Goal: Information Seeking & Learning: Learn about a topic

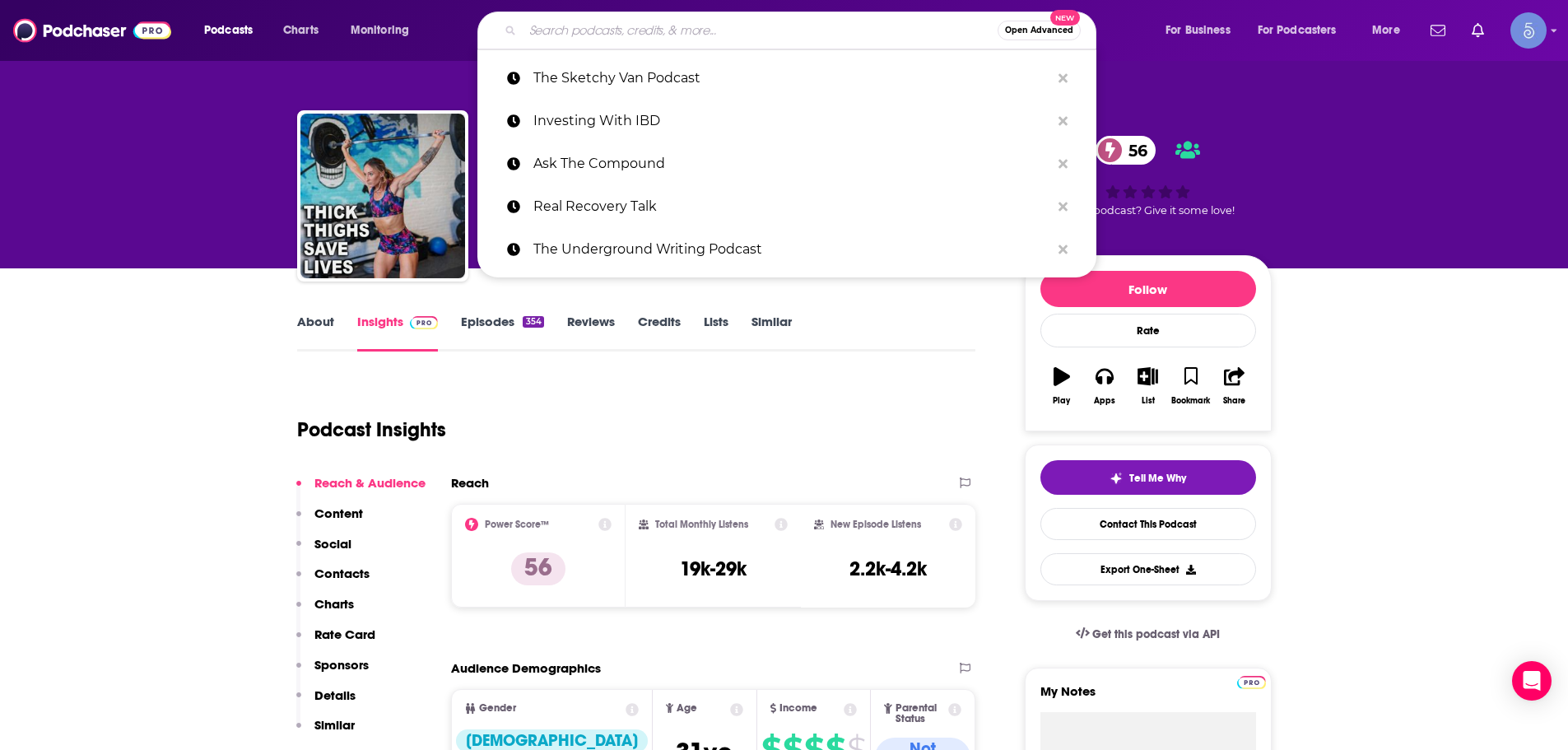
type input "Wellness Talk"
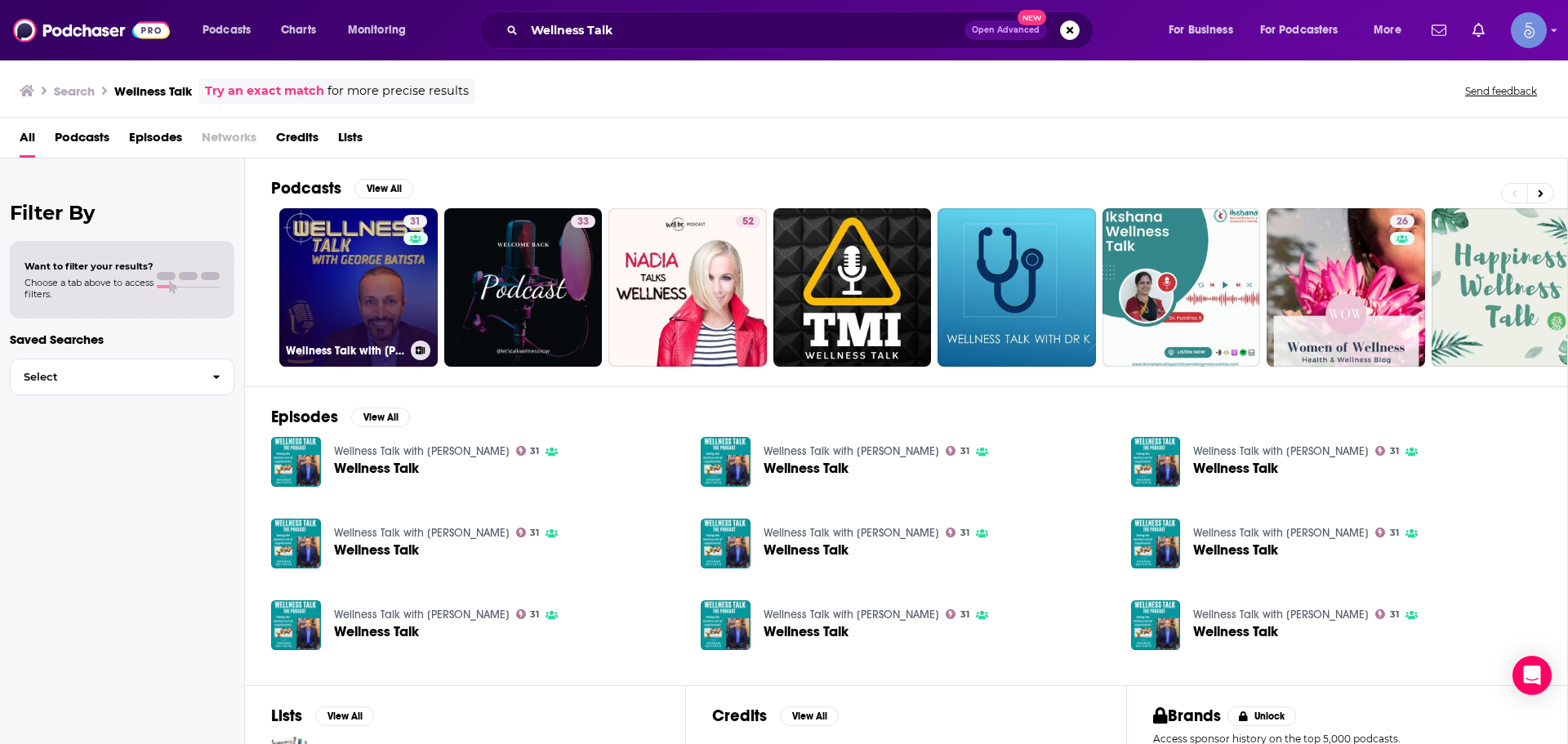
click at [371, 313] on link "31 Wellness Talk with [PERSON_NAME]" at bounding box center [359, 288] width 159 height 159
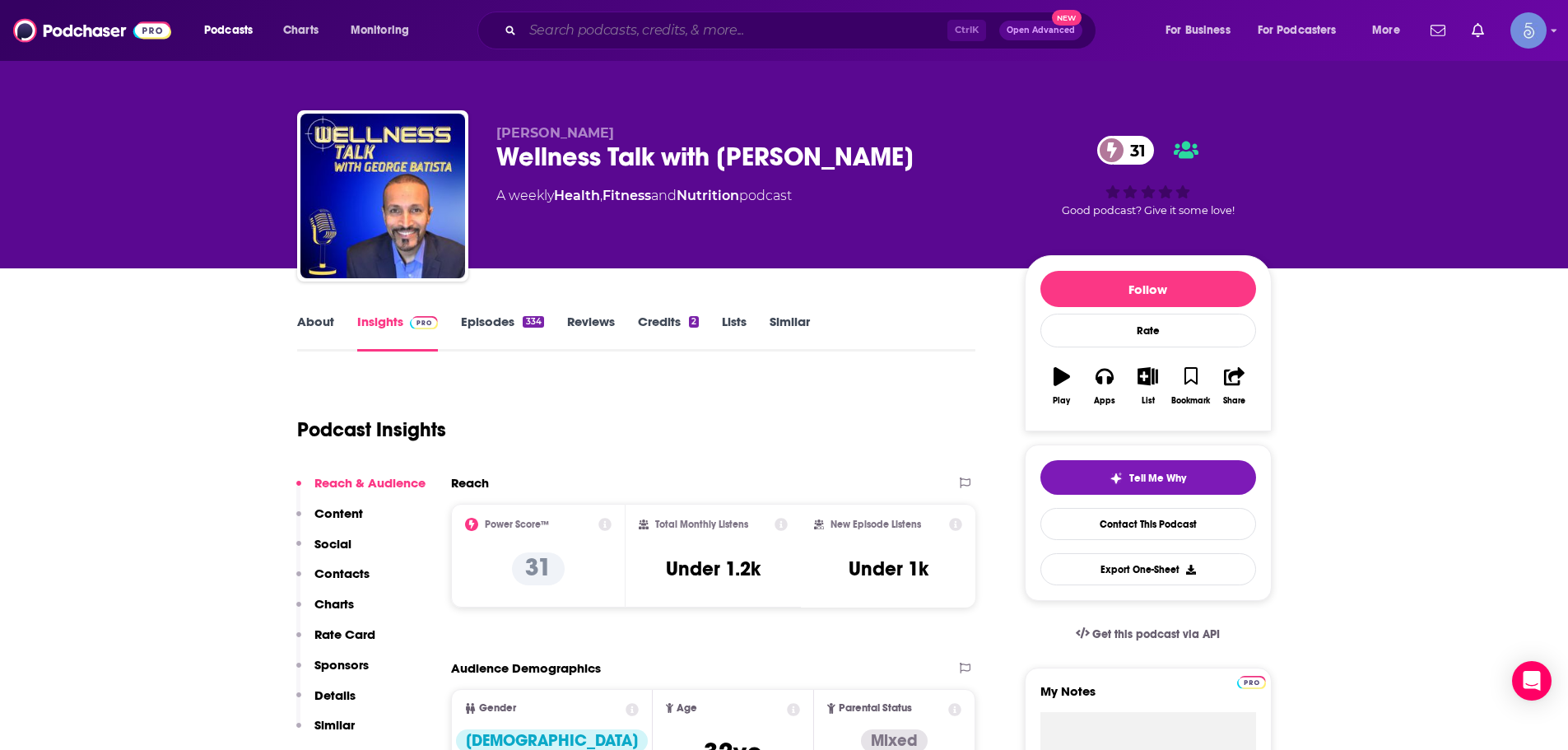
click at [590, 25] on input "Search podcasts, credits, & more..." at bounding box center [734, 30] width 424 height 26
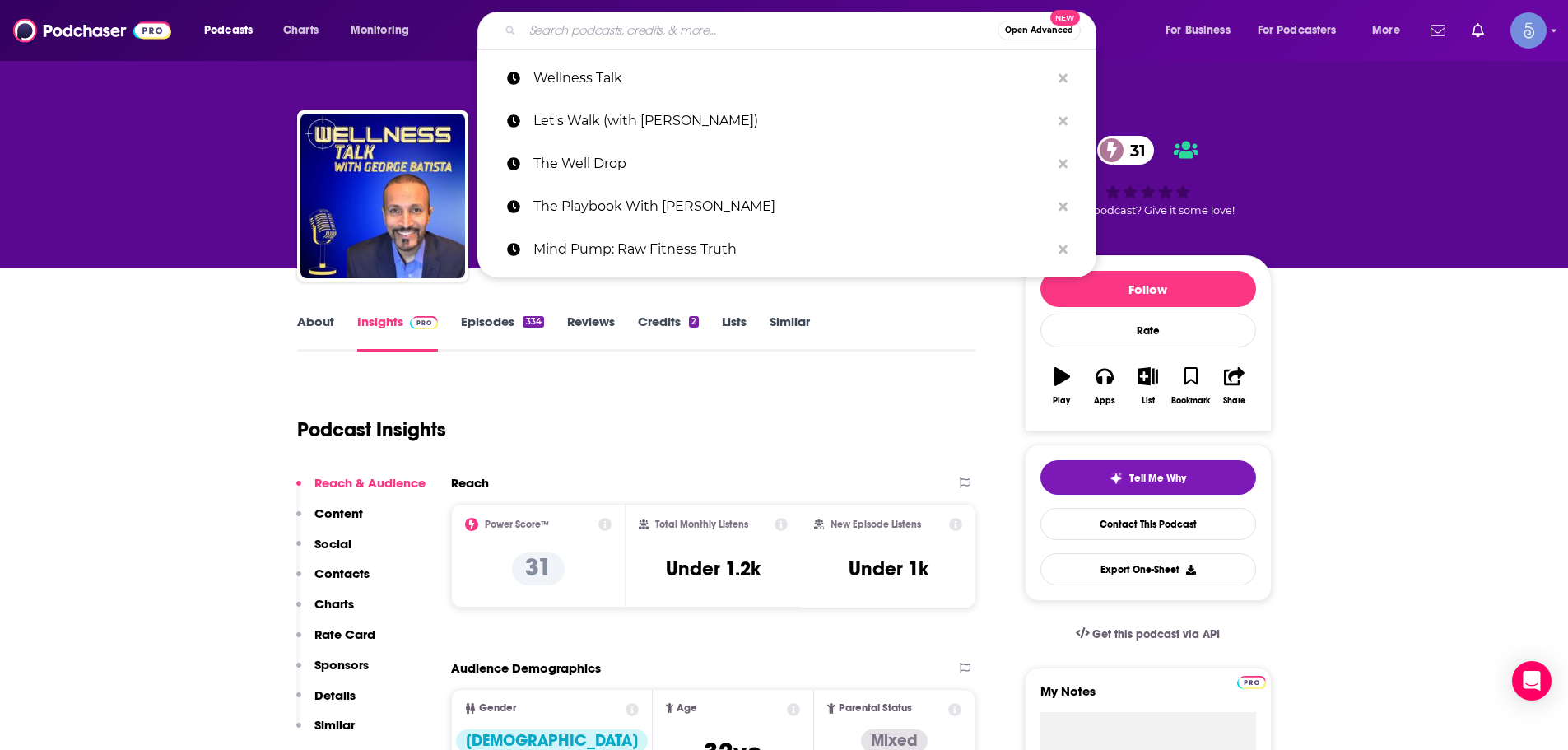
paste input "The Made to Thrive Show"
type input "The Made to Thrive Show"
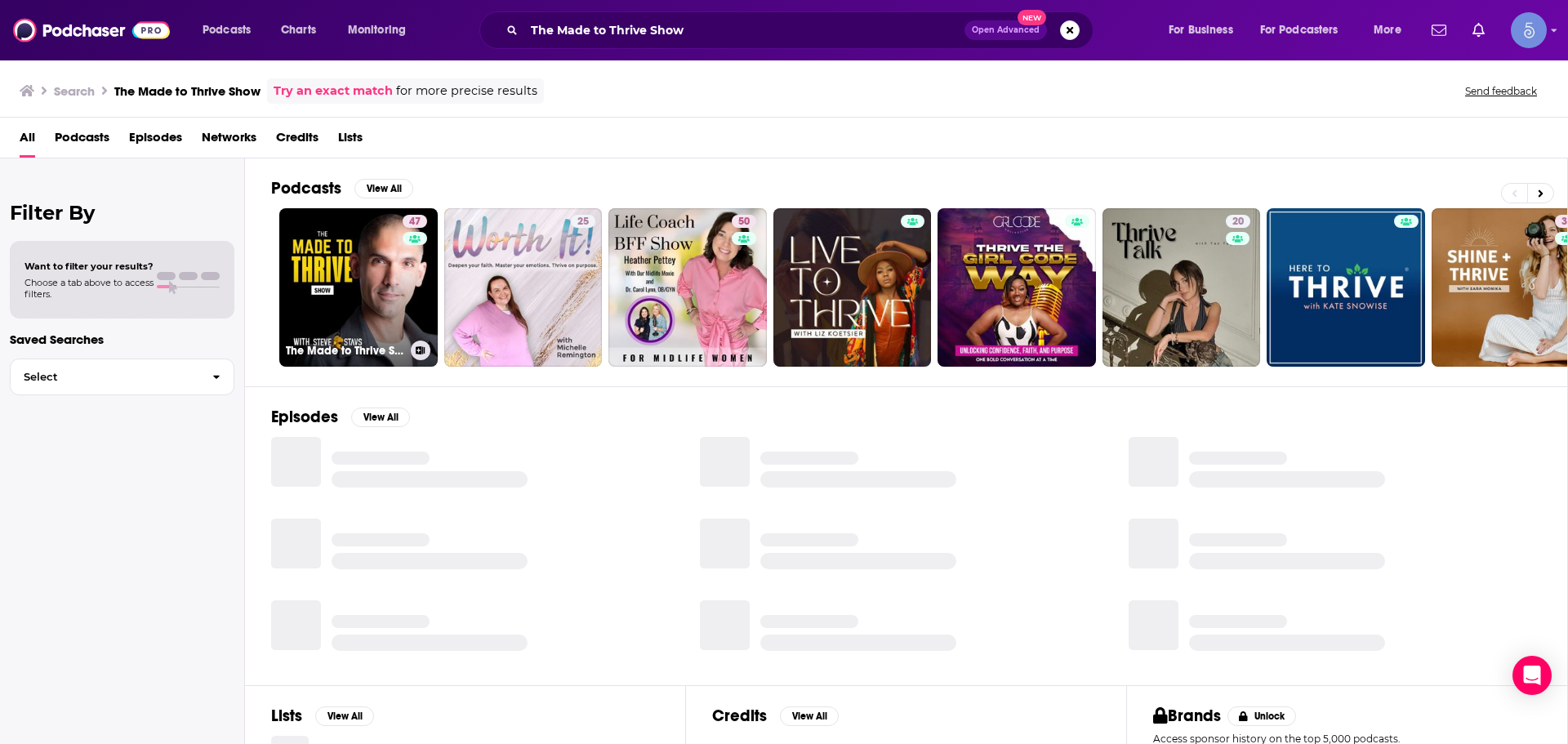
click at [306, 306] on link "47 The Made to Thrive Show" at bounding box center [359, 288] width 159 height 159
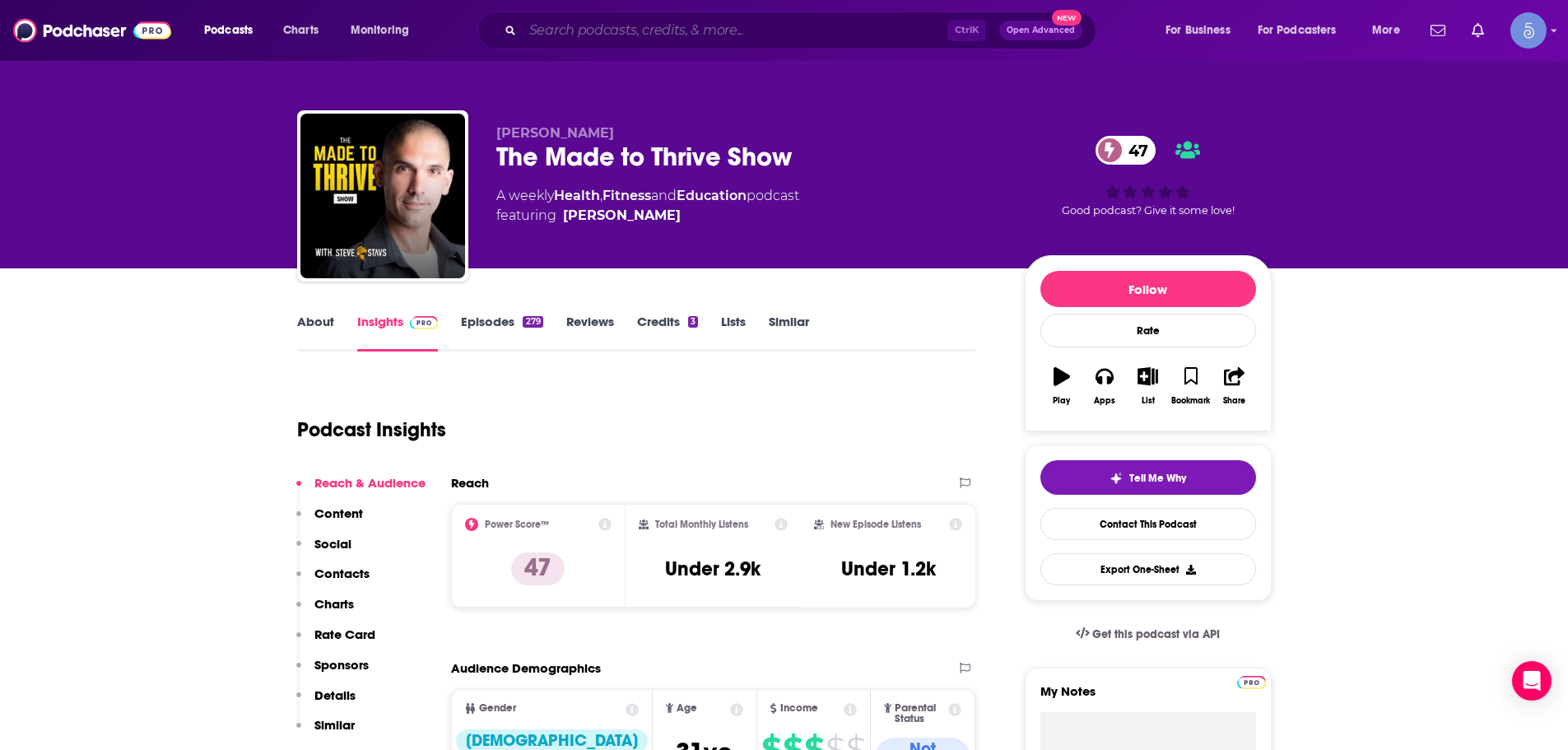
click at [574, 41] on input "Search podcasts, credits, & more..." at bounding box center [734, 30] width 424 height 26
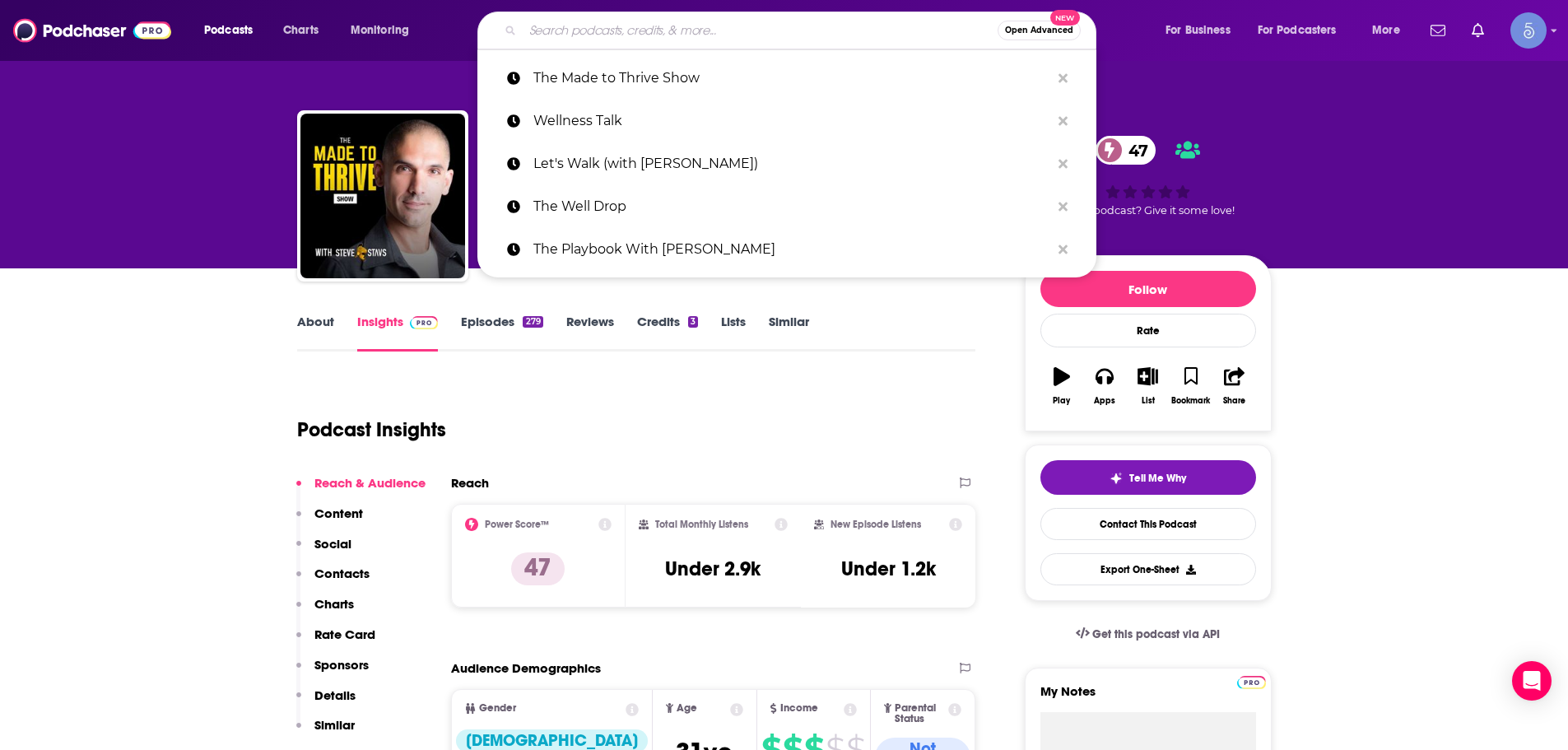
paste input "Happiness Solved"
type input "Happiness Solved"
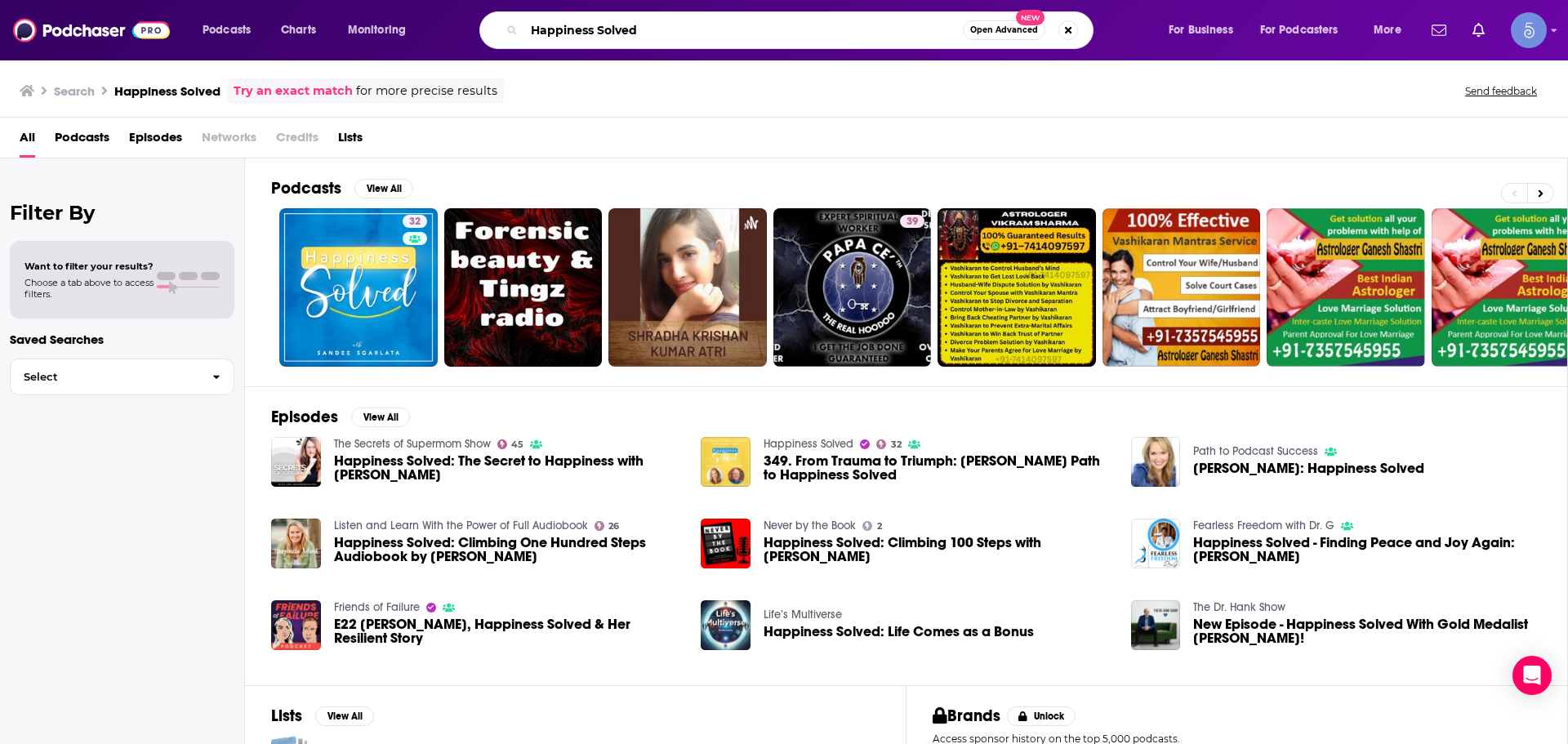
click at [838, 32] on input "Happiness Solved" at bounding box center [743, 30] width 438 height 26
drag, startPoint x: 838, startPoint y: 32, endPoint x: 301, endPoint y: 3, distance: 537.8
click at [301, 3] on div "Podcasts Charts Monitoring Happiness Solved Open Advanced New For Business For …" at bounding box center [784, 30] width 1568 height 60
paste input "The Mindful Movement Podcast and Community"
type input "The Mindful Movement Podcast and Community"
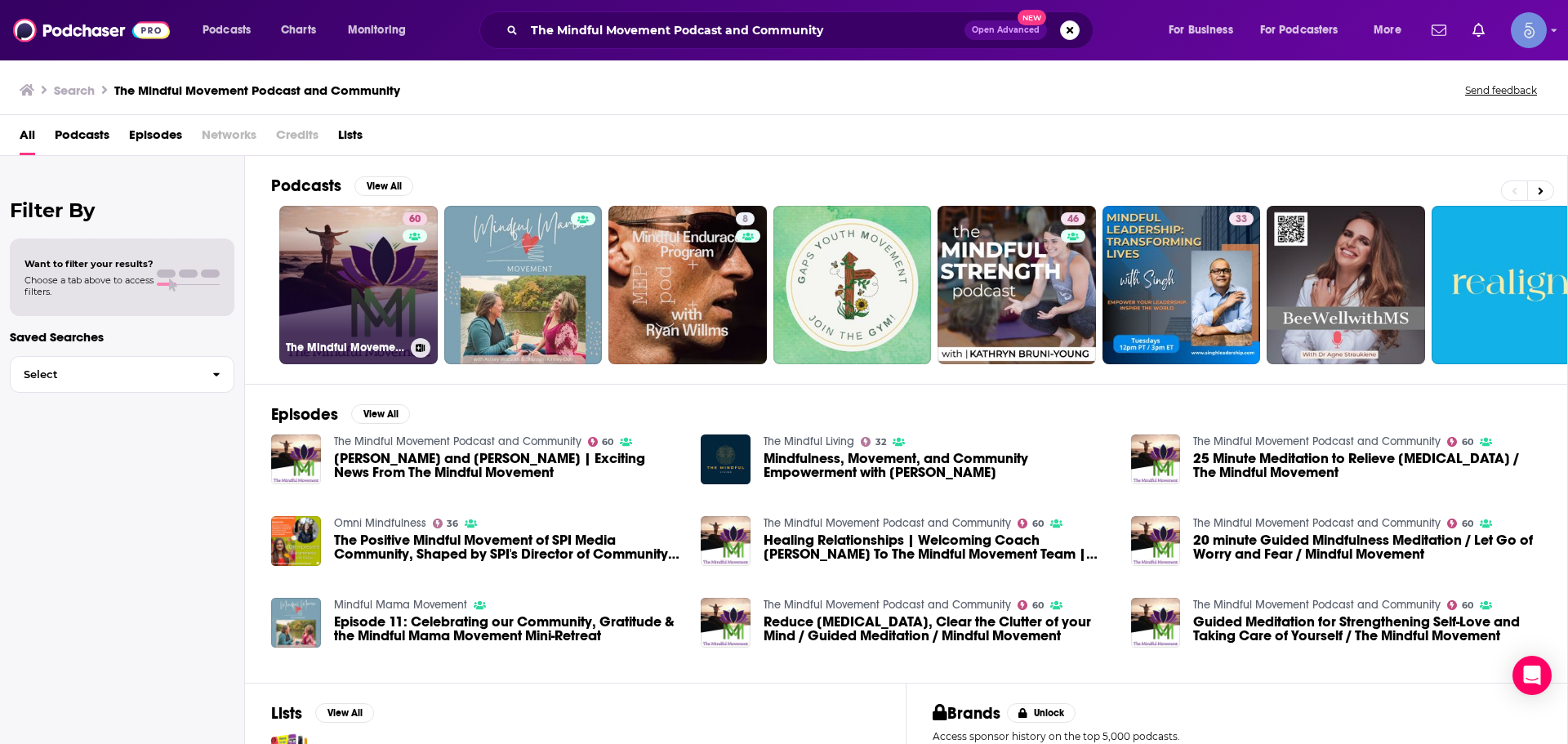
click at [420, 294] on div "60" at bounding box center [417, 274] width 29 height 125
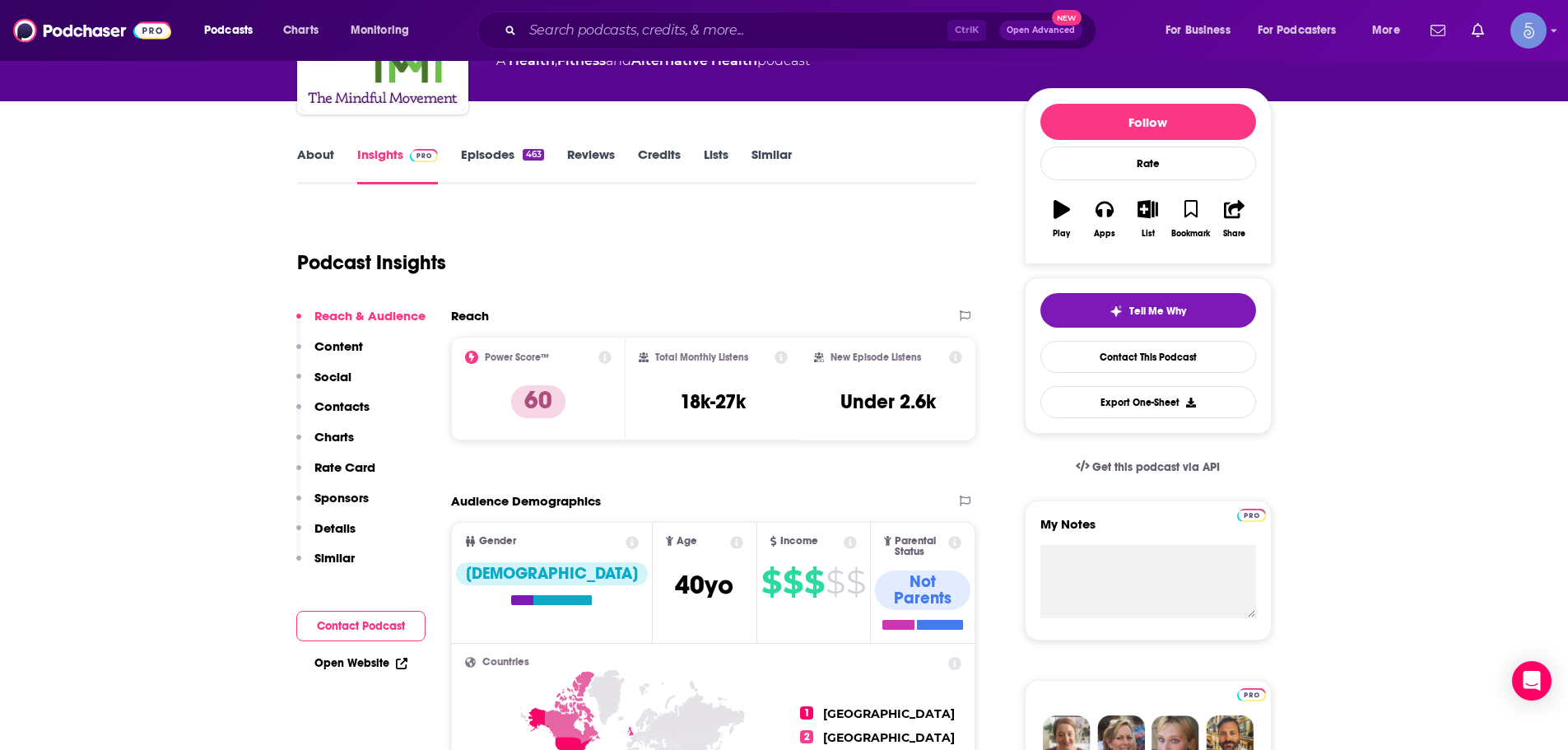
scroll to position [165, 0]
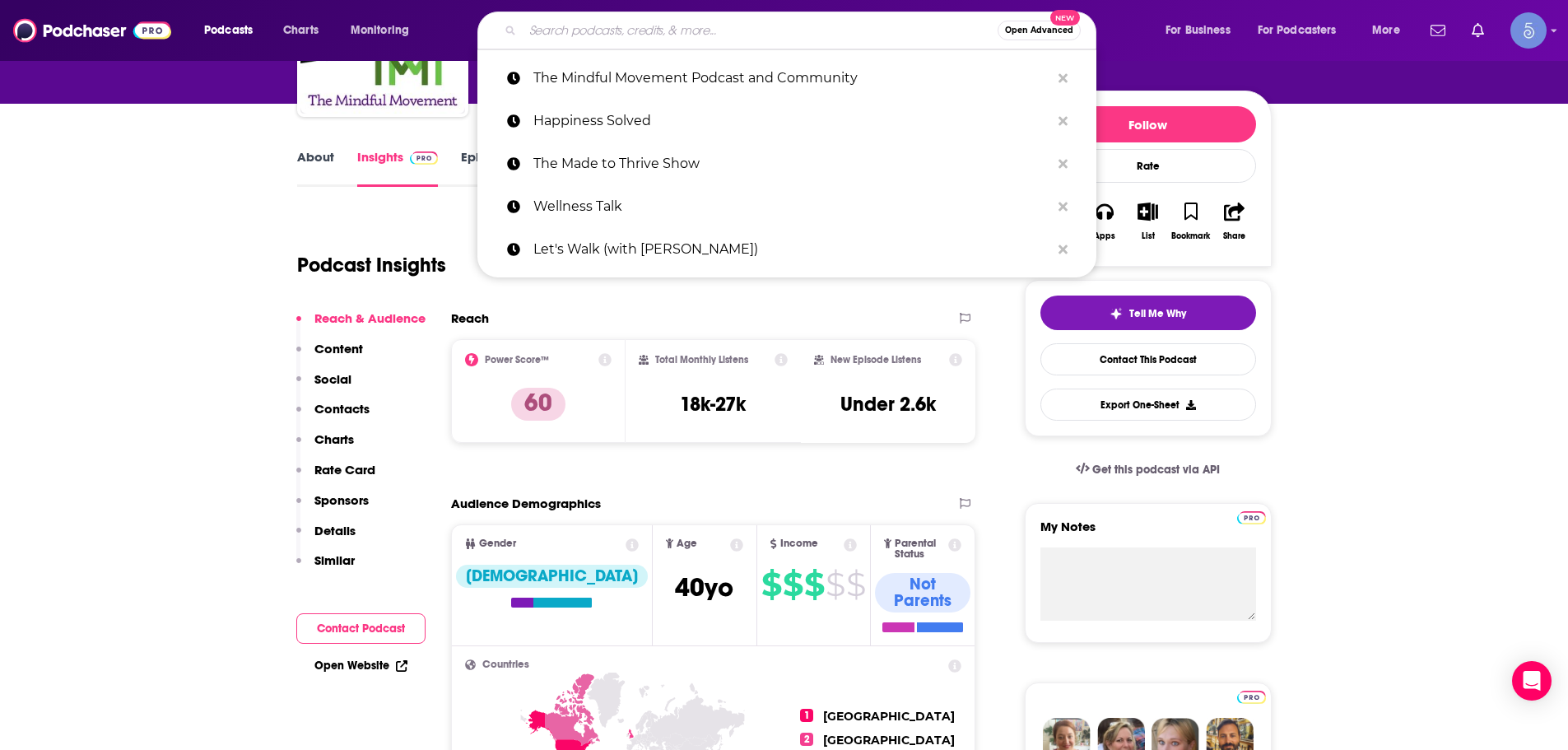
click at [828, 30] on input "Search podcasts, credits, & more..." at bounding box center [760, 30] width 475 height 26
paste input "Burn it Nutrition Podcast"
type input "Burn it Nutrition Podcast"
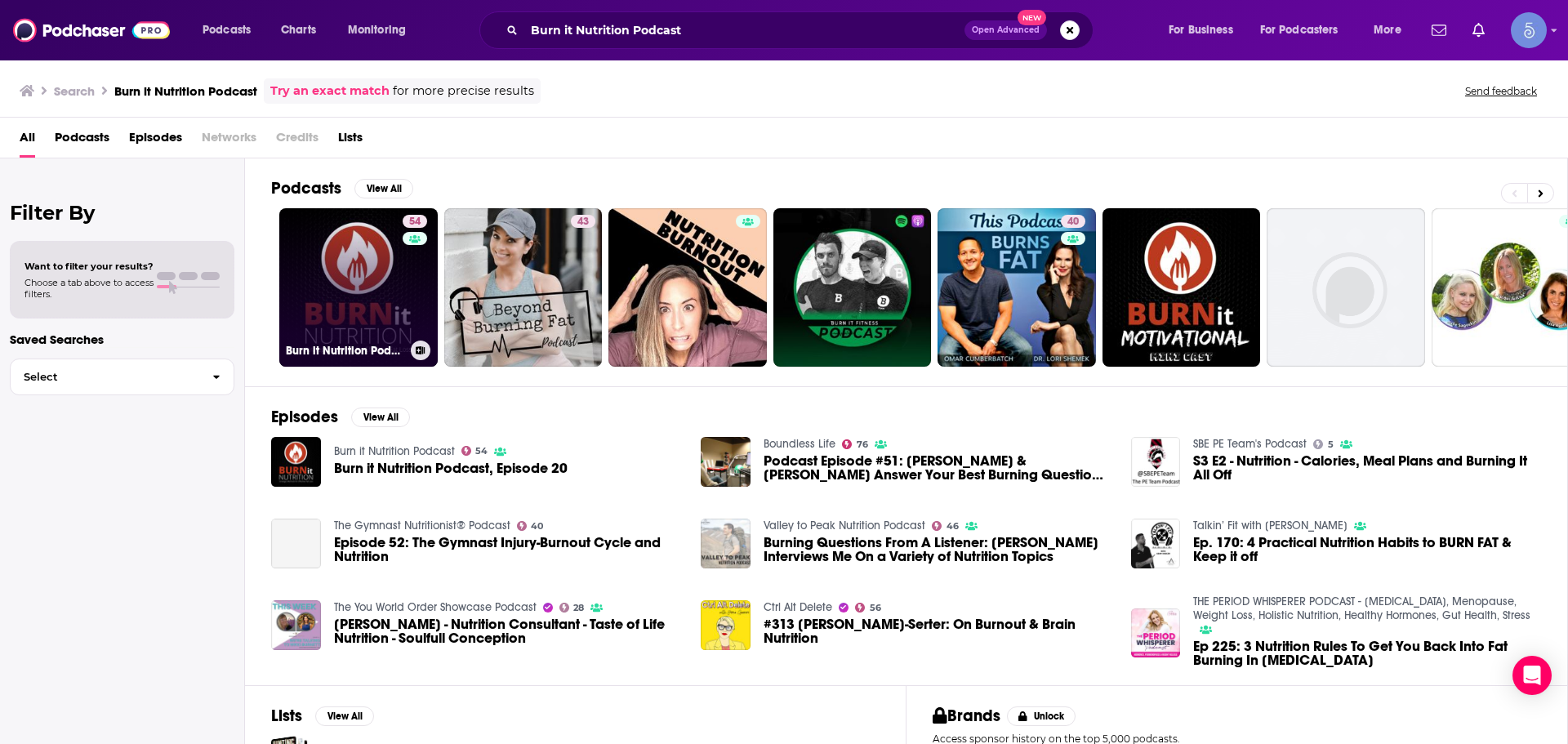
click at [392, 279] on link "54 Burn it Nutrition Podcast" at bounding box center [359, 288] width 159 height 159
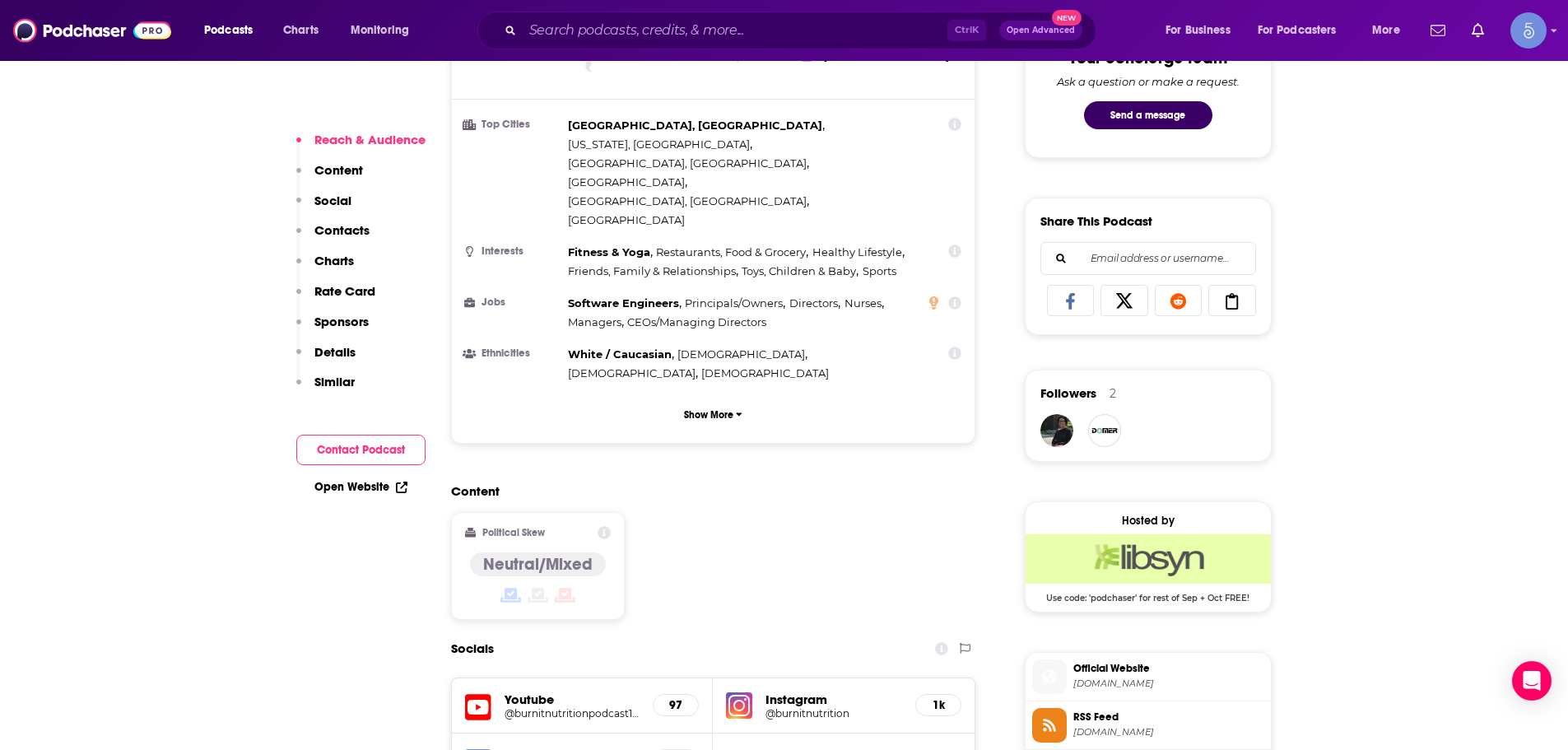
scroll to position [1235, 0]
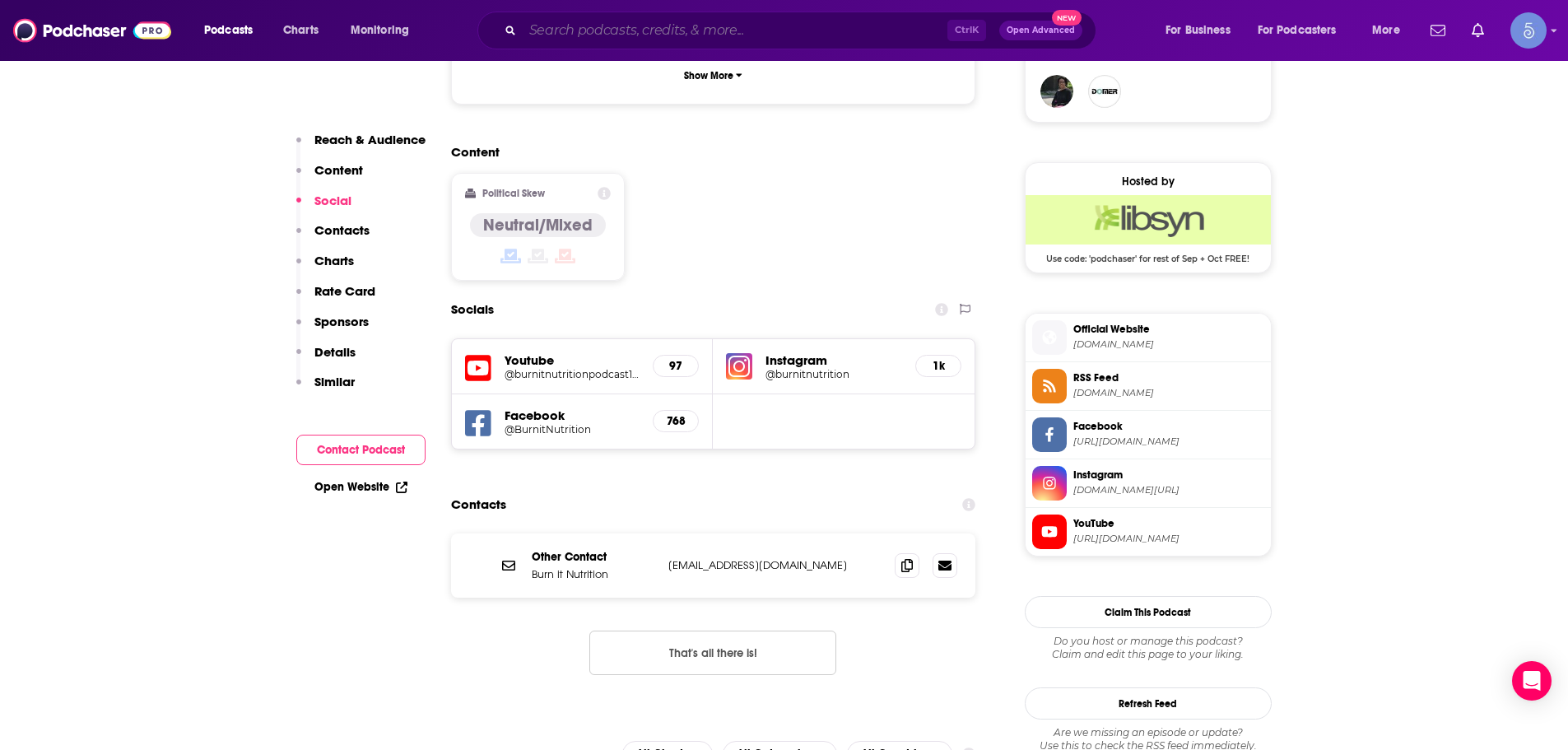
click at [859, 33] on input "Search podcasts, credits, & more..." at bounding box center [734, 30] width 424 height 26
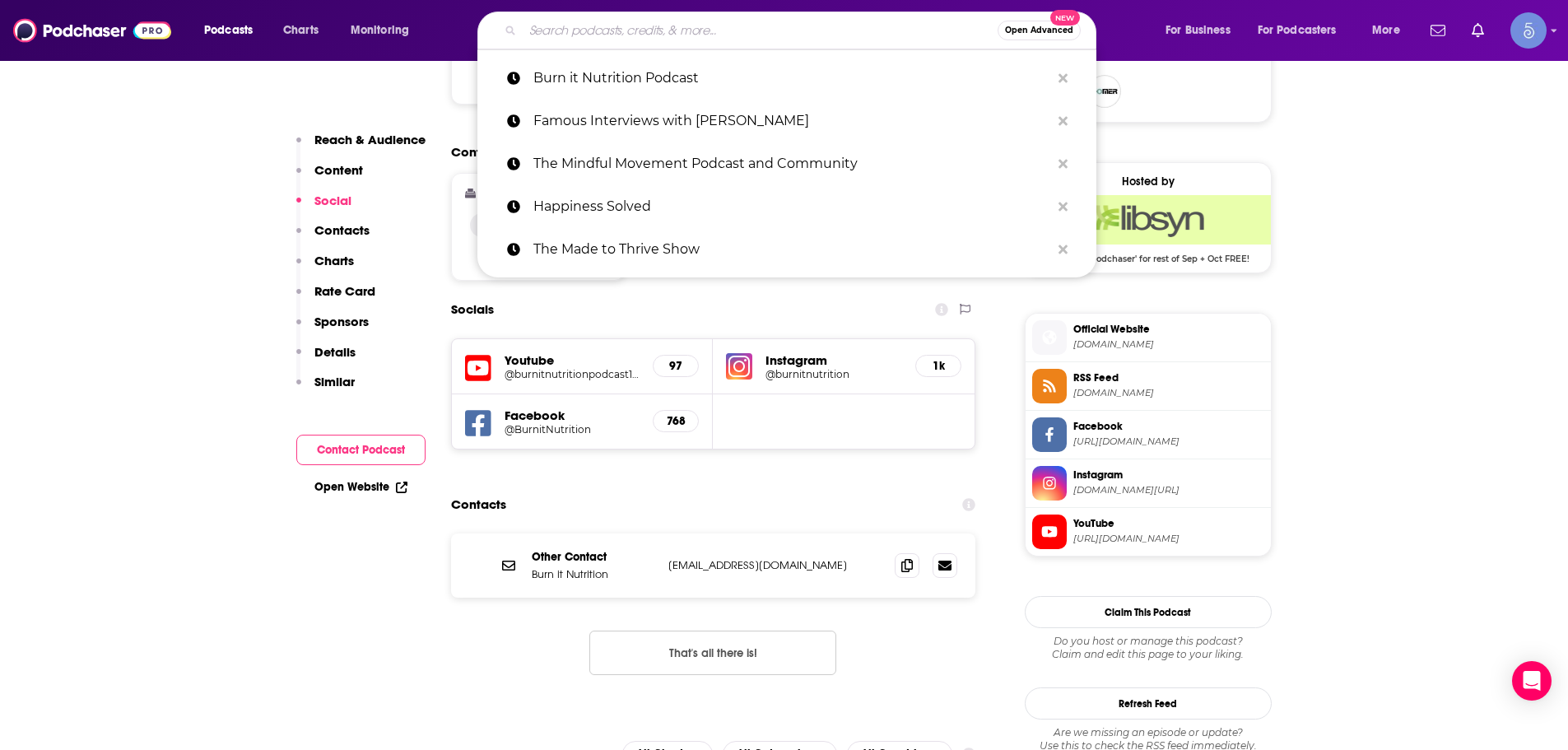
paste input "Burn it Nutrition Podcast"
type input "Burn it Nutrition Podcast"
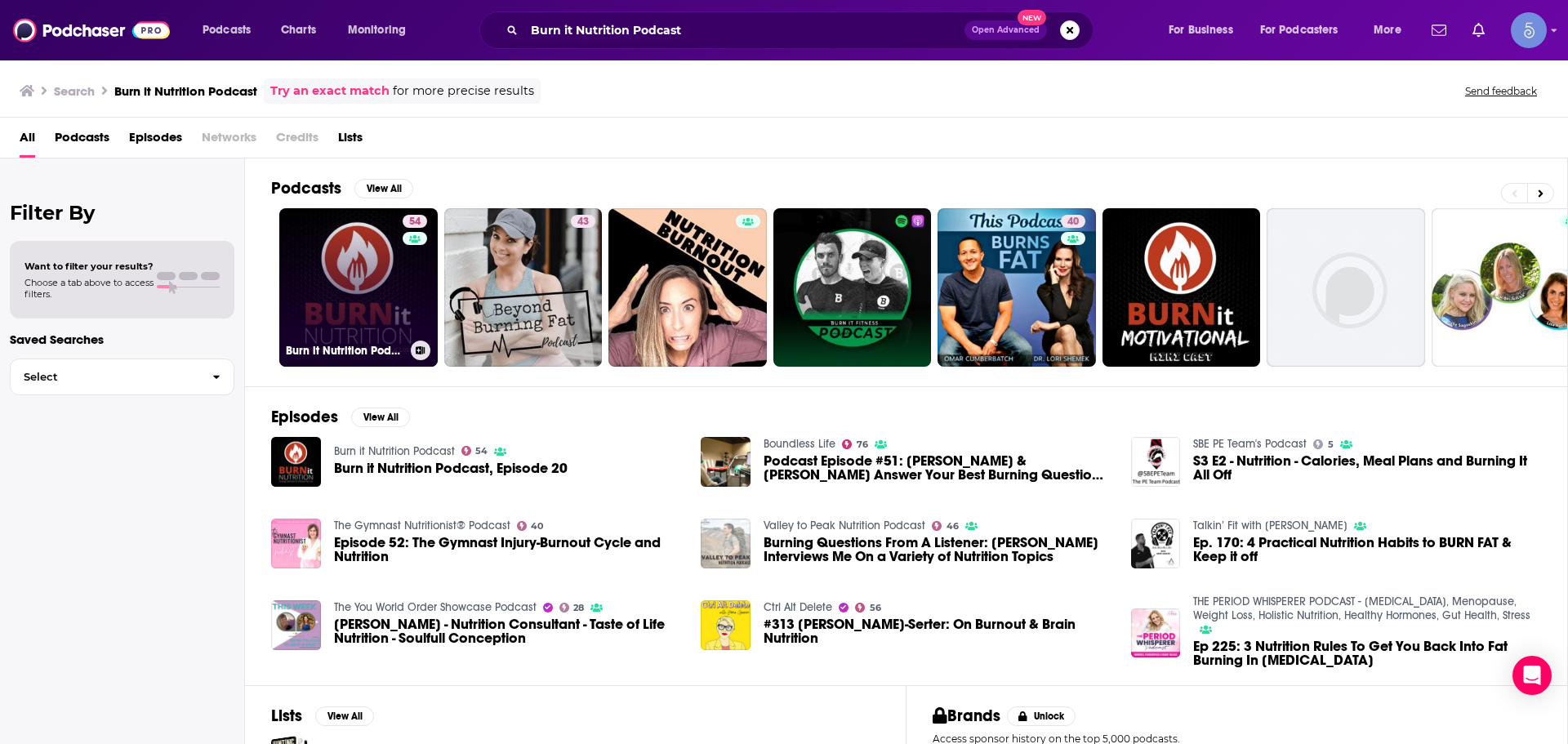
click at [344, 272] on link "54 Burn it Nutrition Podcast" at bounding box center [359, 288] width 159 height 159
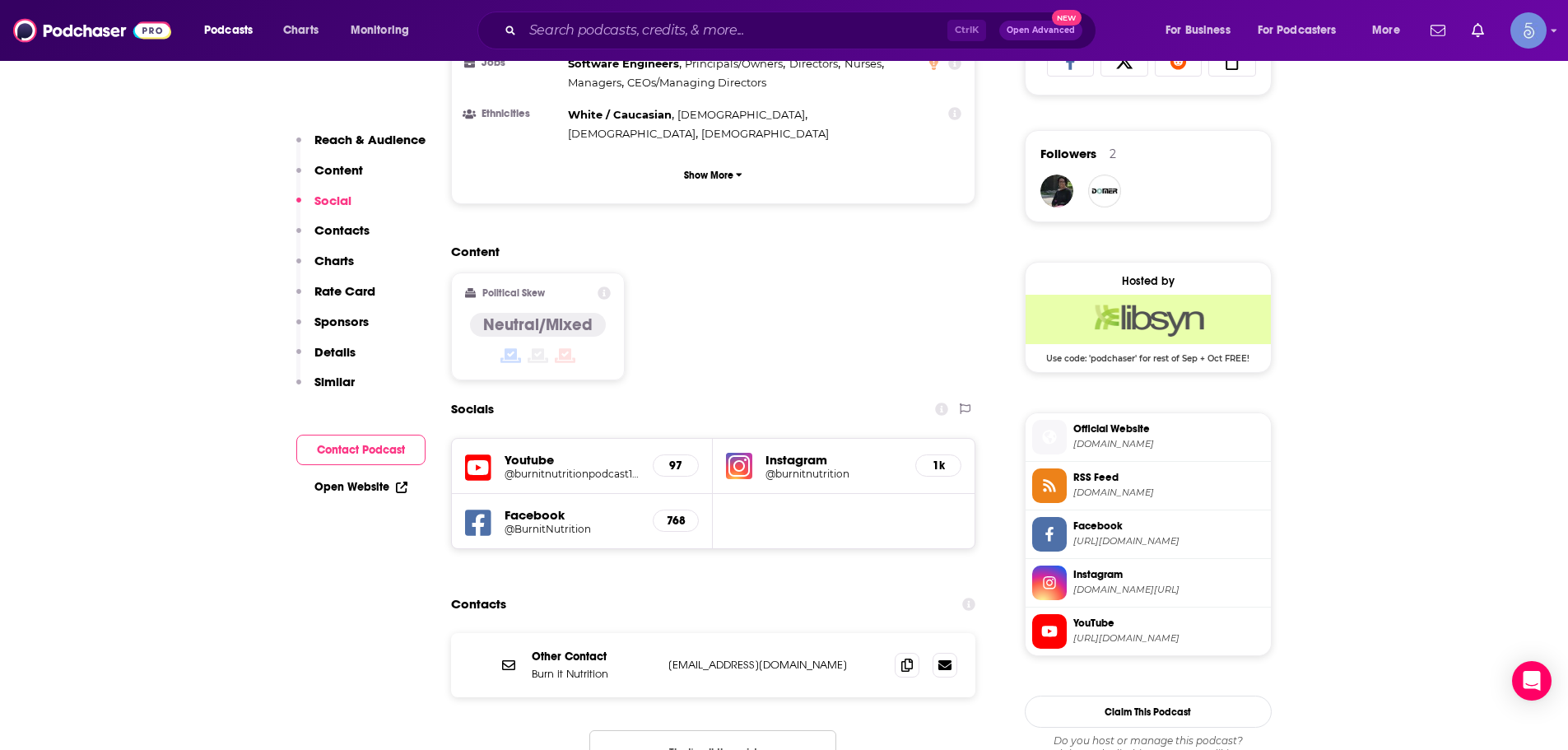
scroll to position [1235, 0]
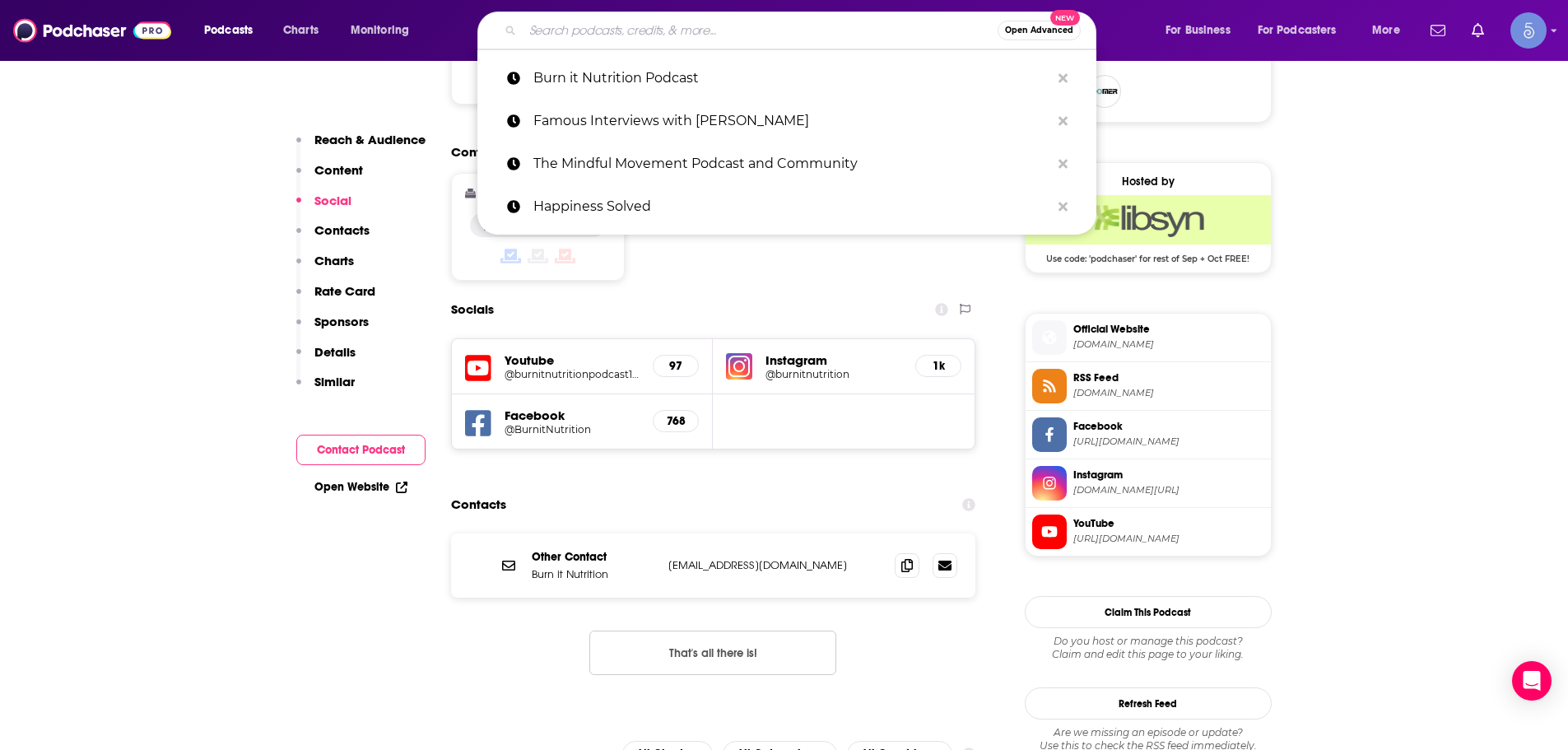
click at [838, 22] on input "Search podcasts, credits, & more..." at bounding box center [760, 30] width 475 height 26
paste input "Whine Down with [PERSON_NAME]"
type input "Whine Down with [PERSON_NAME]"
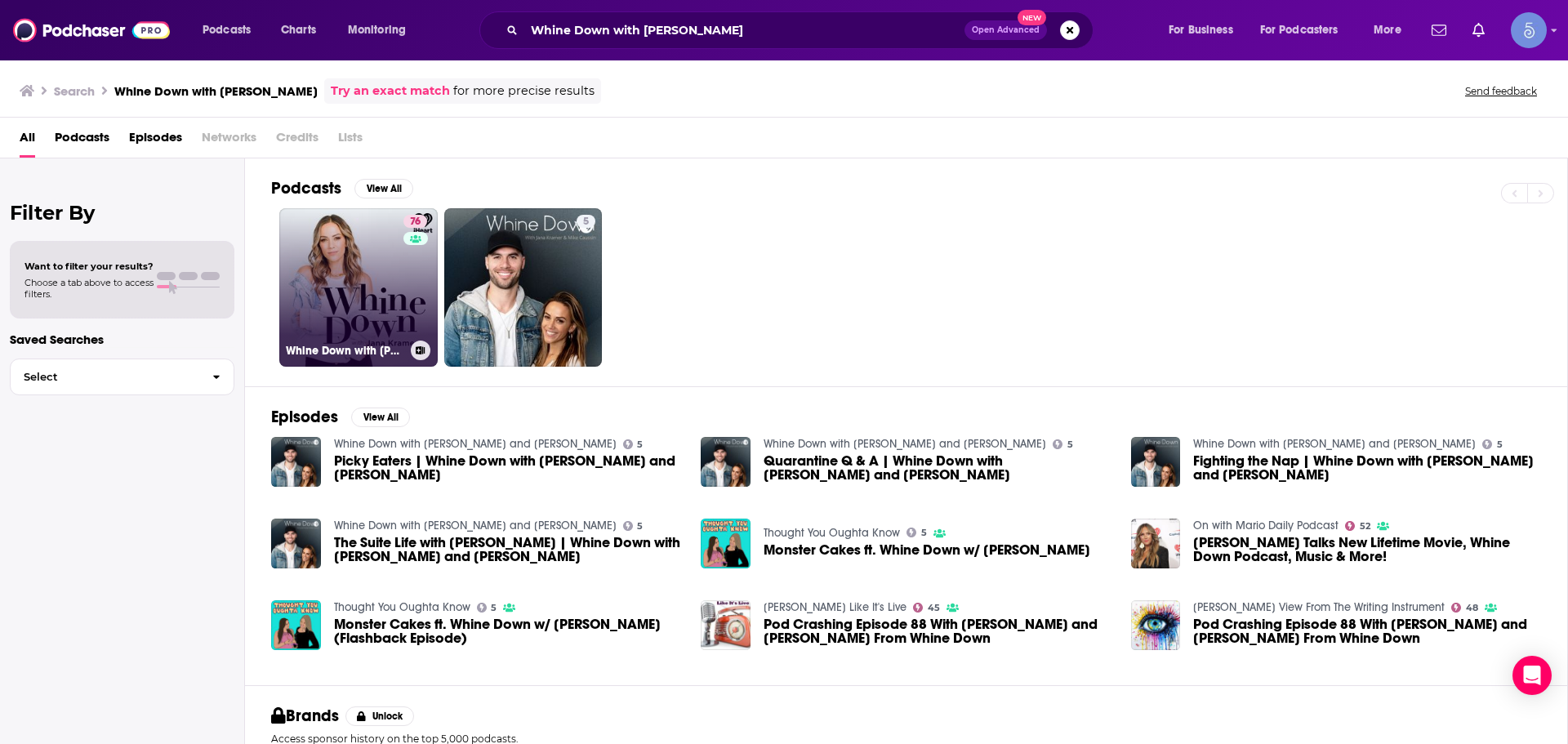
click at [316, 328] on link "76 Whine Down with [PERSON_NAME]" at bounding box center [359, 288] width 159 height 159
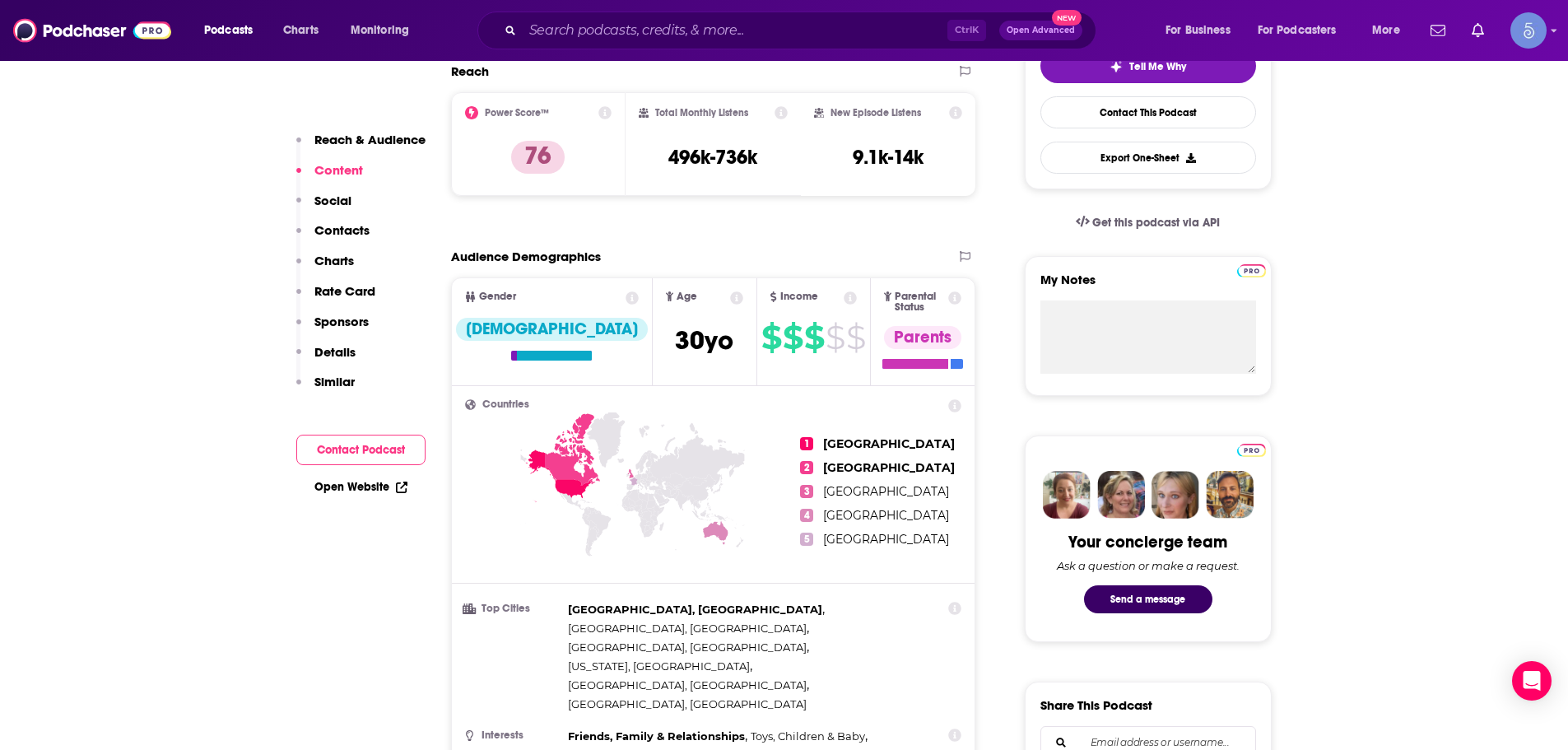
scroll to position [1399, 0]
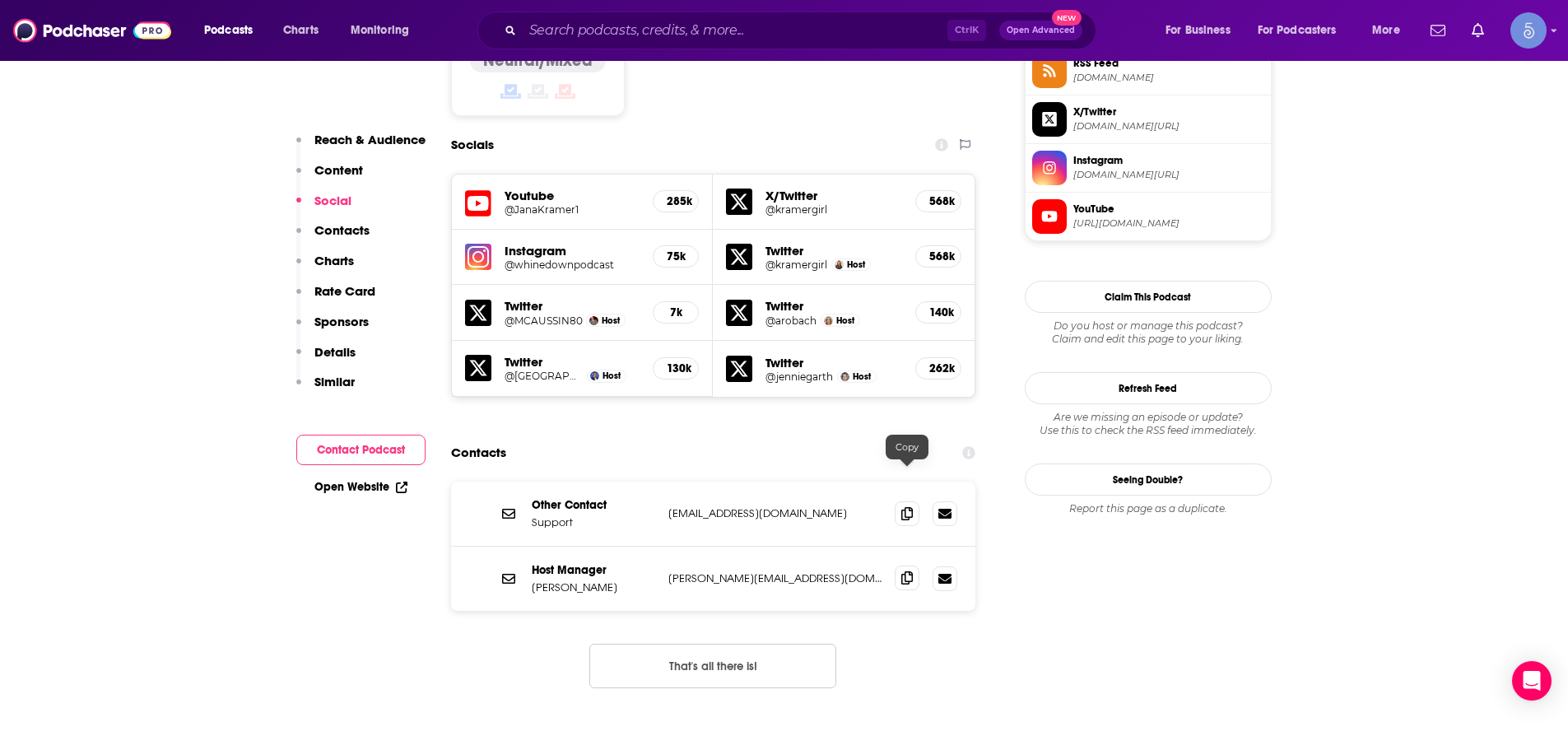
click at [898, 565] on span at bounding box center [906, 577] width 25 height 25
click at [784, 30] on input "Search podcasts, credits, & more..." at bounding box center [734, 30] width 424 height 26
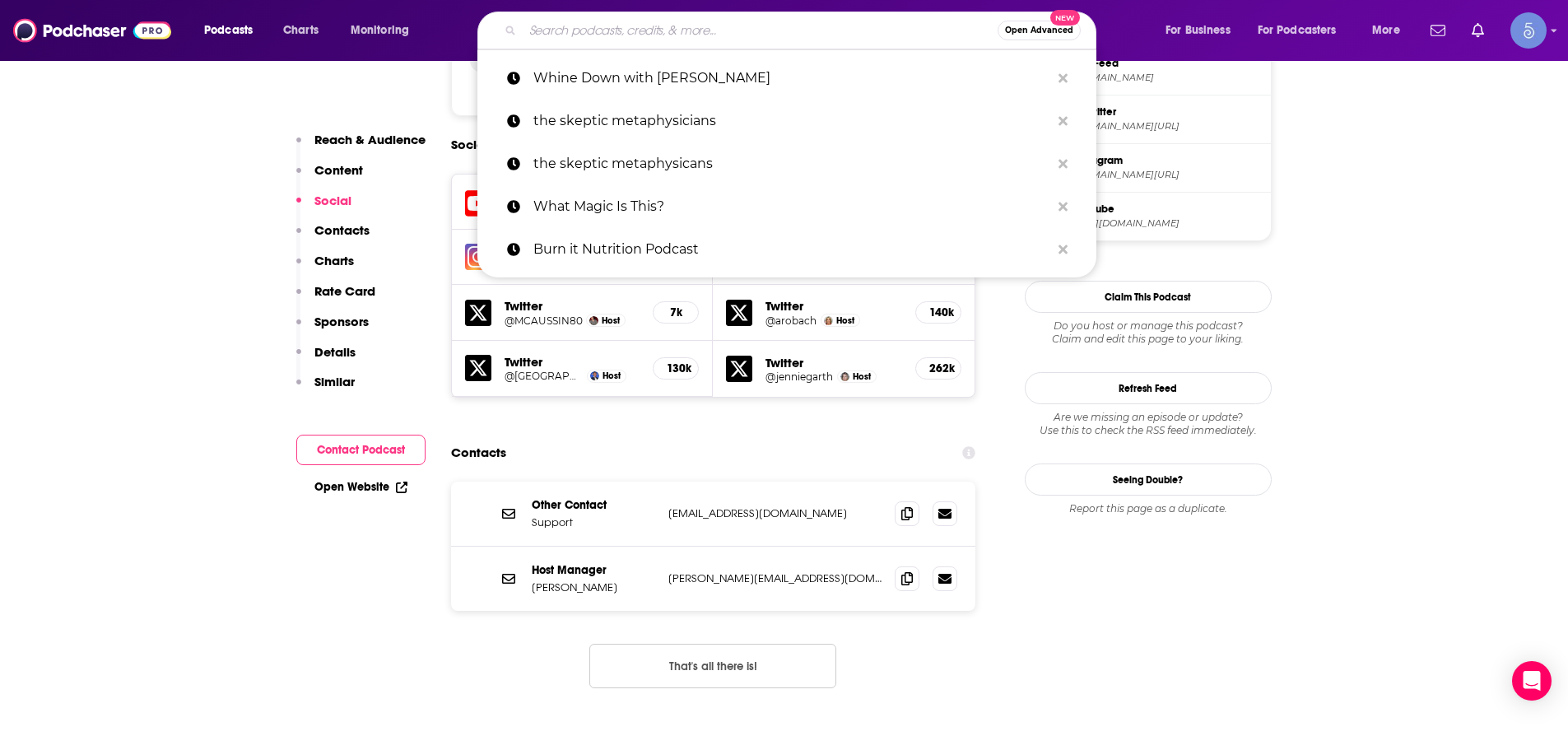
paste input "Dear [PERSON_NAME]"
type input "Dear [PERSON_NAME]"
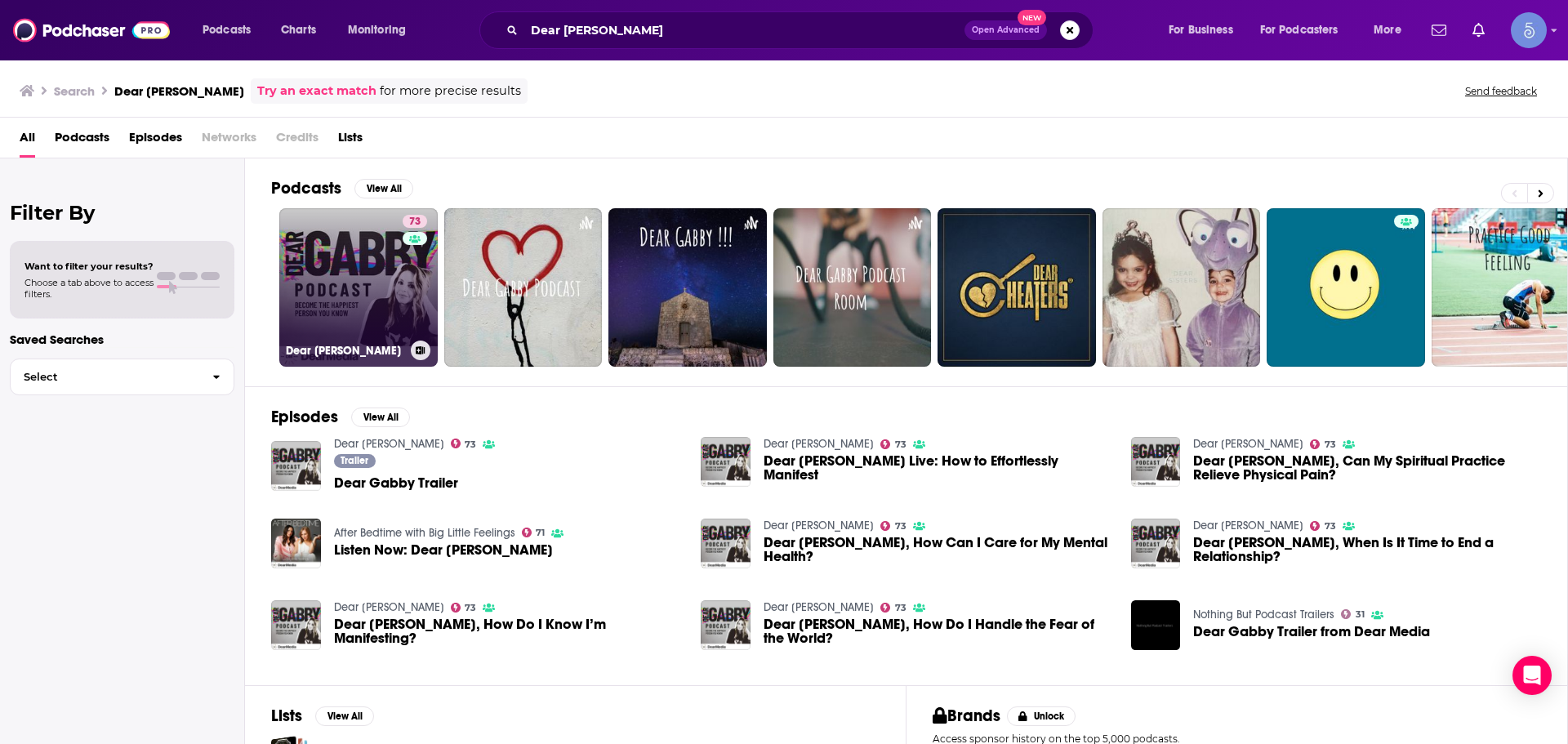
click at [370, 323] on link "73 Dear [PERSON_NAME]" at bounding box center [359, 288] width 159 height 159
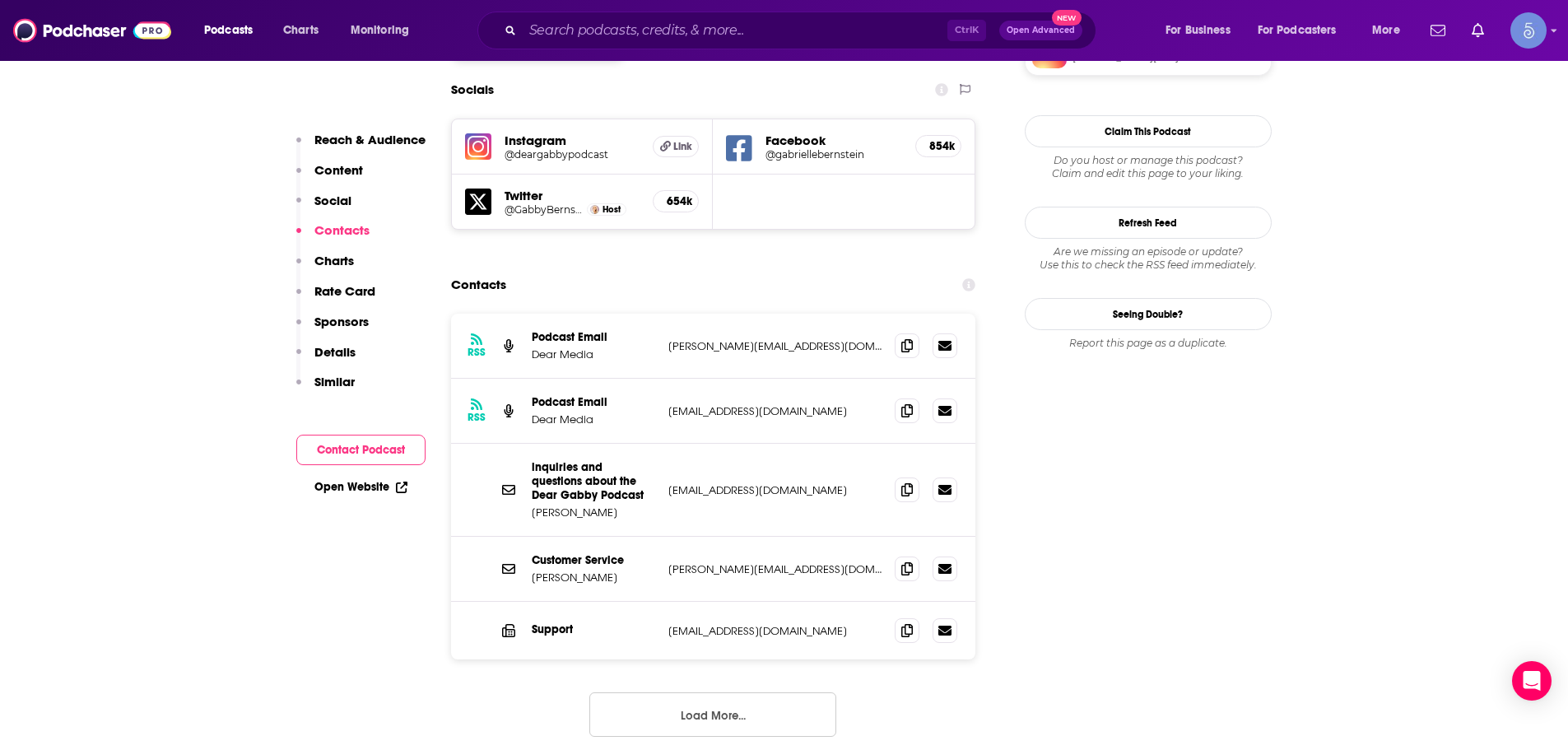
scroll to position [1399, 0]
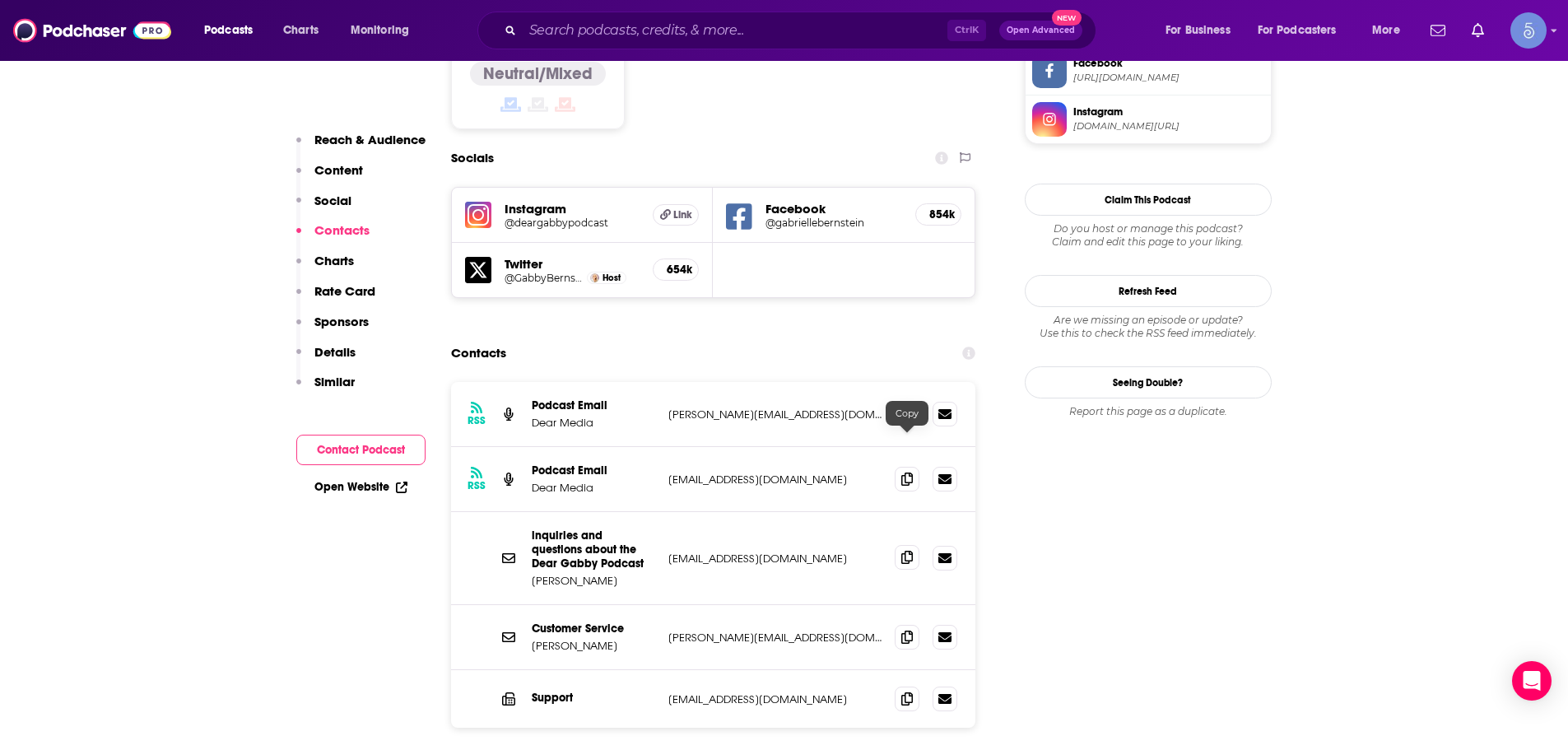
click at [916, 545] on span at bounding box center [906, 556] width 25 height 25
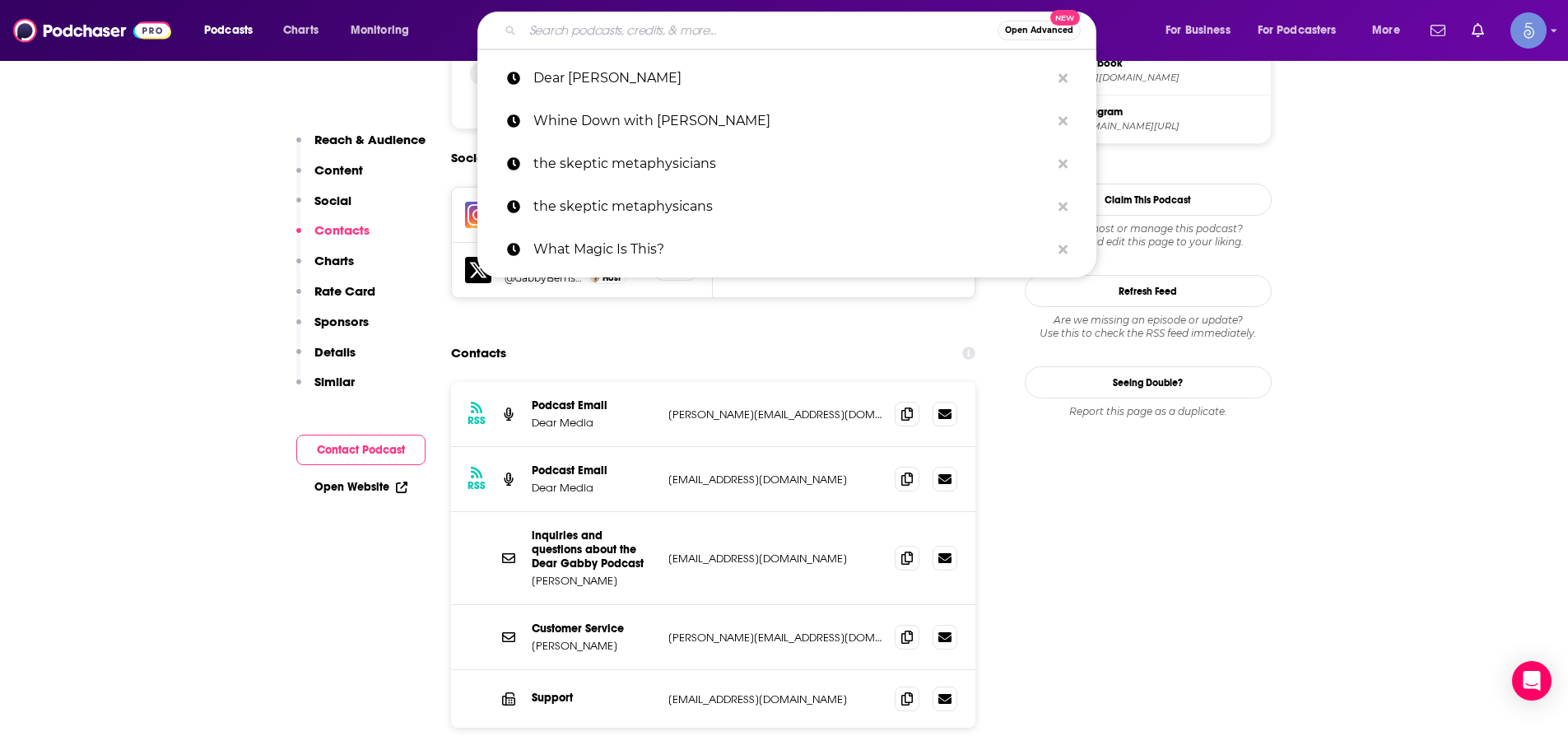
click at [903, 23] on input "Search podcasts, credits, & more..." at bounding box center [760, 30] width 475 height 26
paste input "What's That Rash?"
type input "What's That Rash?"
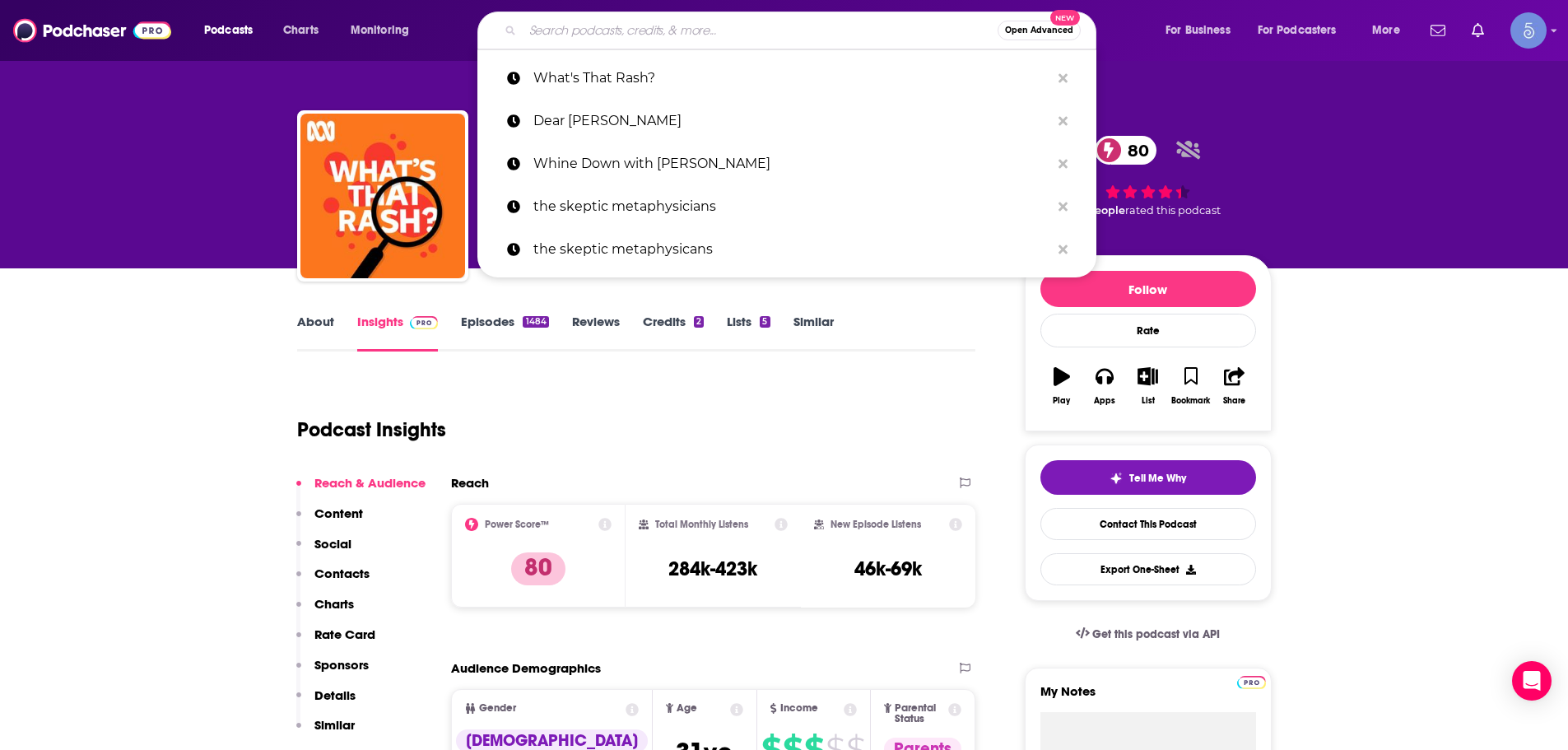
paste input "What's That Rash?"
type input "What's That Rash?"
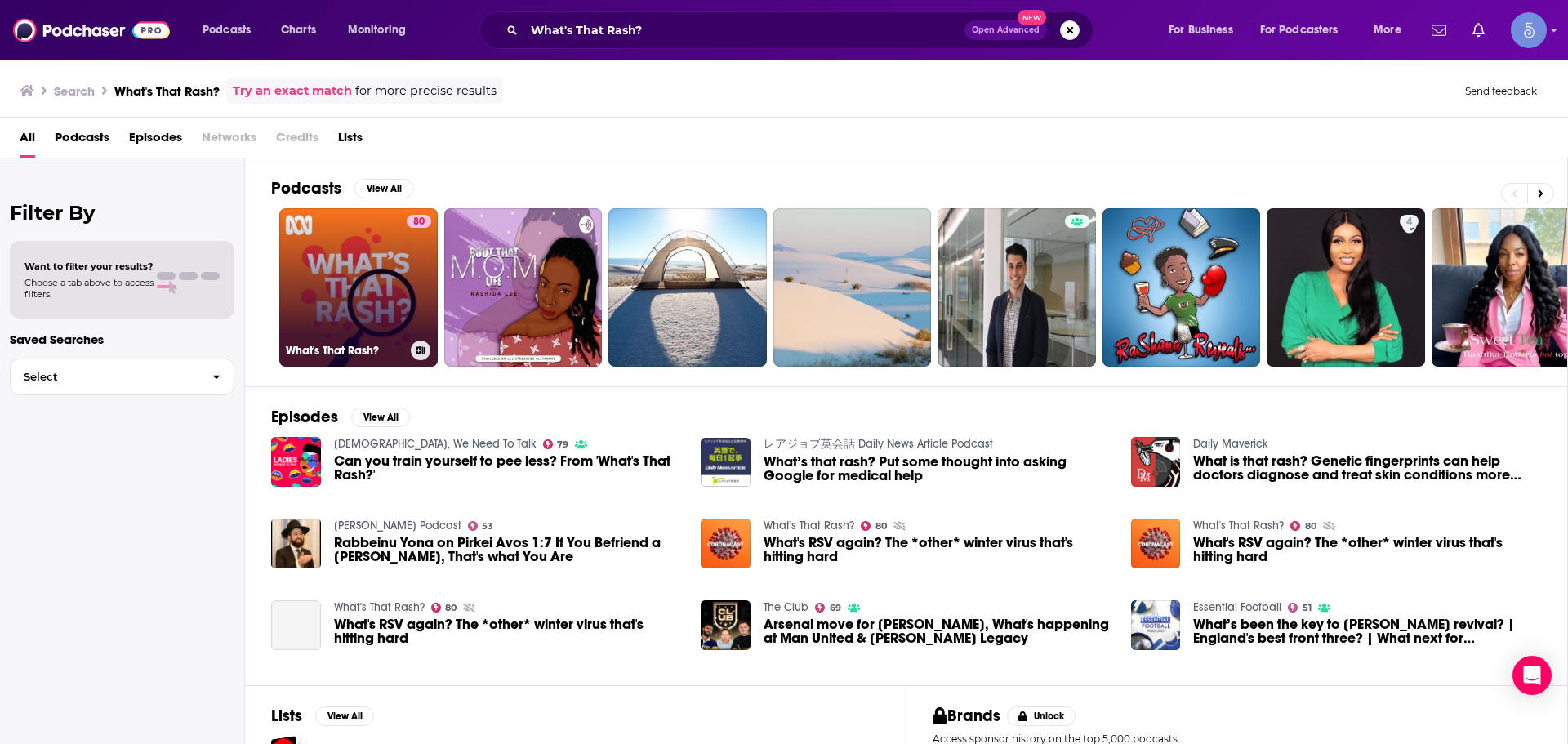
click at [401, 279] on link "80 What's That Rash?" at bounding box center [359, 288] width 159 height 159
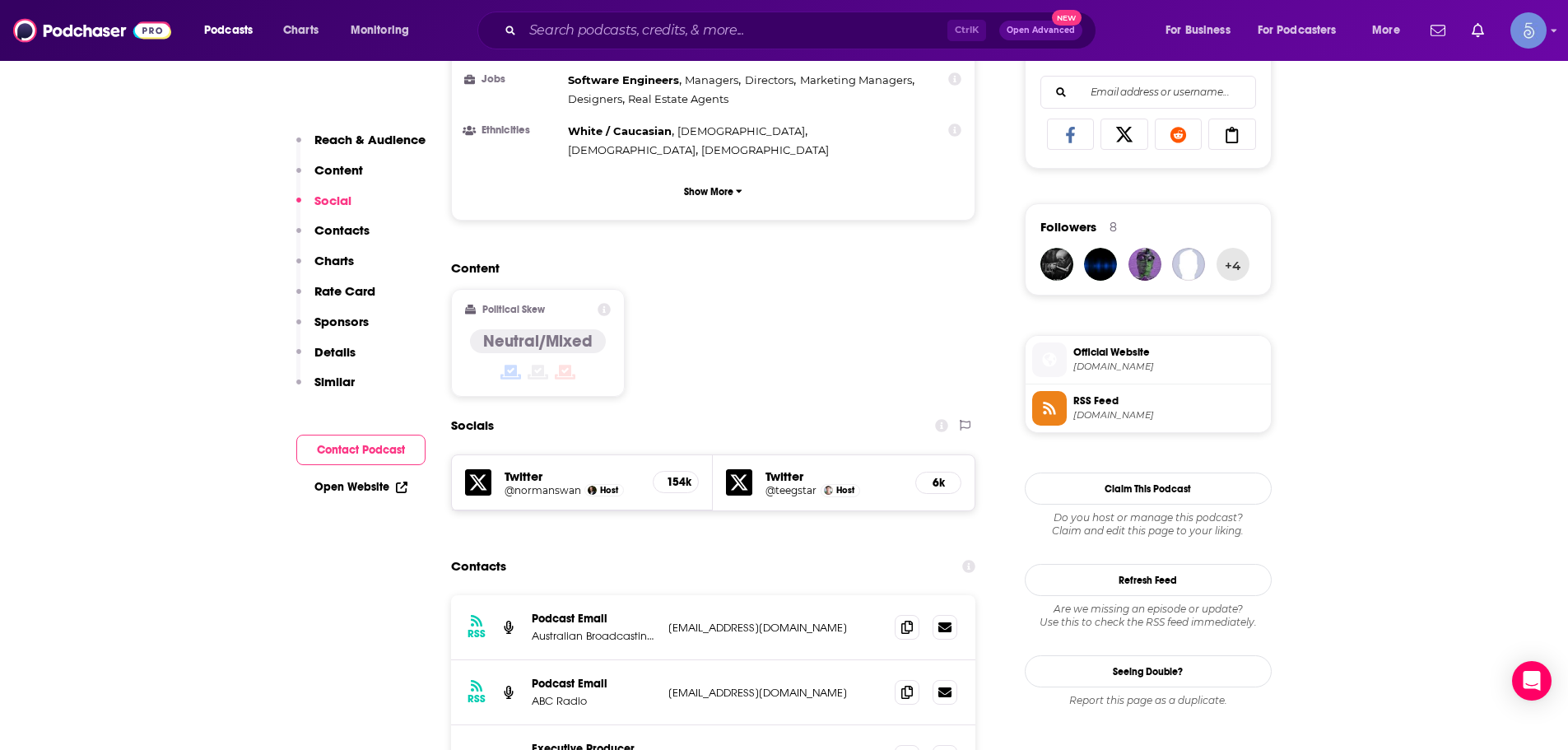
scroll to position [1235, 0]
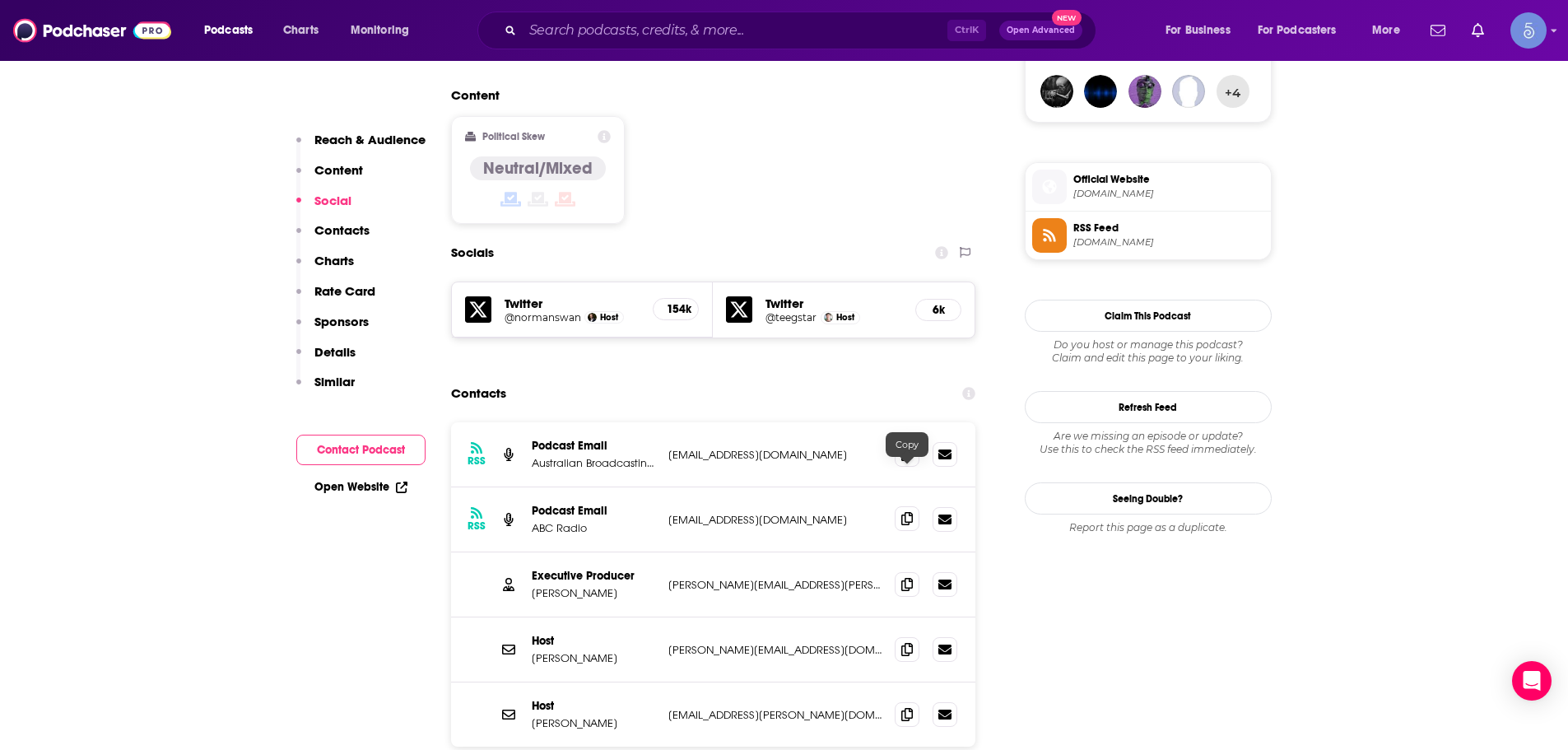
click at [911, 512] on icon at bounding box center [907, 518] width 12 height 13
click at [900, 636] on span at bounding box center [906, 648] width 25 height 25
click at [910, 707] on icon at bounding box center [907, 714] width 12 height 13
click at [824, 25] on input "Search podcasts, credits, & more..." at bounding box center [734, 30] width 424 height 26
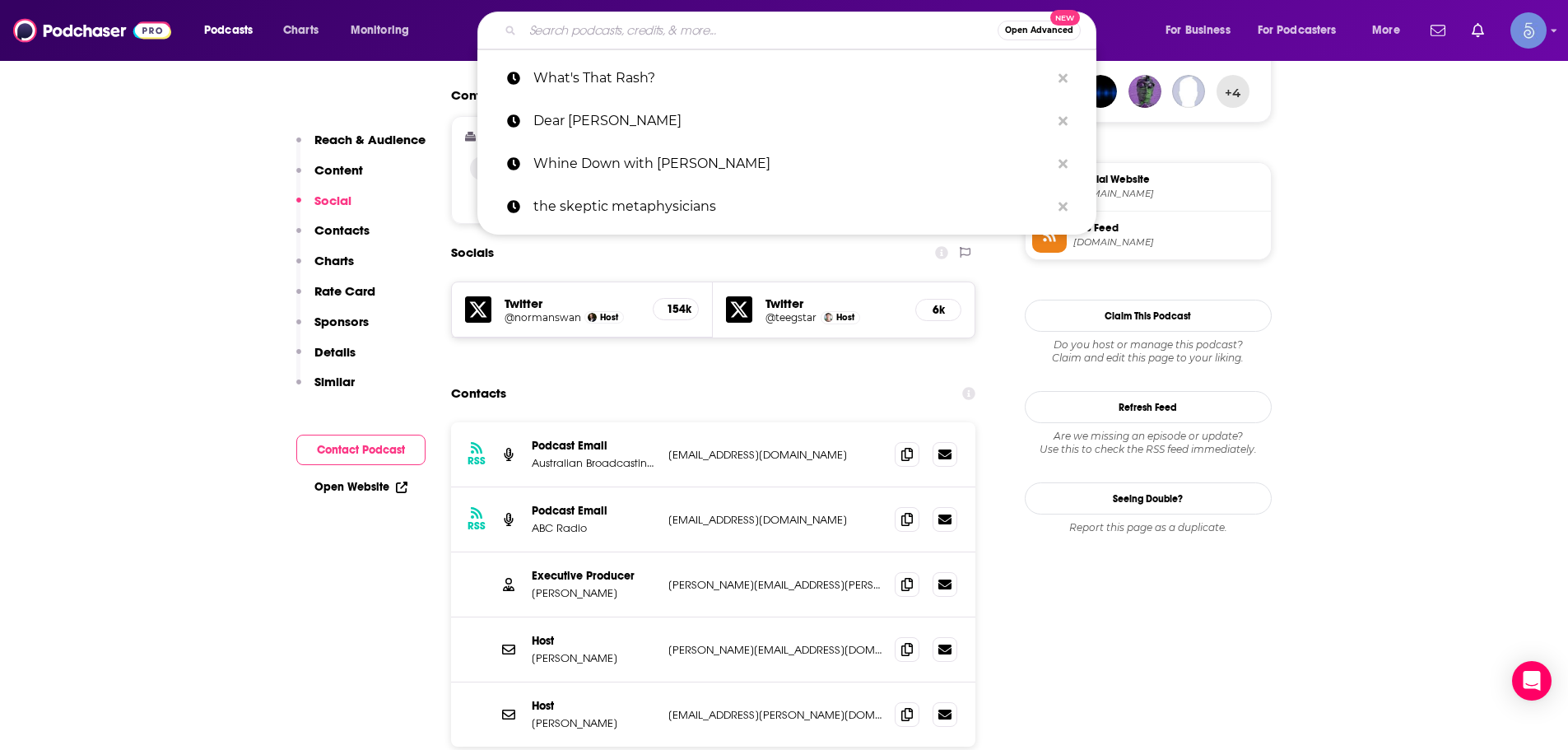
paste input "Gutsy Health | Nutrition and Medicine"
type input "Gutsy Health | Nutrition and Medicine"
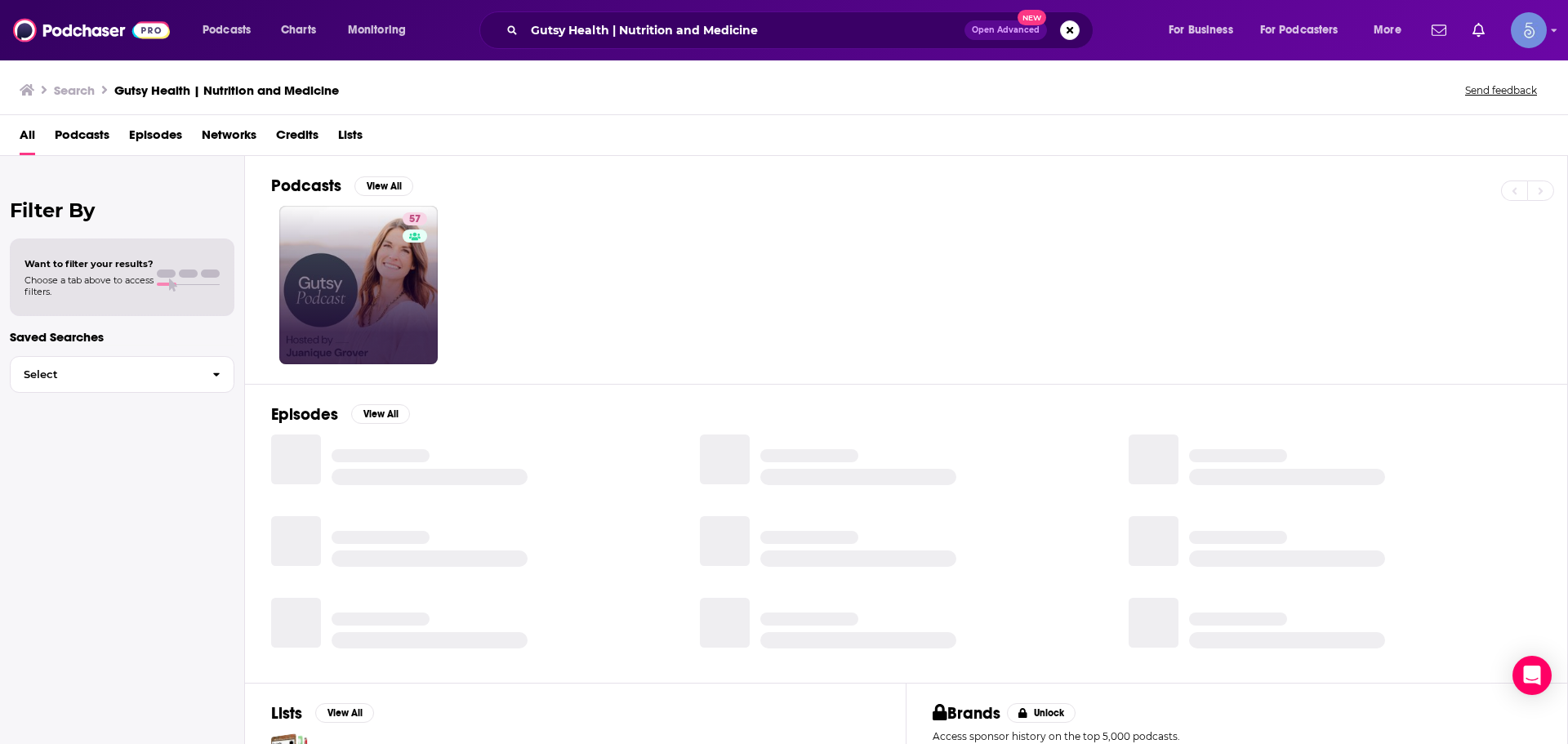
click at [316, 310] on link "57" at bounding box center [359, 285] width 159 height 159
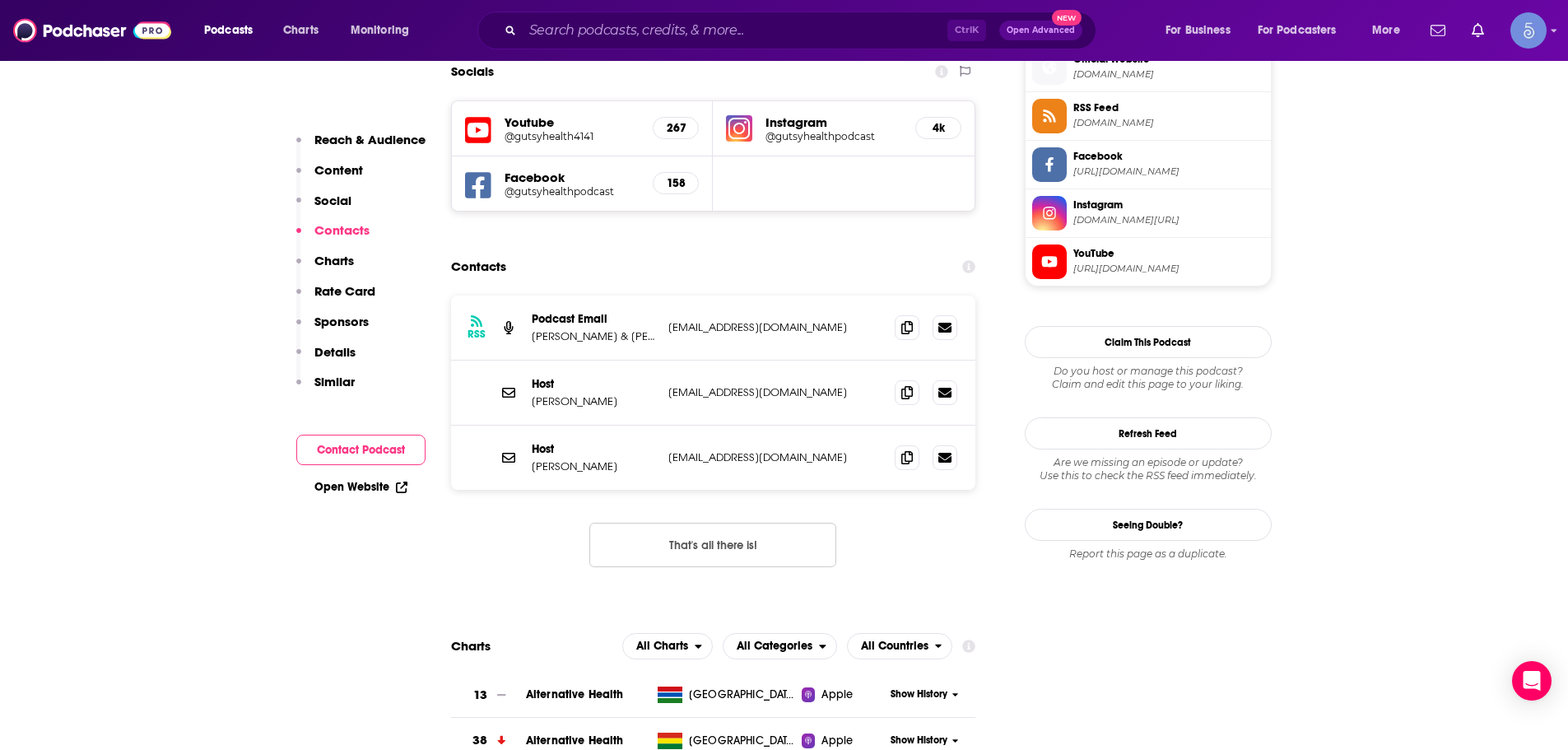
scroll to position [1565, 0]
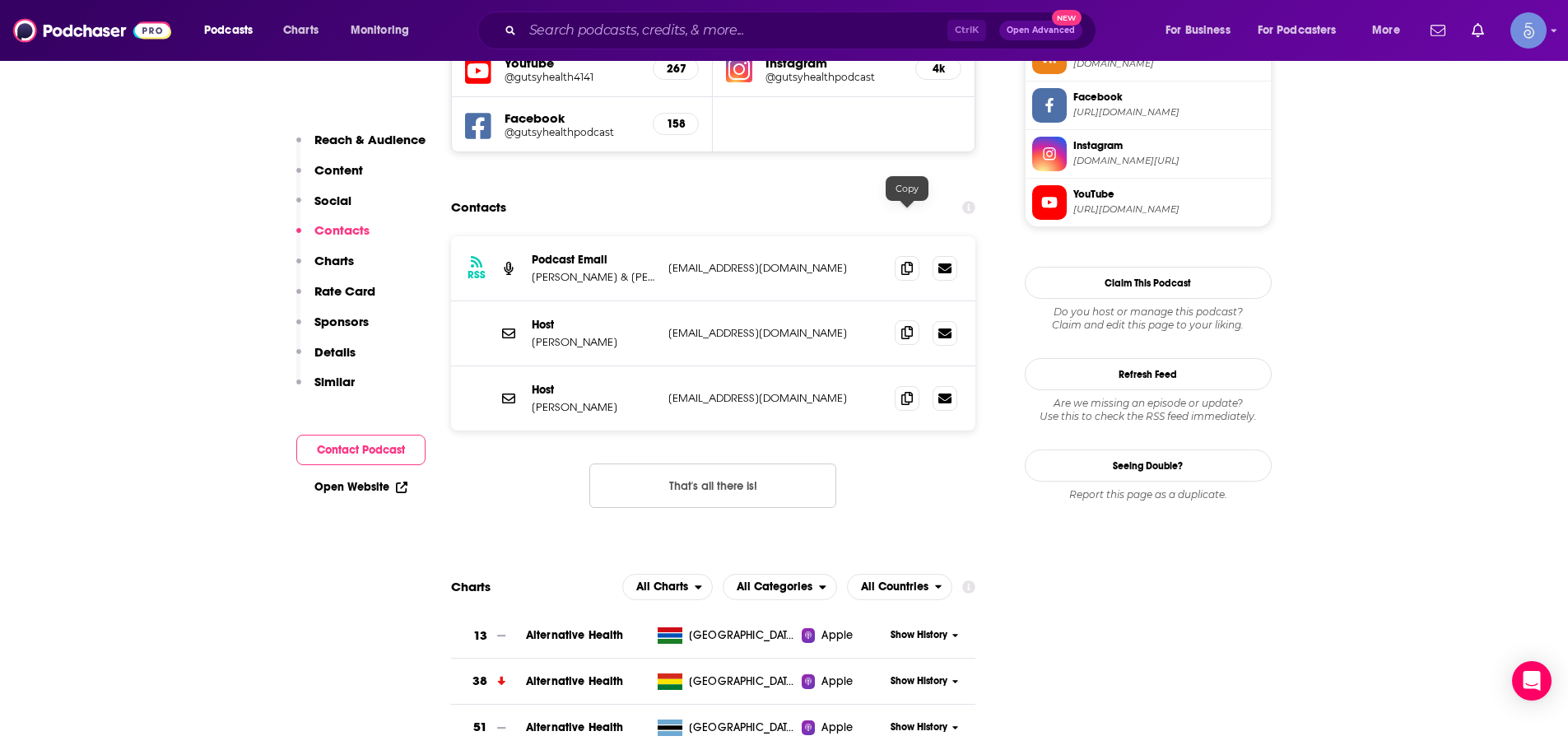
click at [914, 320] on span at bounding box center [906, 332] width 25 height 25
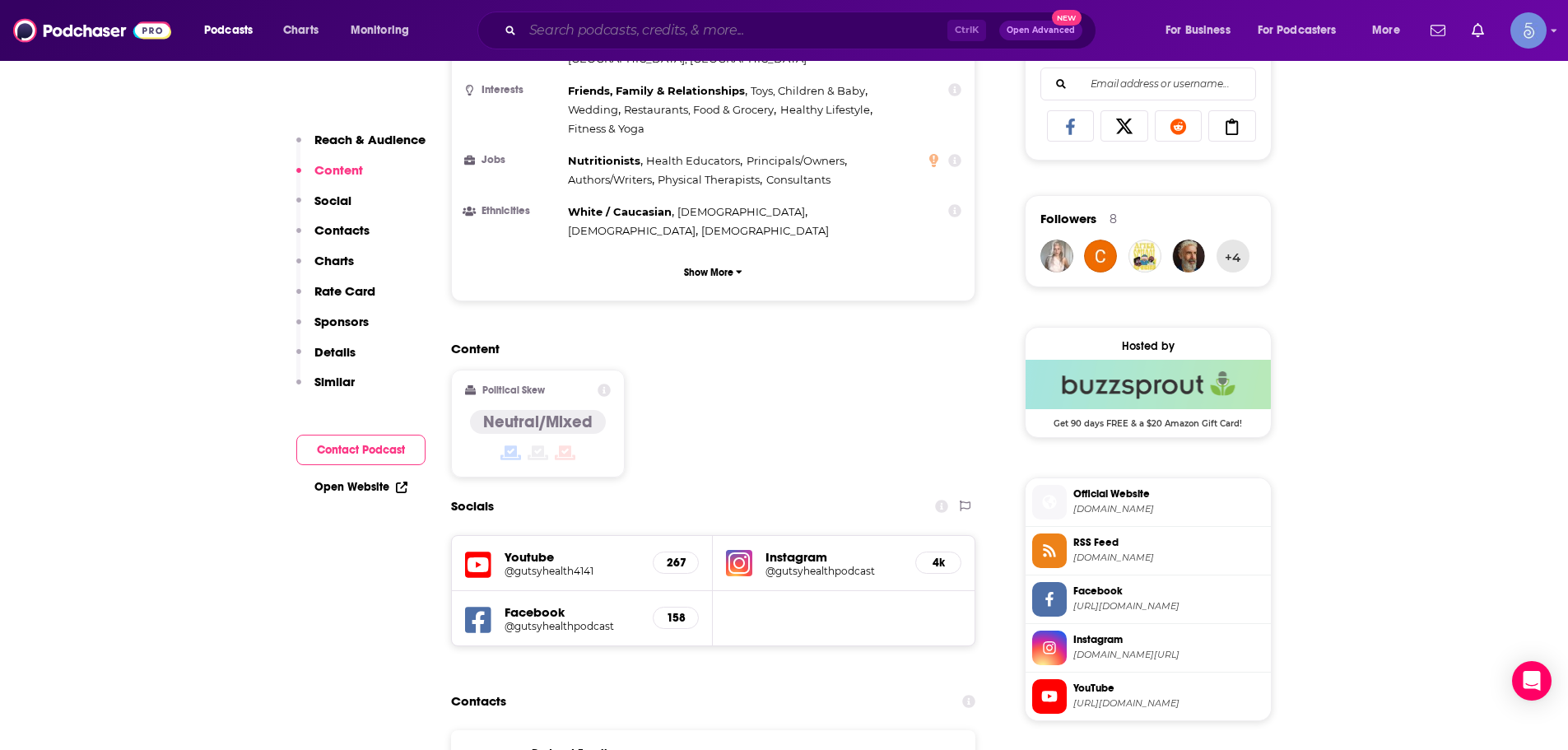
click at [859, 39] on input "Search podcasts, credits, & more..." at bounding box center [734, 30] width 424 height 26
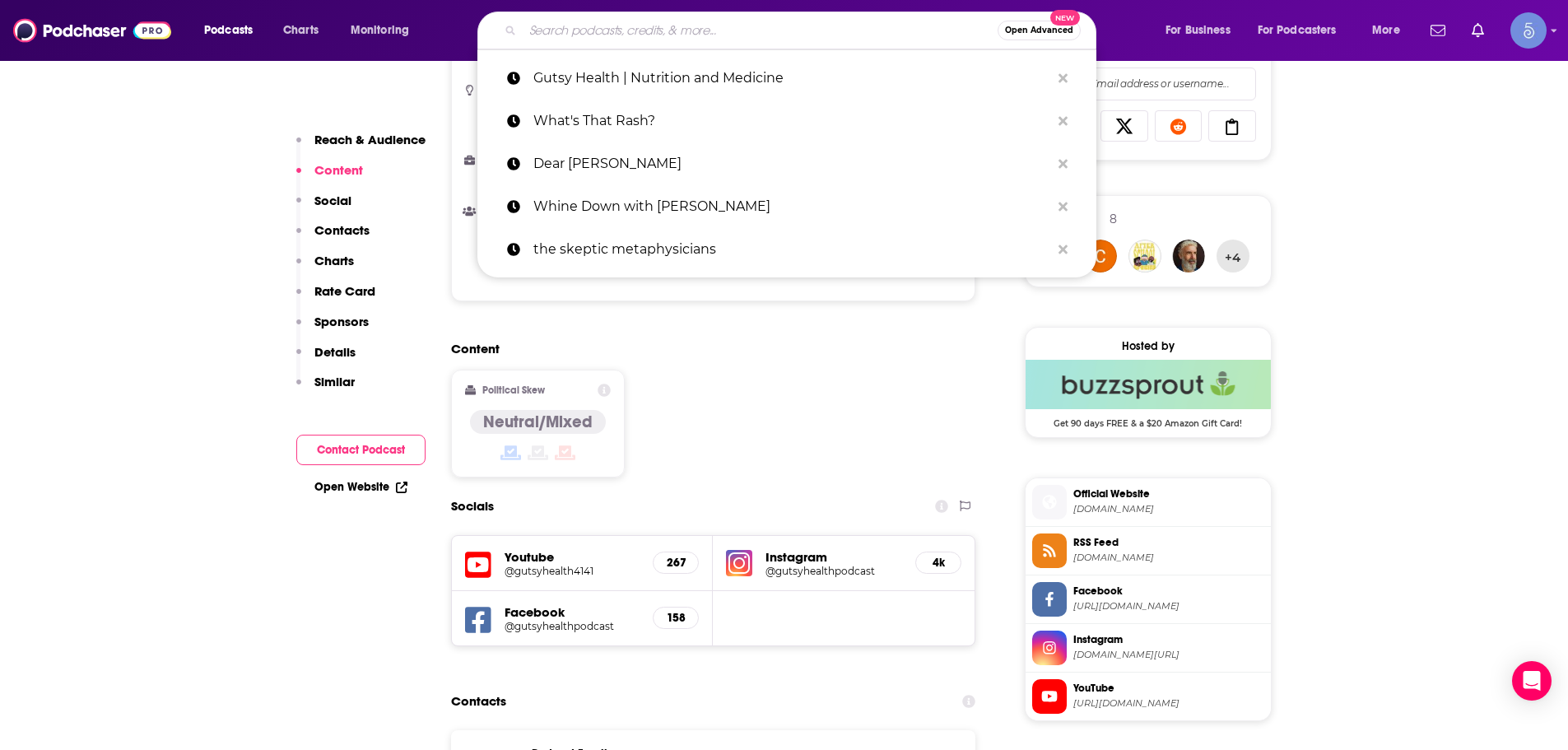
paste input "High Performance Health"
type input "High Performance Health"
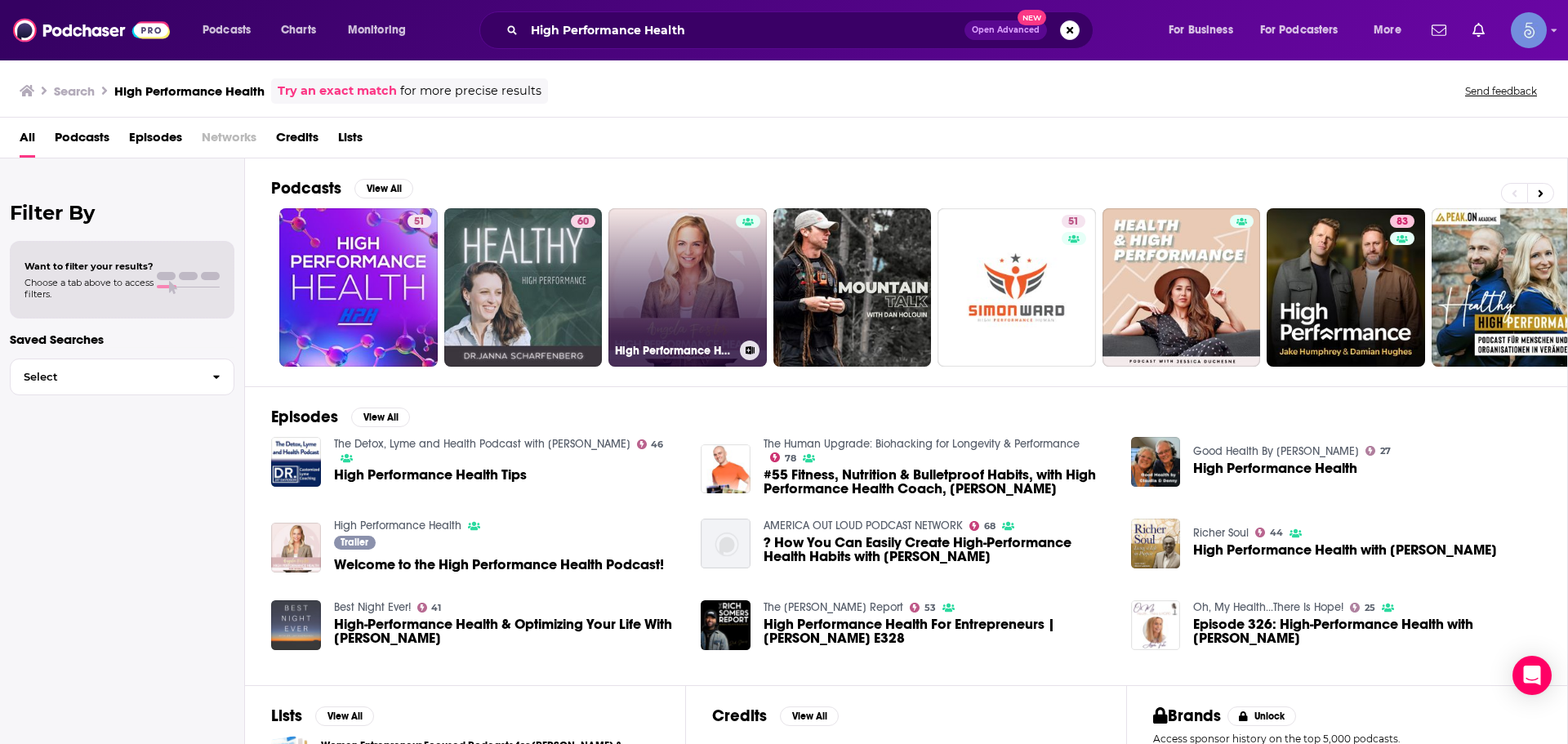
click at [670, 279] on link "High Performance Health" at bounding box center [688, 288] width 159 height 159
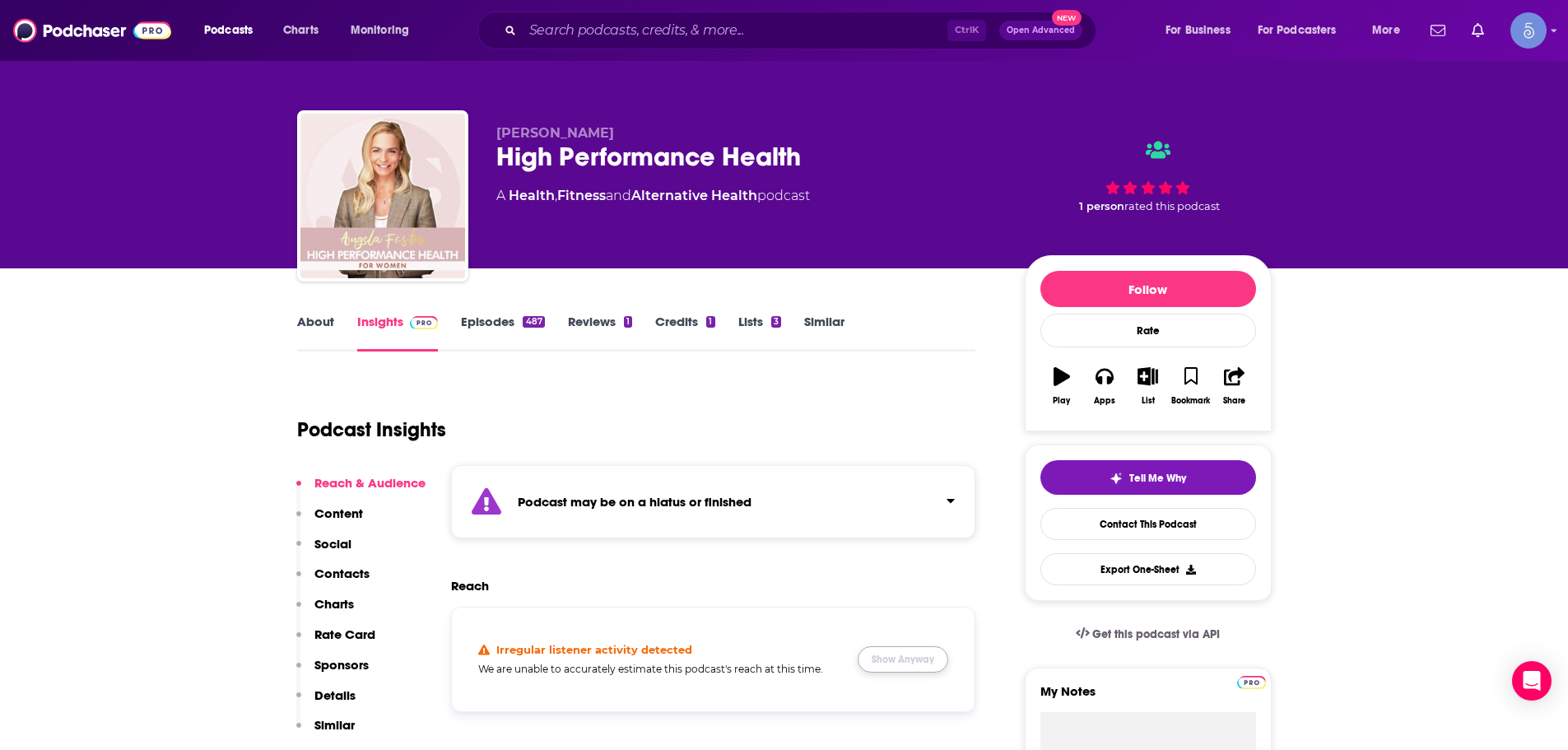
click at [890, 652] on button "Show Anyway" at bounding box center [904, 659] width 91 height 26
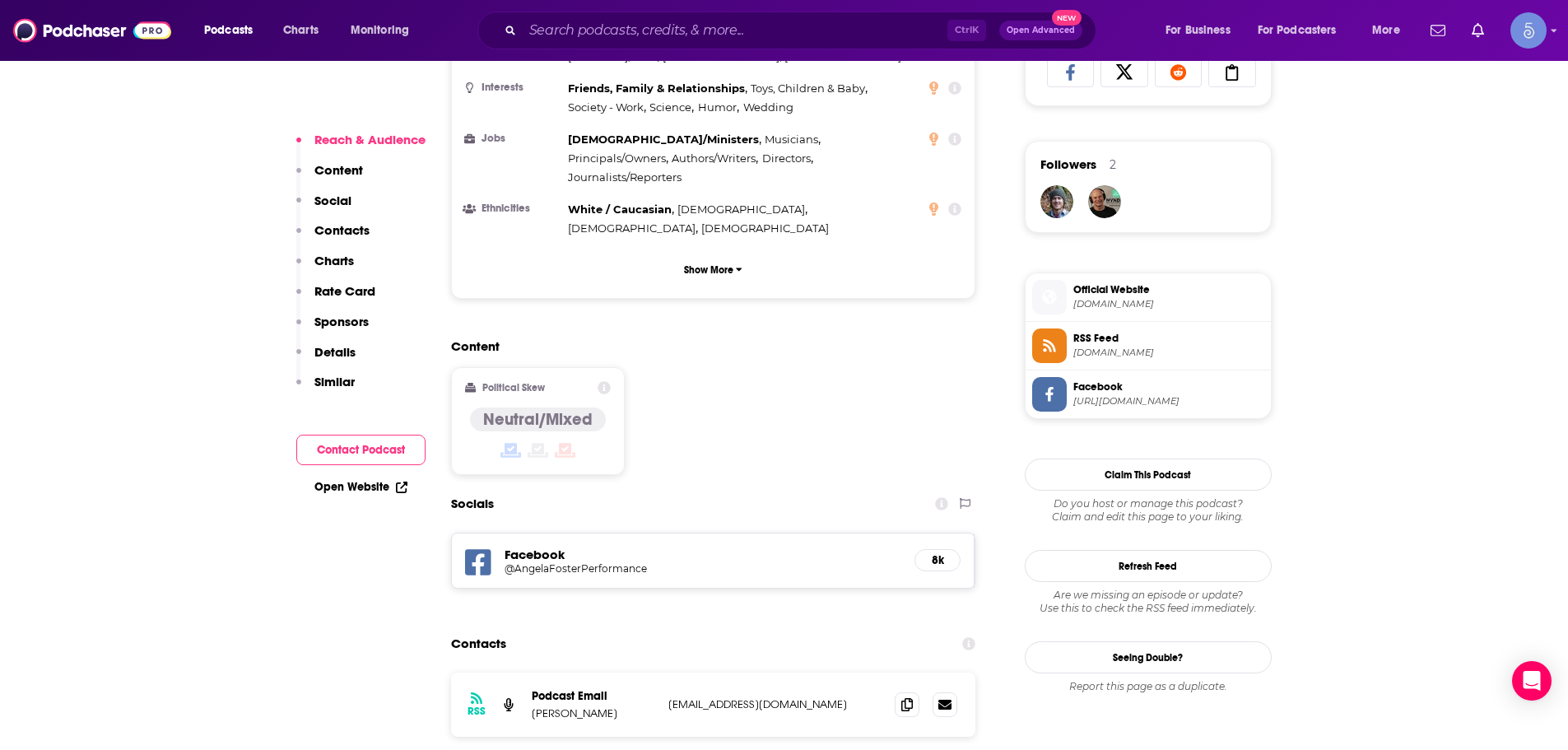
scroll to position [1153, 0]
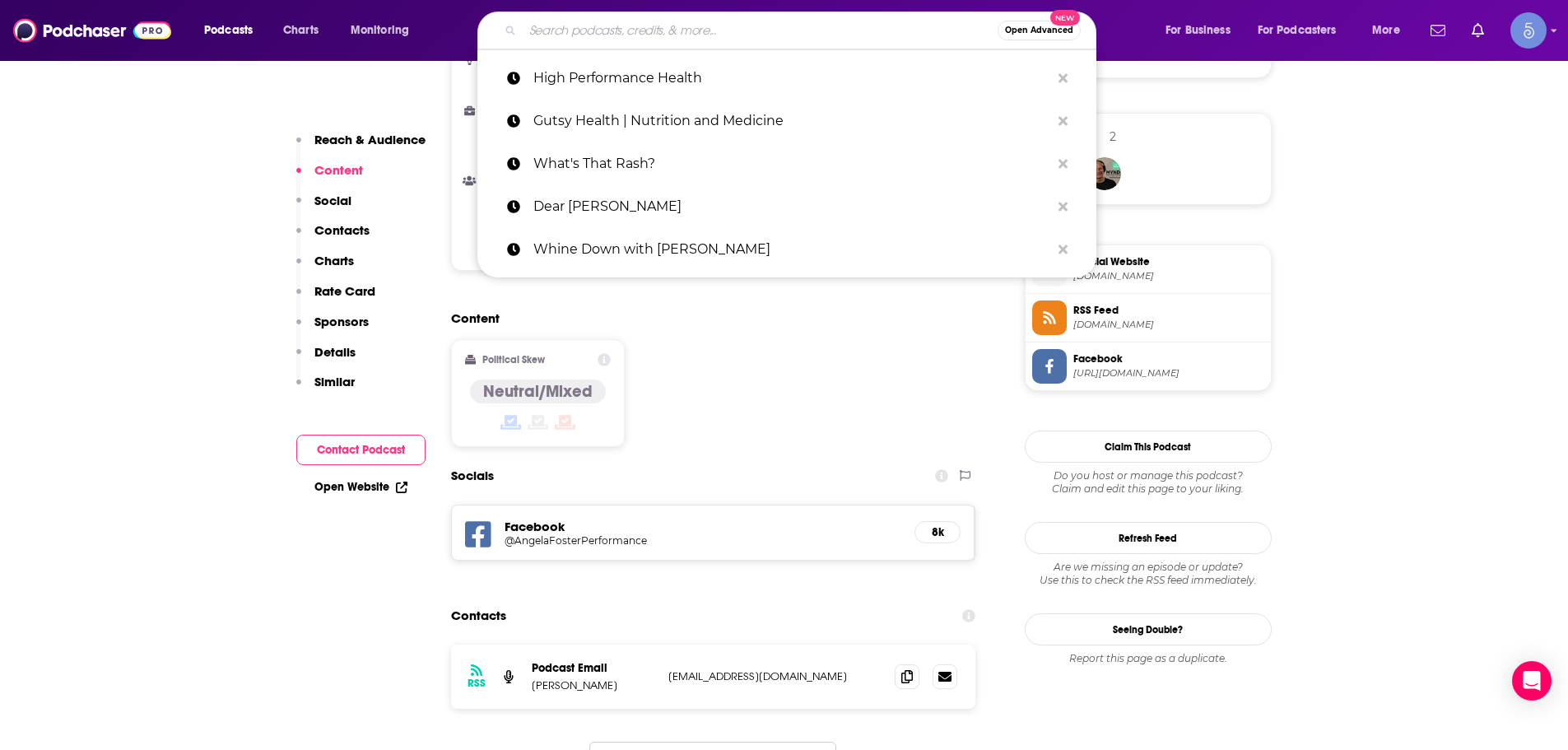
click at [850, 42] on input "Search podcasts, credits, & more..." at bounding box center [760, 30] width 475 height 26
paste input "Learn True Health with [PERSON_NAME]"
type input "Learn True Health with [PERSON_NAME]"
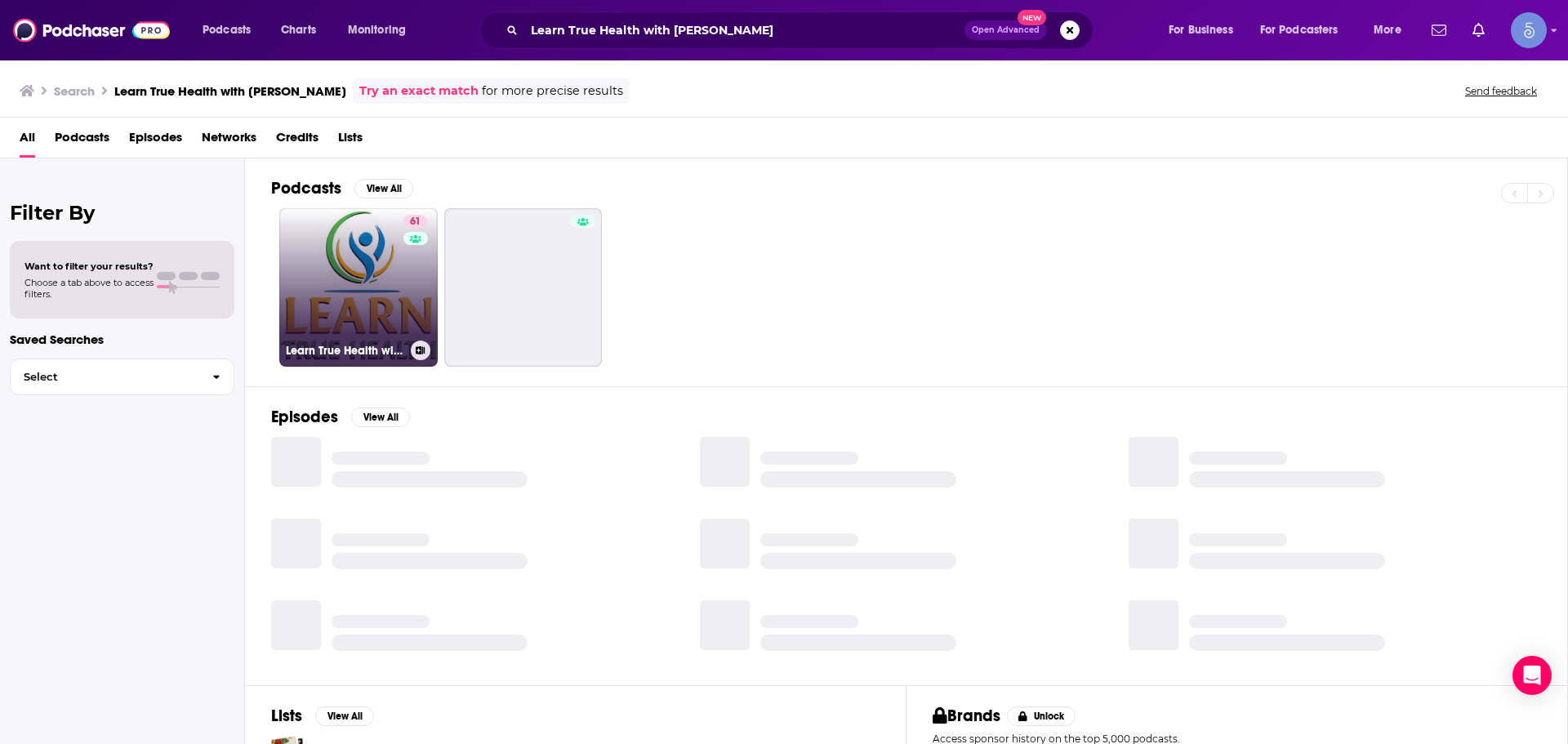
click at [366, 315] on link "61 Learn True Health with [PERSON_NAME]" at bounding box center [359, 288] width 159 height 159
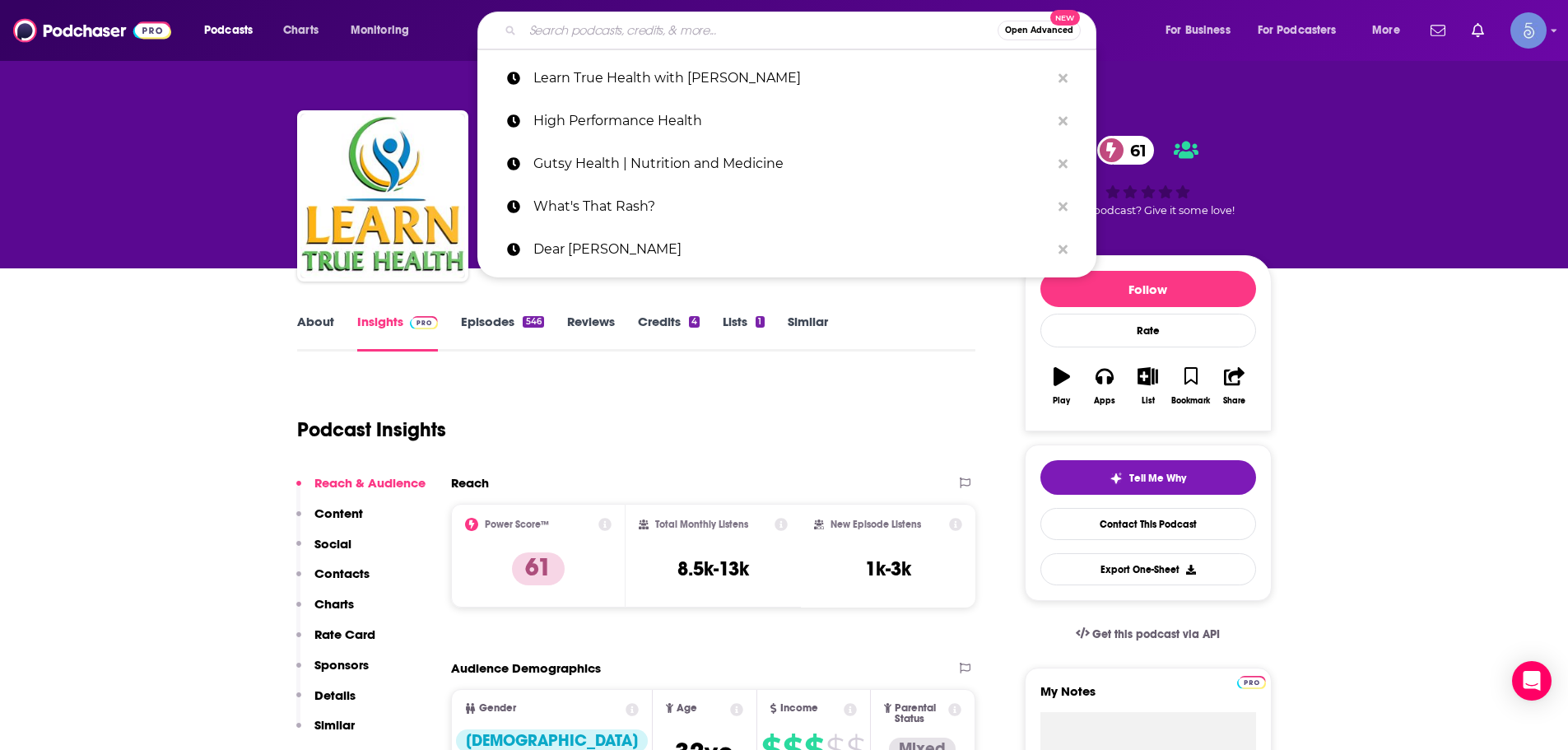
paste input "Learn True Health with [PERSON_NAME]"
type input "Learn True Health with [PERSON_NAME]"
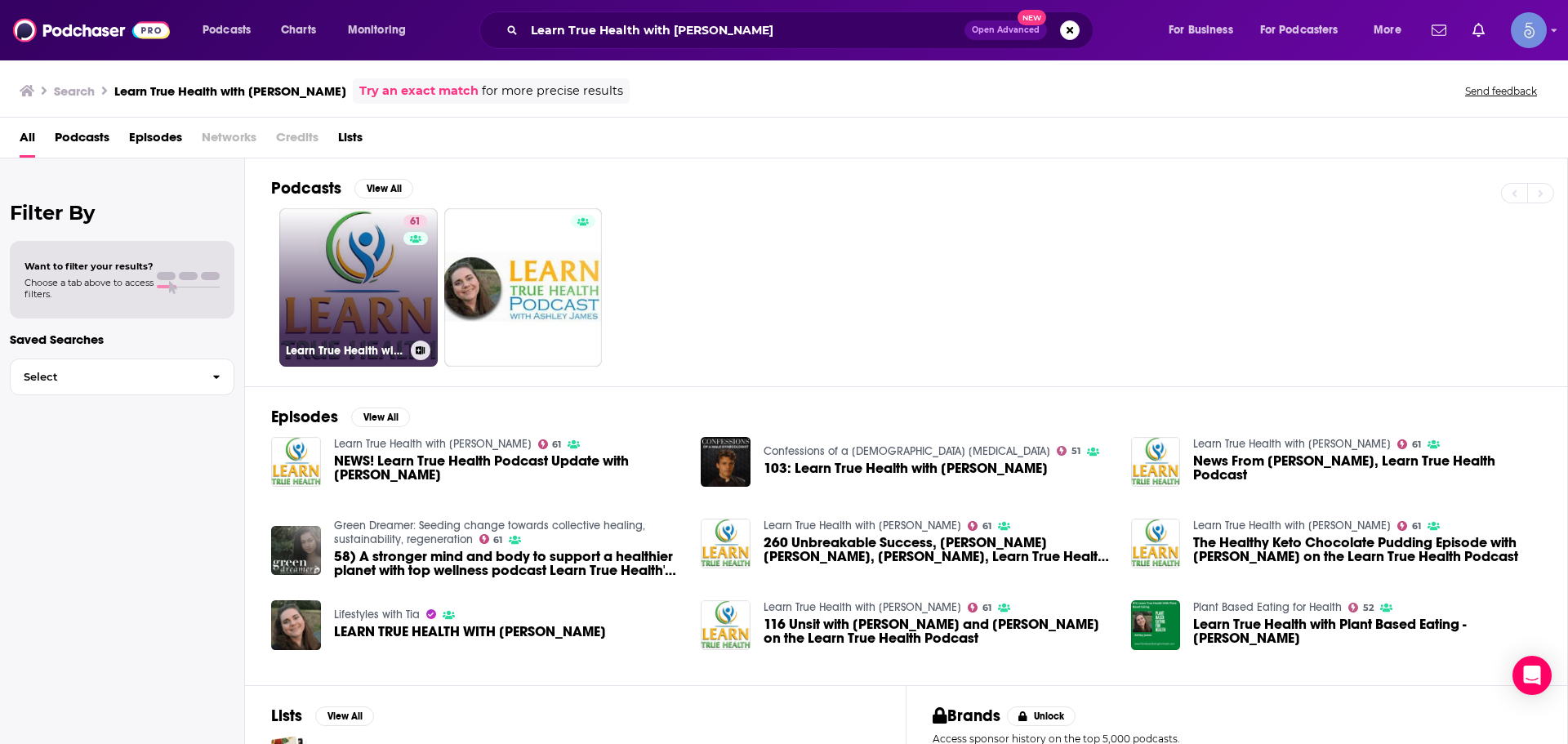
click at [363, 316] on link "61 Learn True Health with [PERSON_NAME]" at bounding box center [359, 288] width 159 height 159
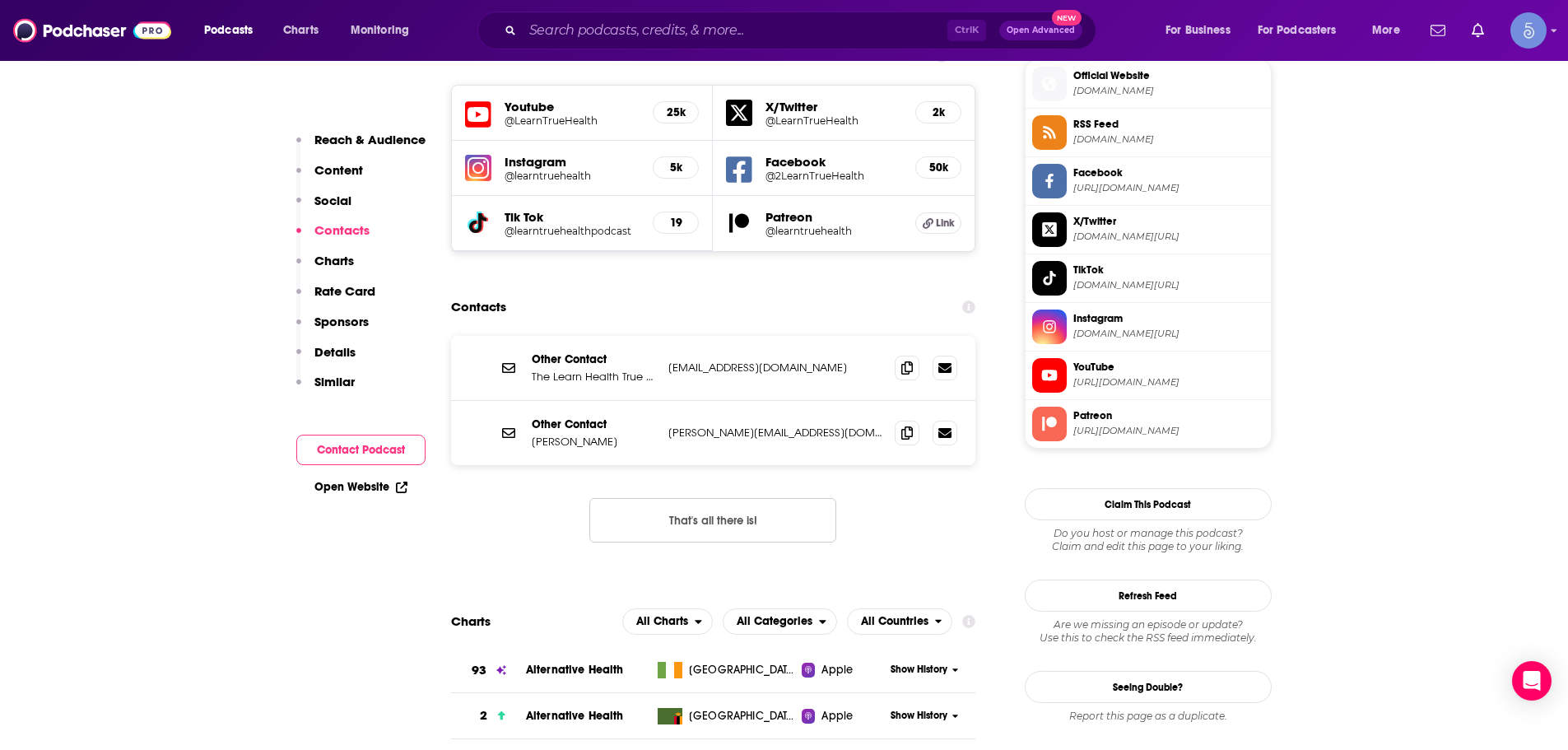
scroll to position [1482, 0]
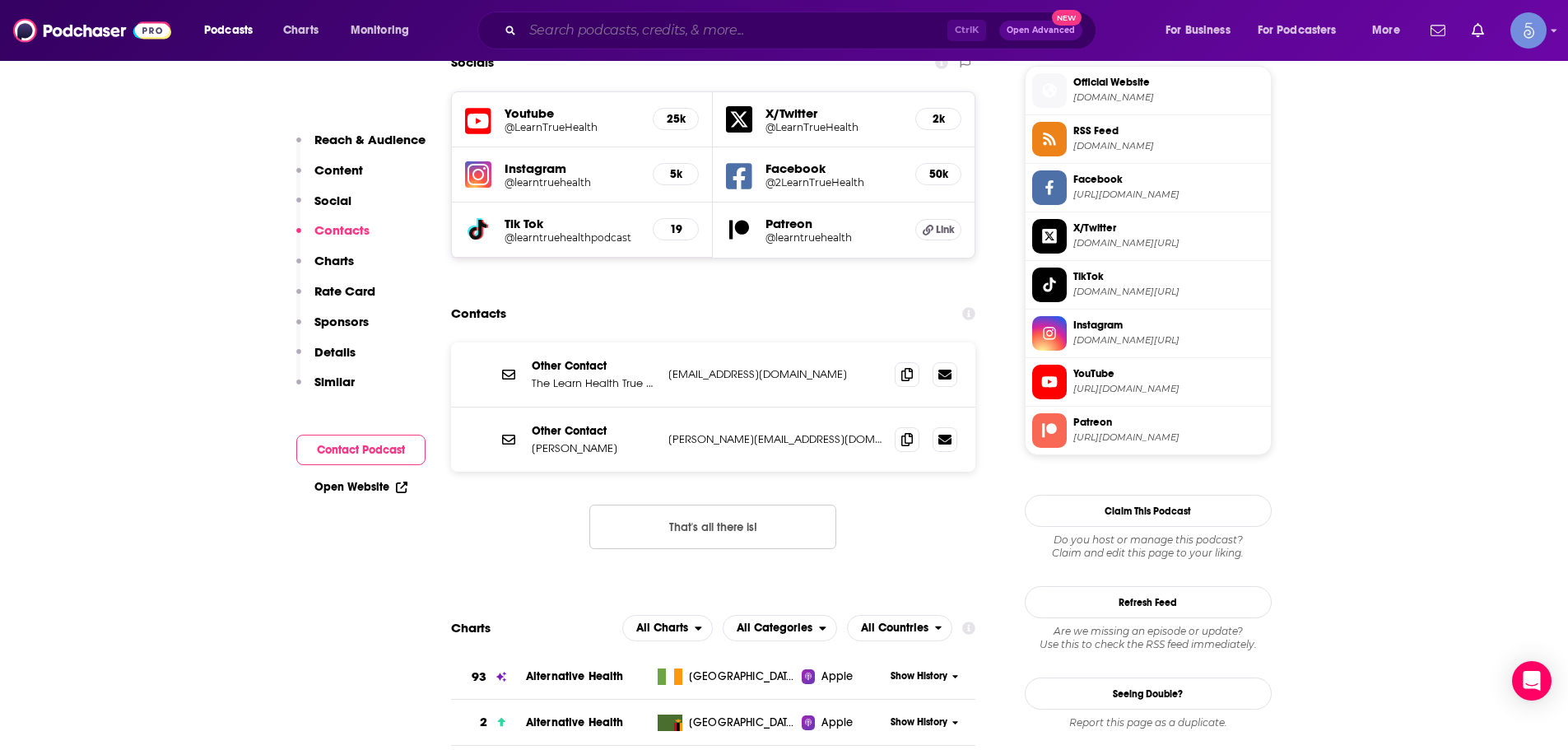
click at [859, 22] on input "Search podcasts, credits, & more..." at bounding box center [734, 30] width 424 height 26
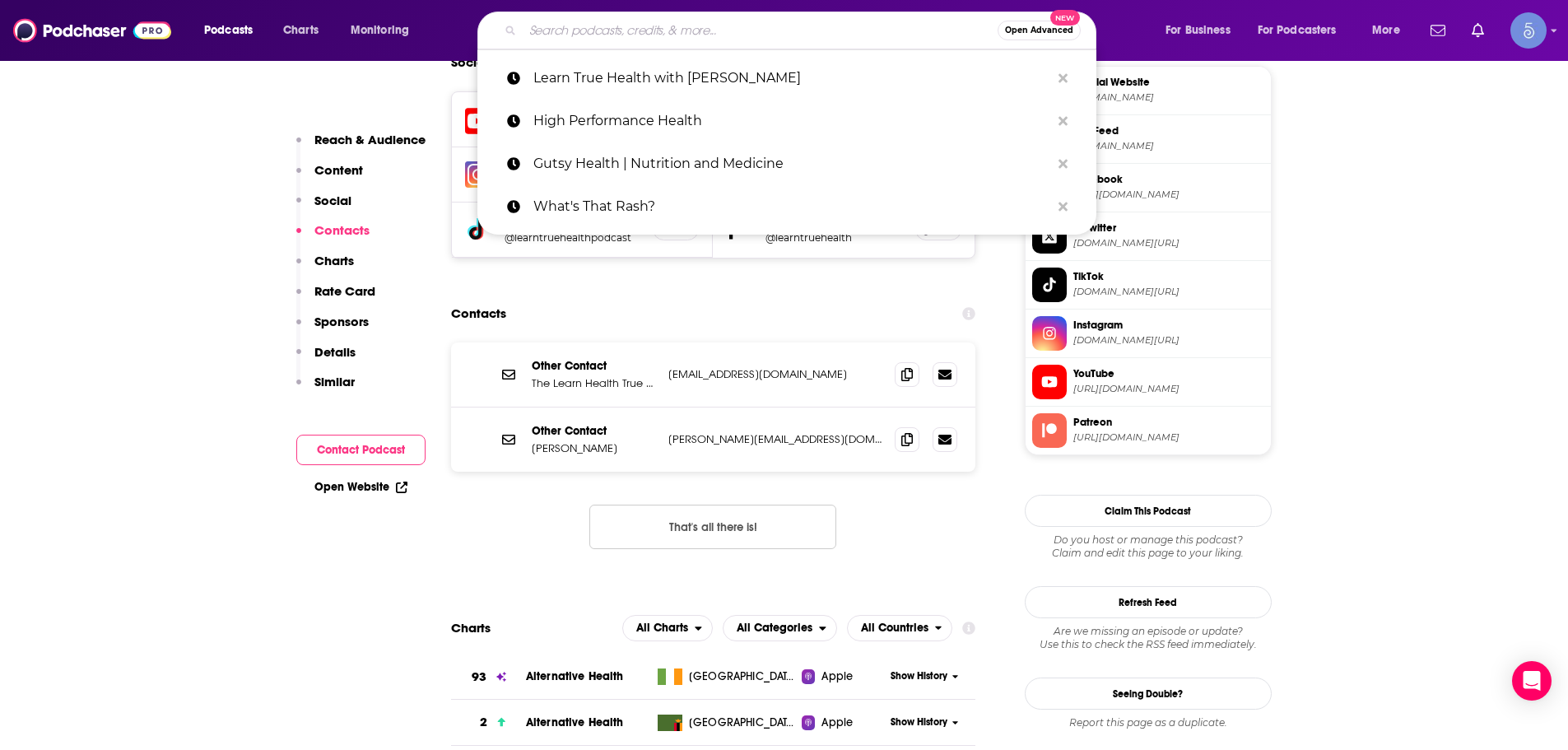
paste input "Viva Natural Health"
type input "Viva Natural Health"
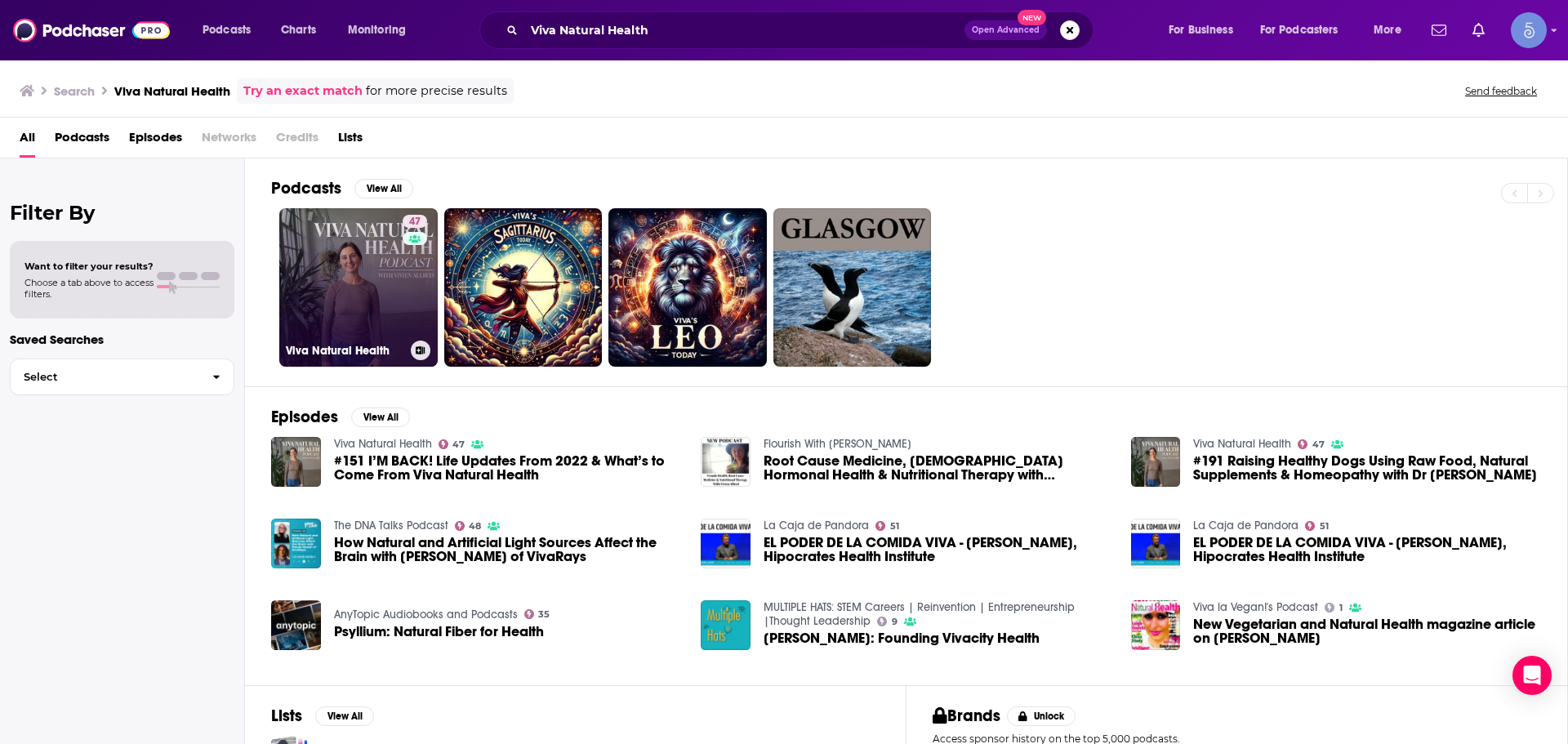
click at [349, 253] on link "47 Viva Natural Health" at bounding box center [359, 288] width 159 height 159
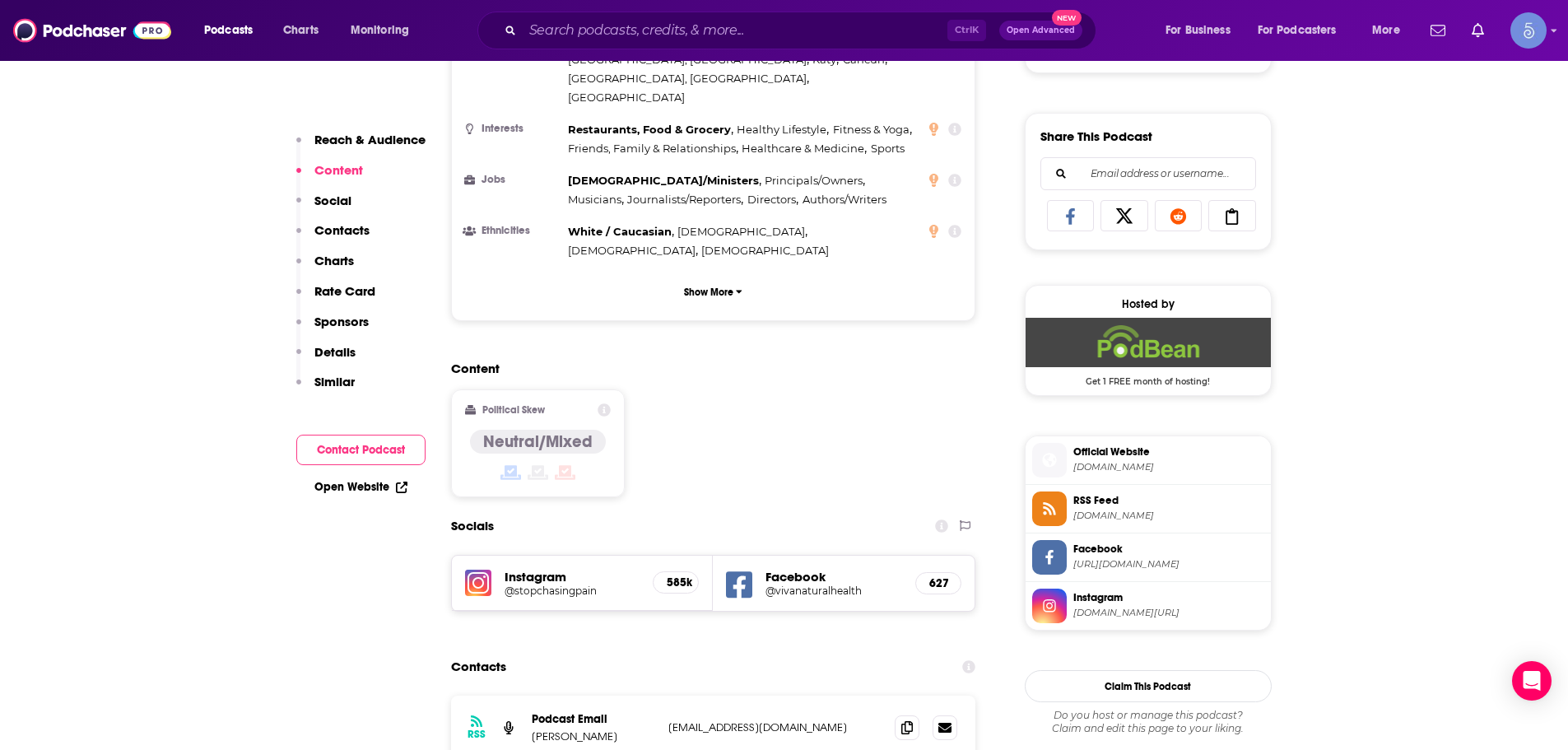
scroll to position [988, 0]
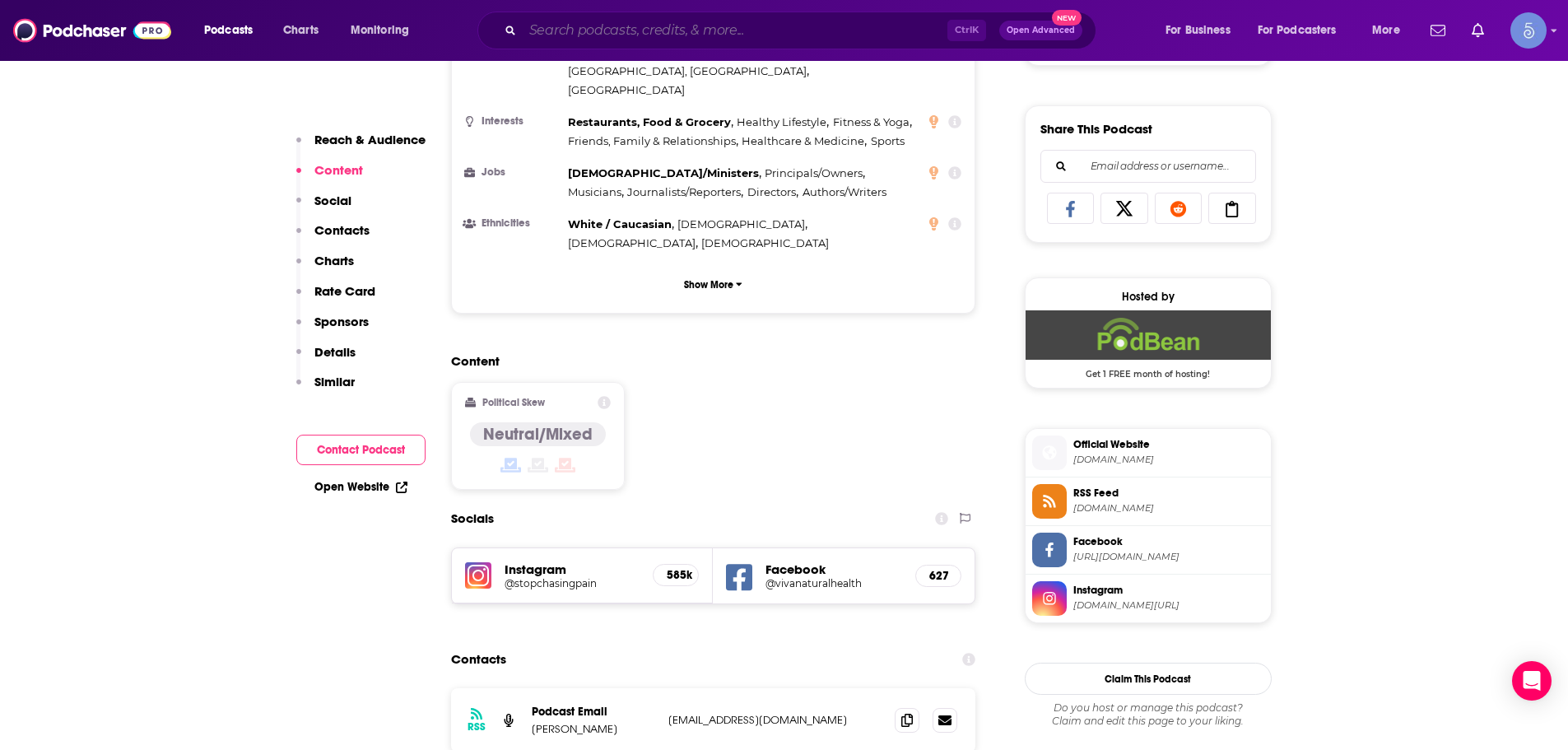
click at [870, 28] on input "Search podcasts, credits, & more..." at bounding box center [734, 30] width 424 height 26
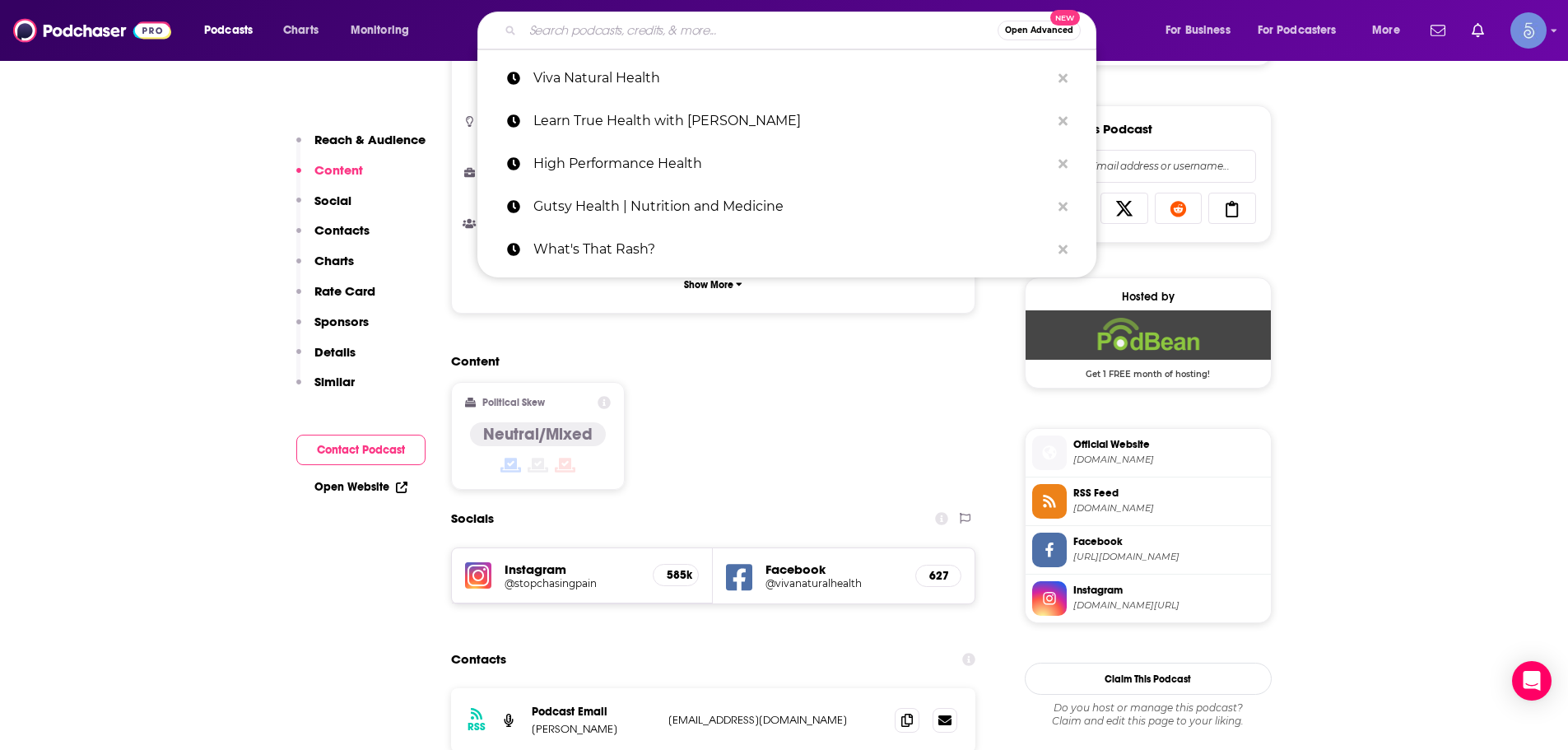
paste input "The [DEMOGRAPHIC_DATA] Health Solution Podcast"
type input "The [DEMOGRAPHIC_DATA] Health Solution Podcast"
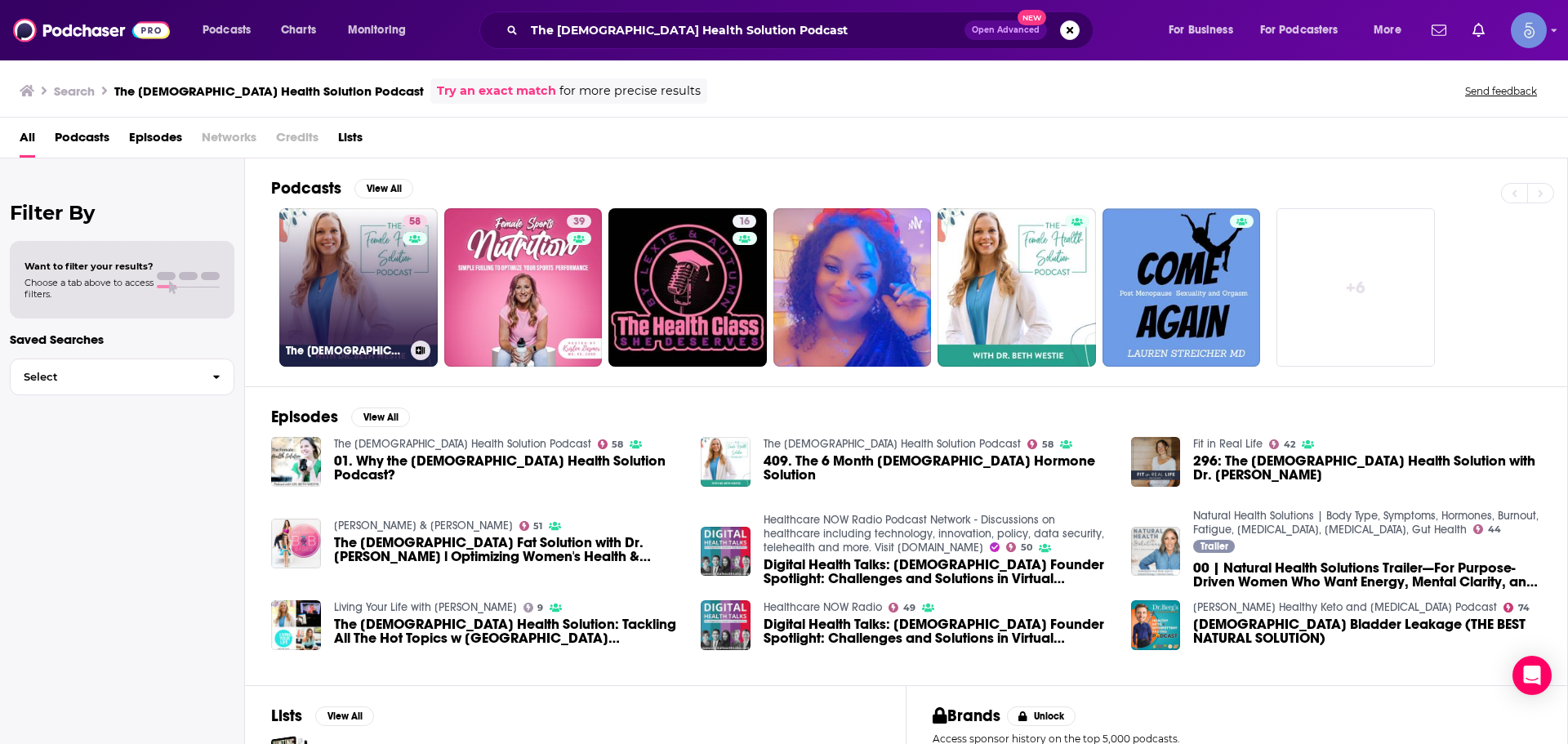
click at [329, 280] on link "58 The [DEMOGRAPHIC_DATA] Health Solution Podcast" at bounding box center [359, 288] width 159 height 159
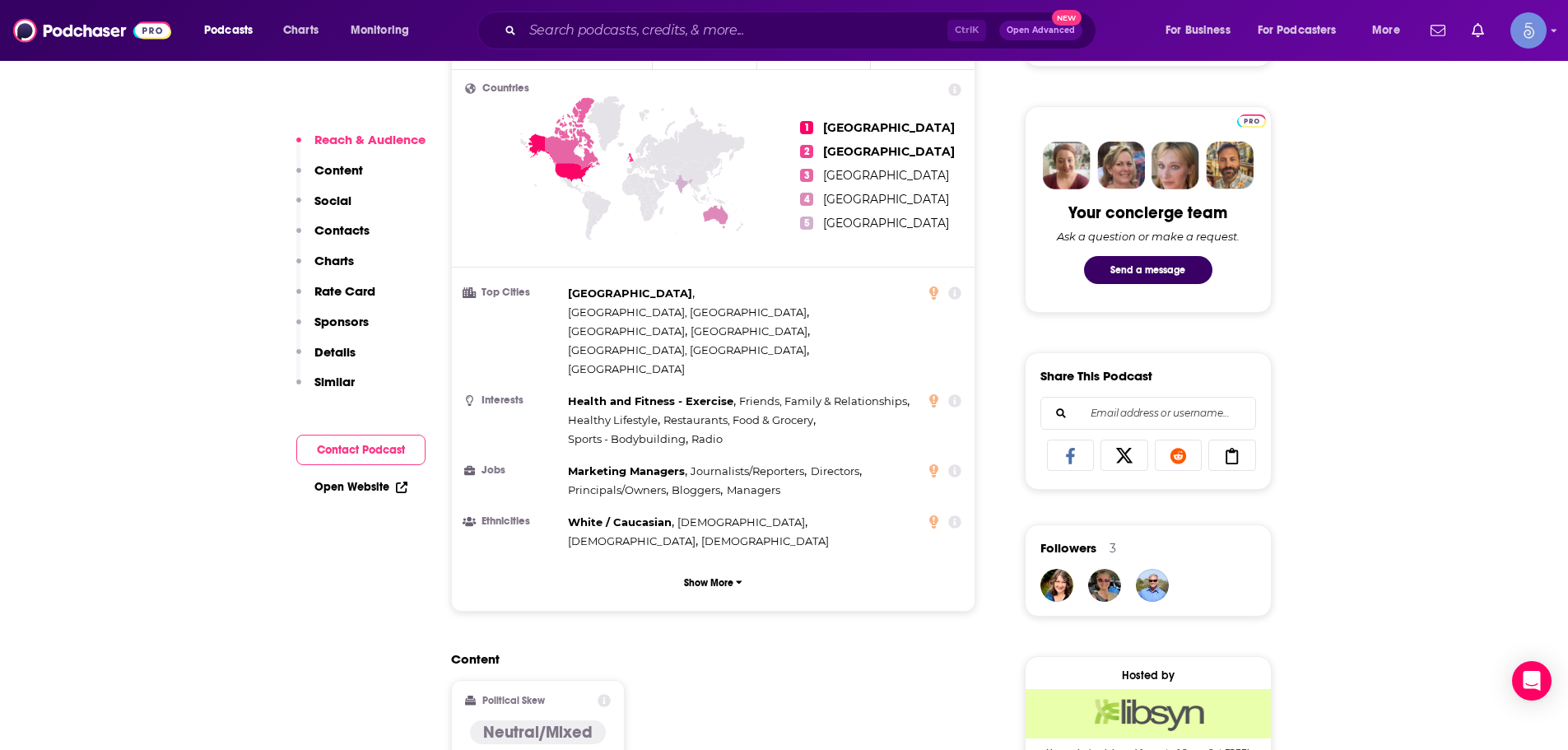
scroll to position [1235, 0]
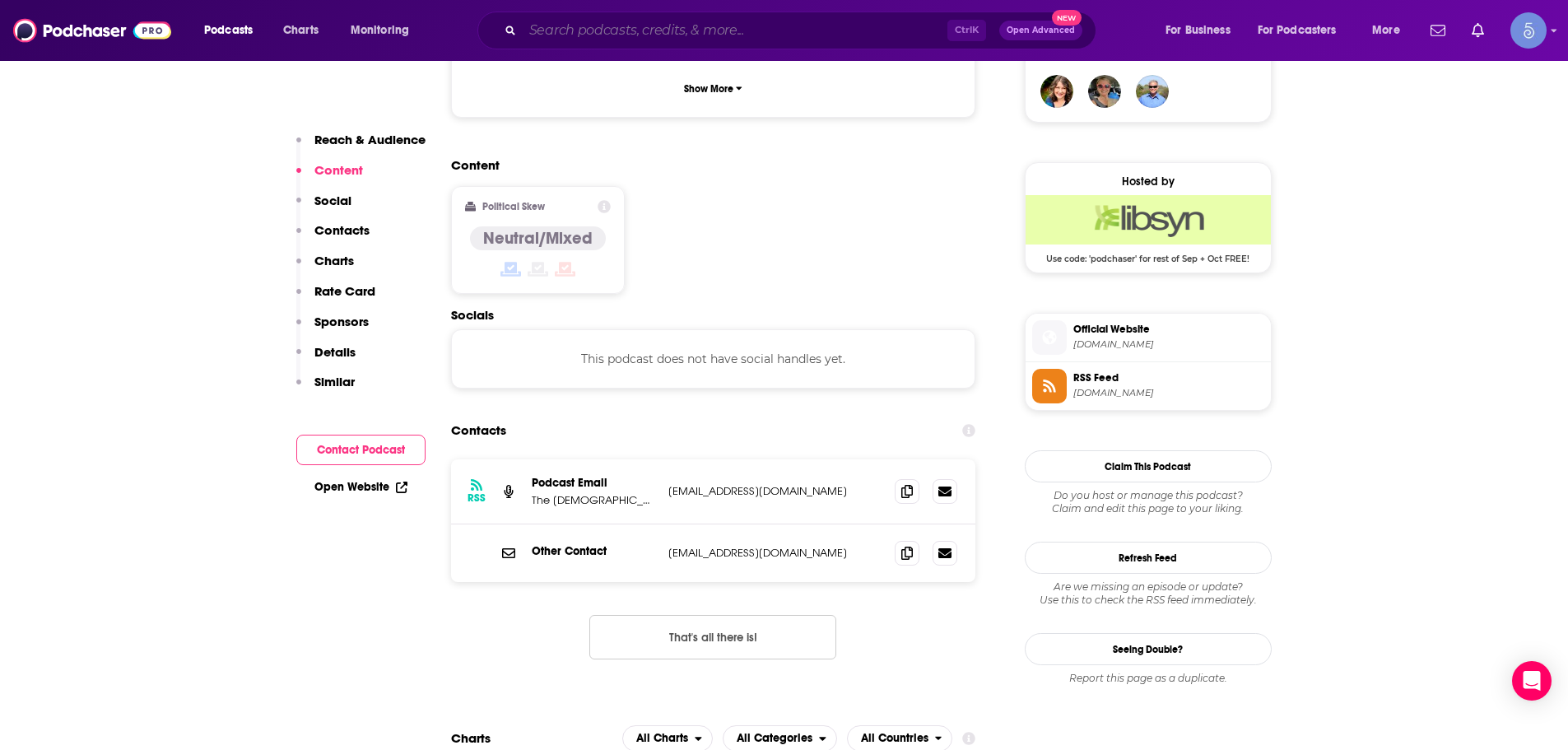
click at [838, 22] on input "Search podcasts, credits, & more..." at bounding box center [734, 30] width 424 height 26
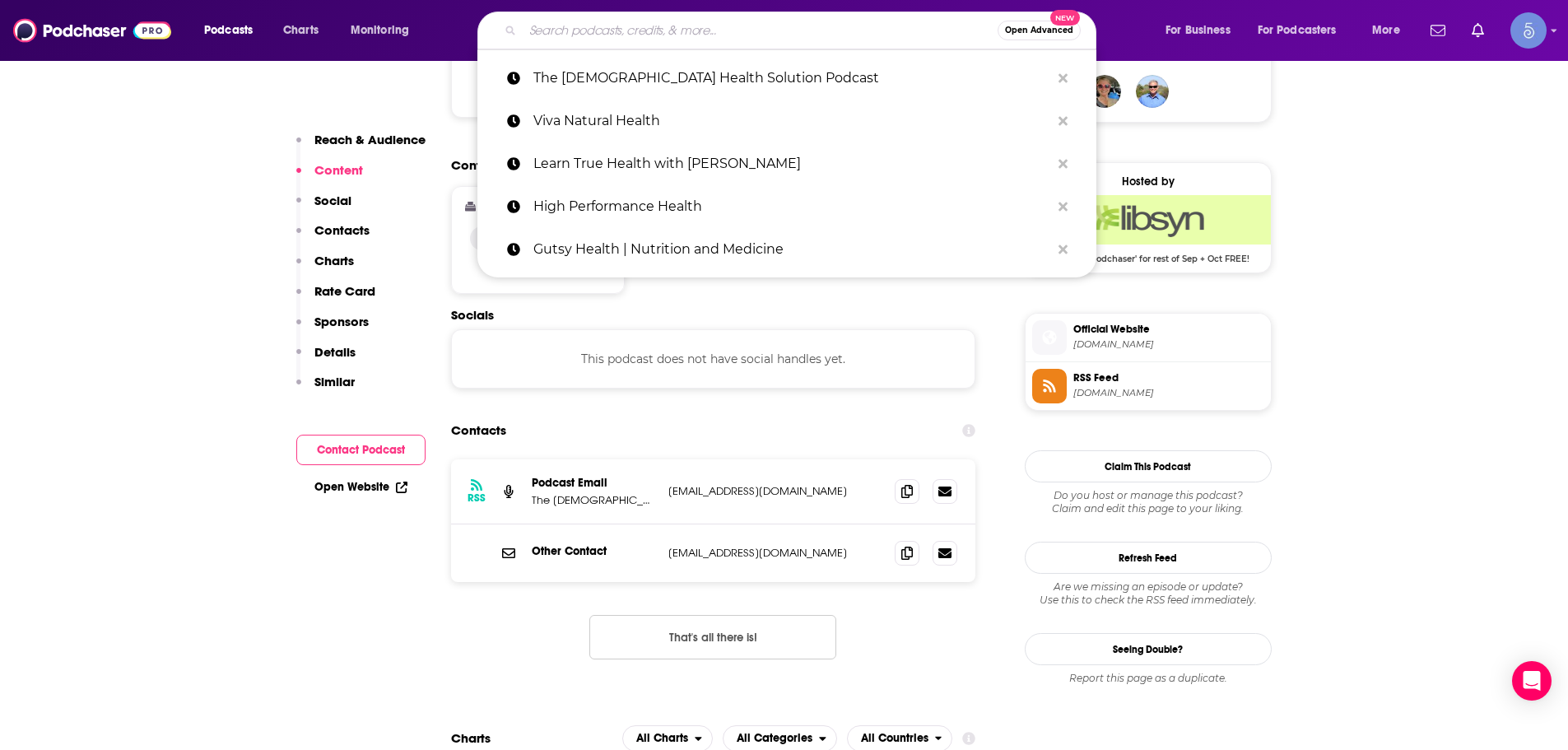
paste input "Think Unbroken with [PERSON_NAME] Unbroken | Childhood Trauma, CPTSD, and Menta…"
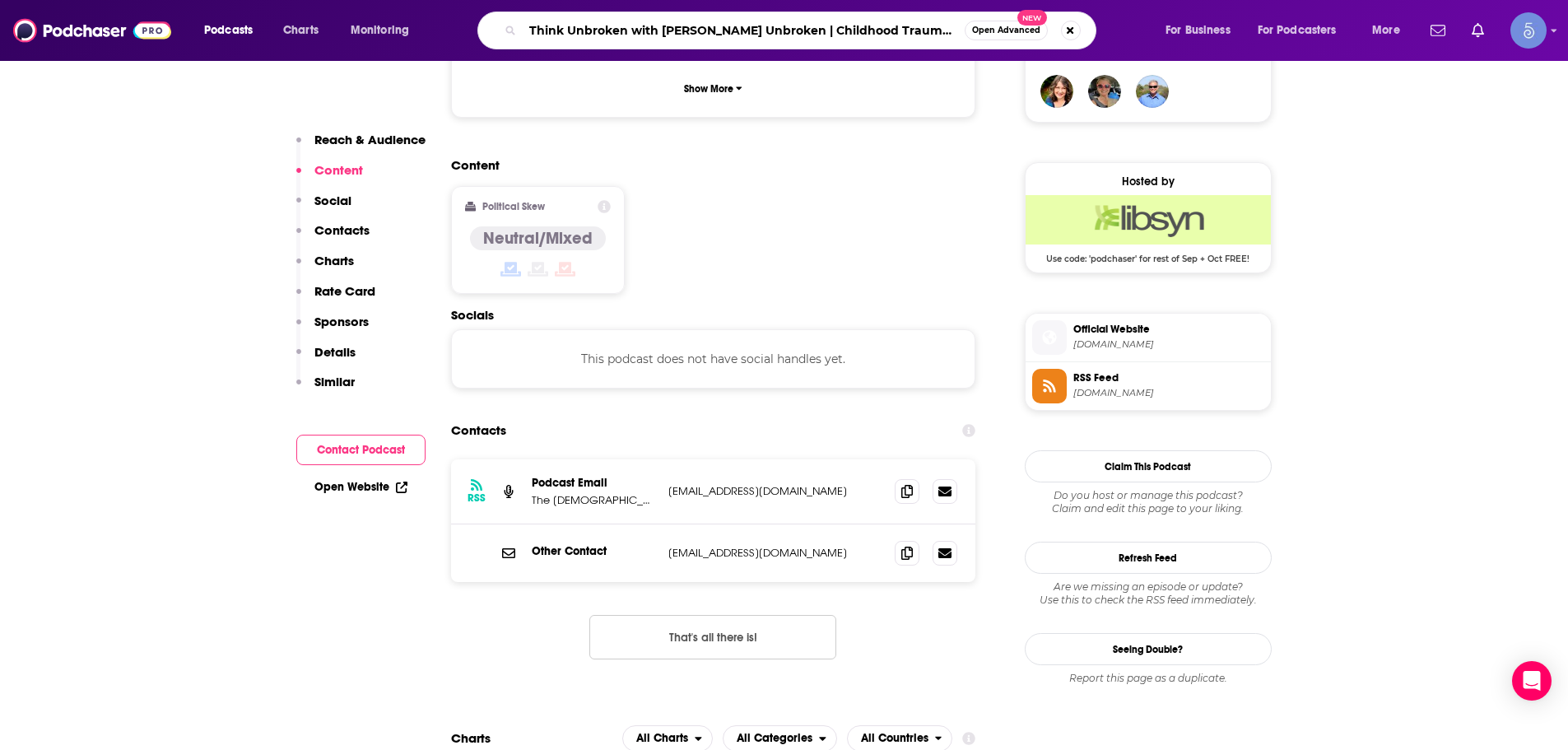
type input "Think Unbroken with [PERSON_NAME] Unbroken | Childhood Trauma, CPTSD, and Menta…"
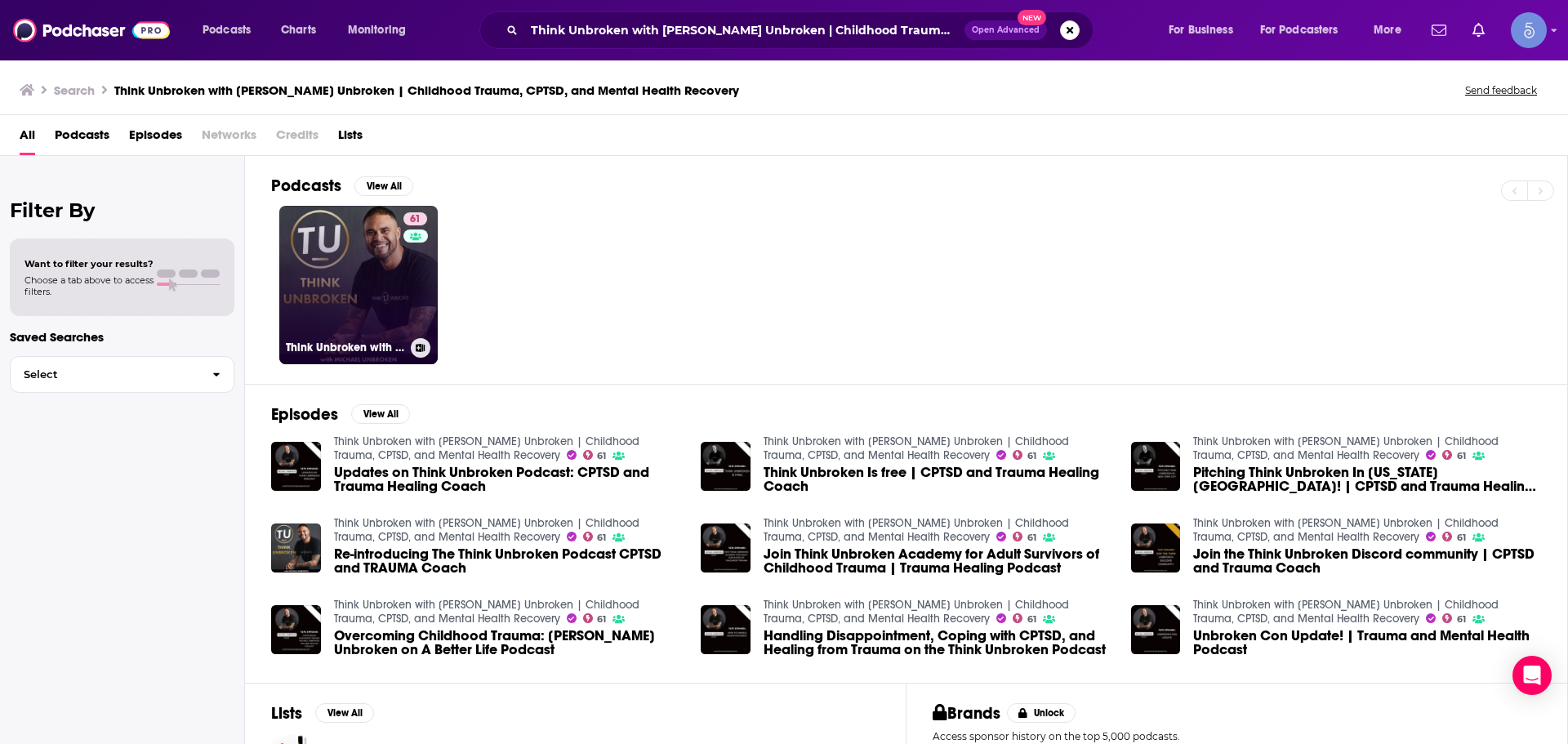
click at [373, 282] on link "61 Think Unbroken with [PERSON_NAME] Unbroken | Childhood Trauma, CPTSD, and Me…" at bounding box center [359, 285] width 159 height 159
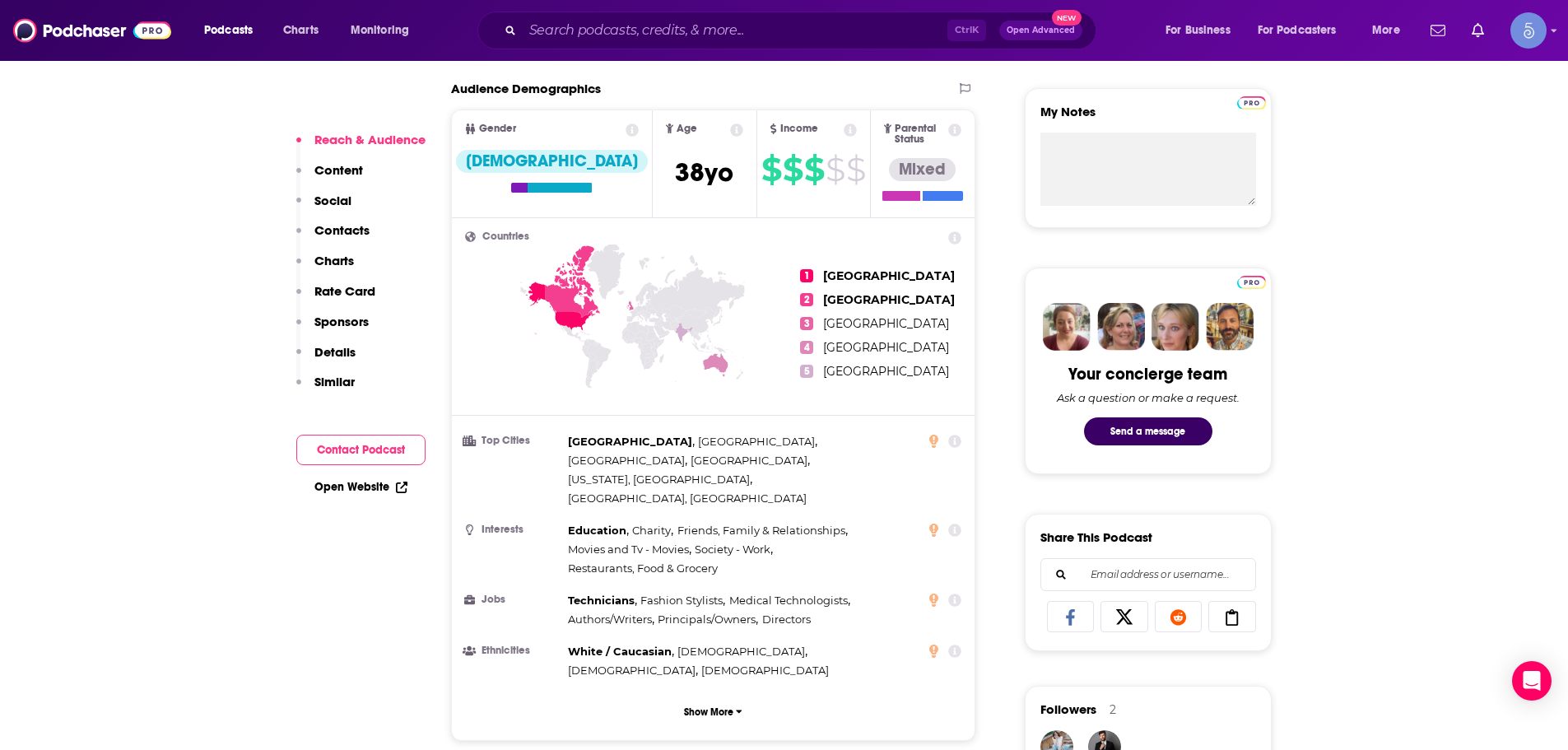
scroll to position [1317, 0]
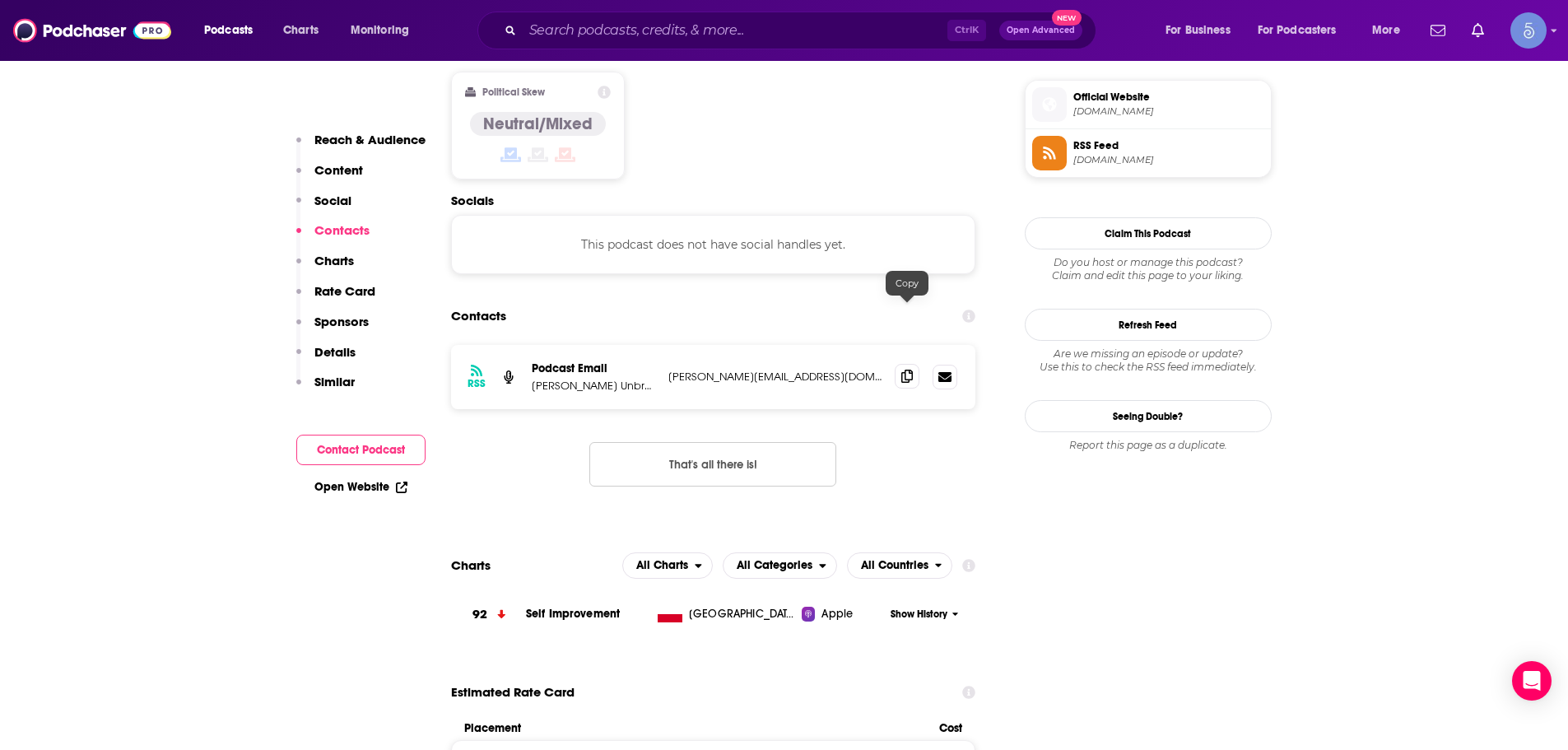
click at [903, 370] on icon at bounding box center [907, 376] width 12 height 13
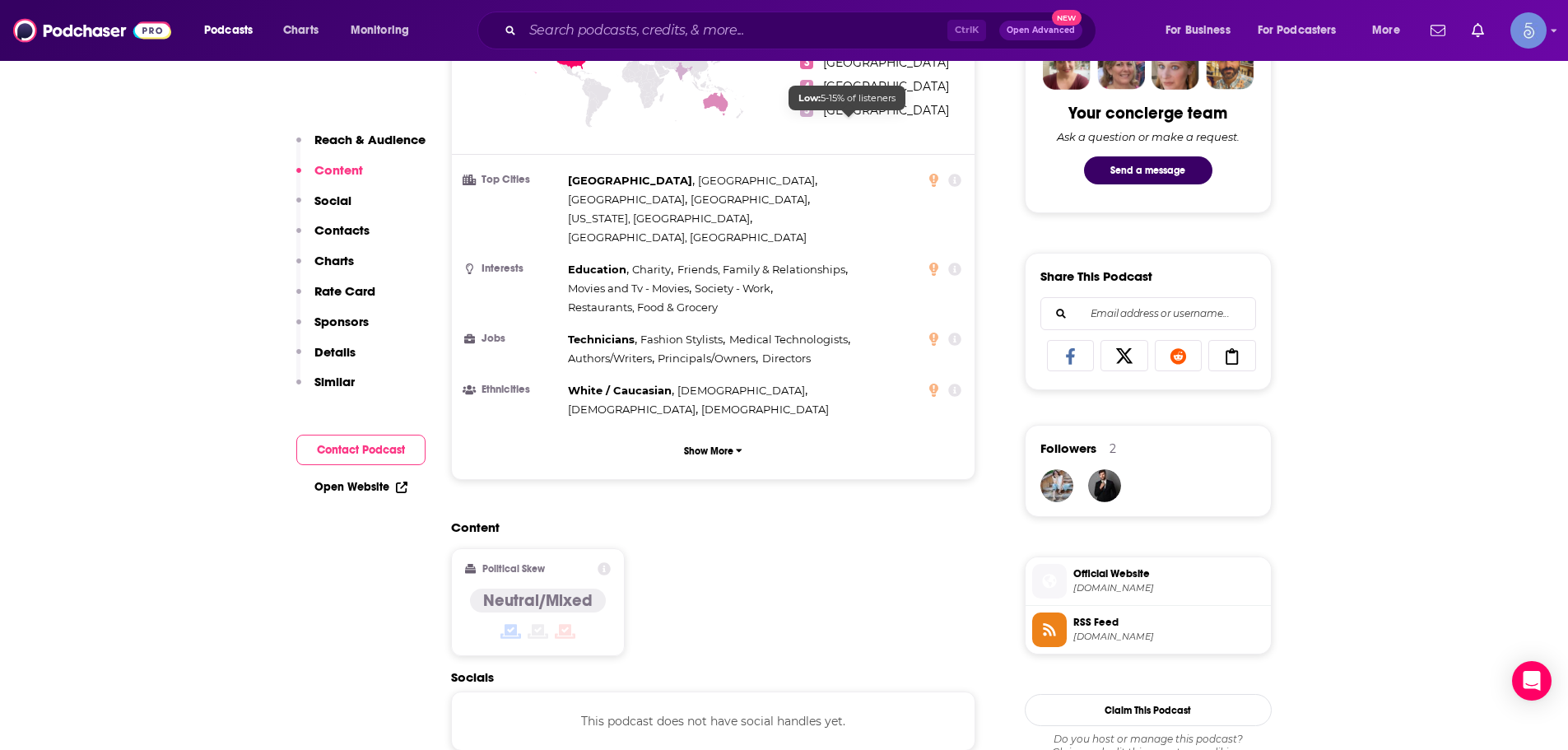
scroll to position [988, 0]
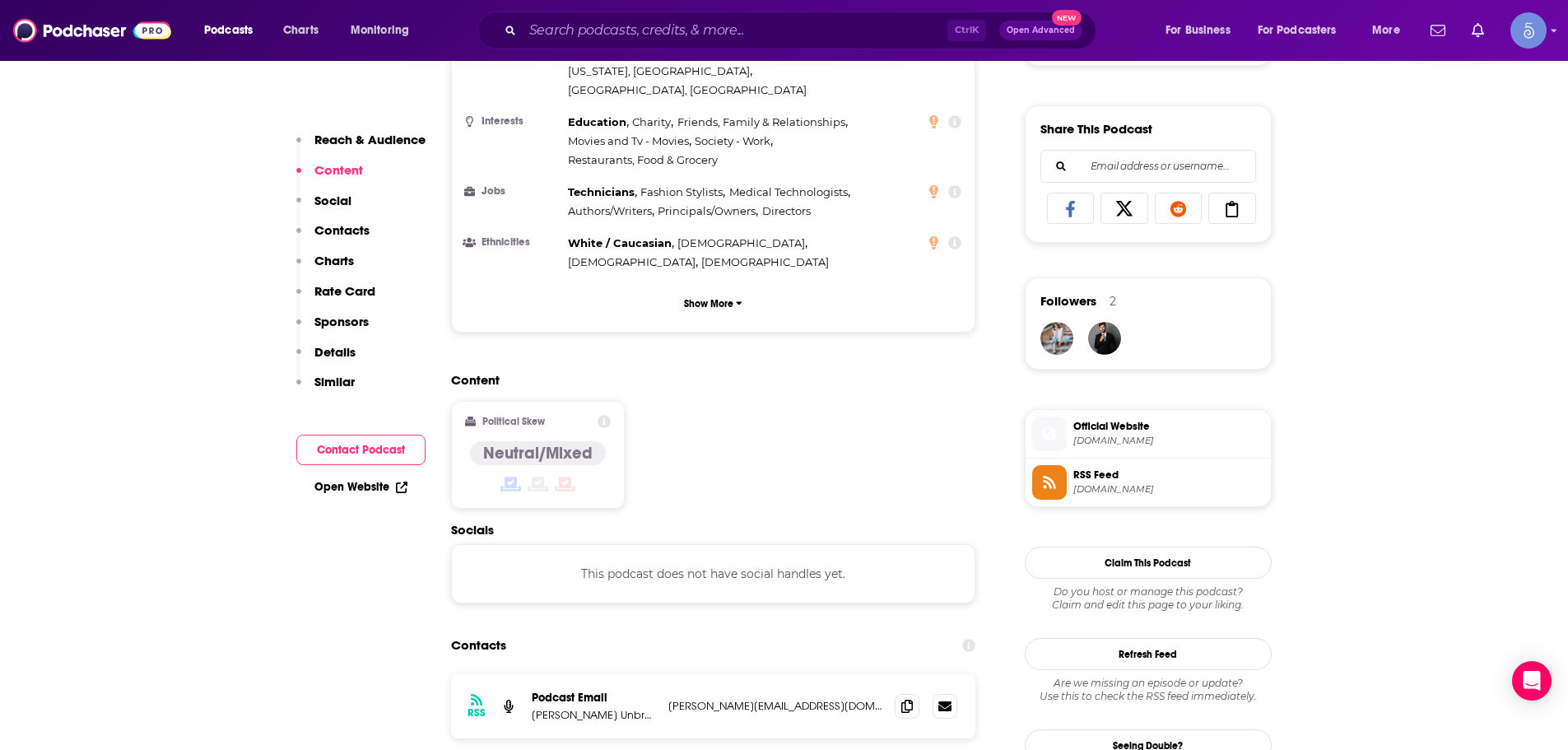
click at [870, 9] on div "Podcasts Charts Monitoring Ctrl K Open Advanced New For Business For Podcasters…" at bounding box center [784, 30] width 1568 height 61
click at [861, 22] on input "Search podcasts, credits, & more..." at bounding box center [734, 30] width 424 height 26
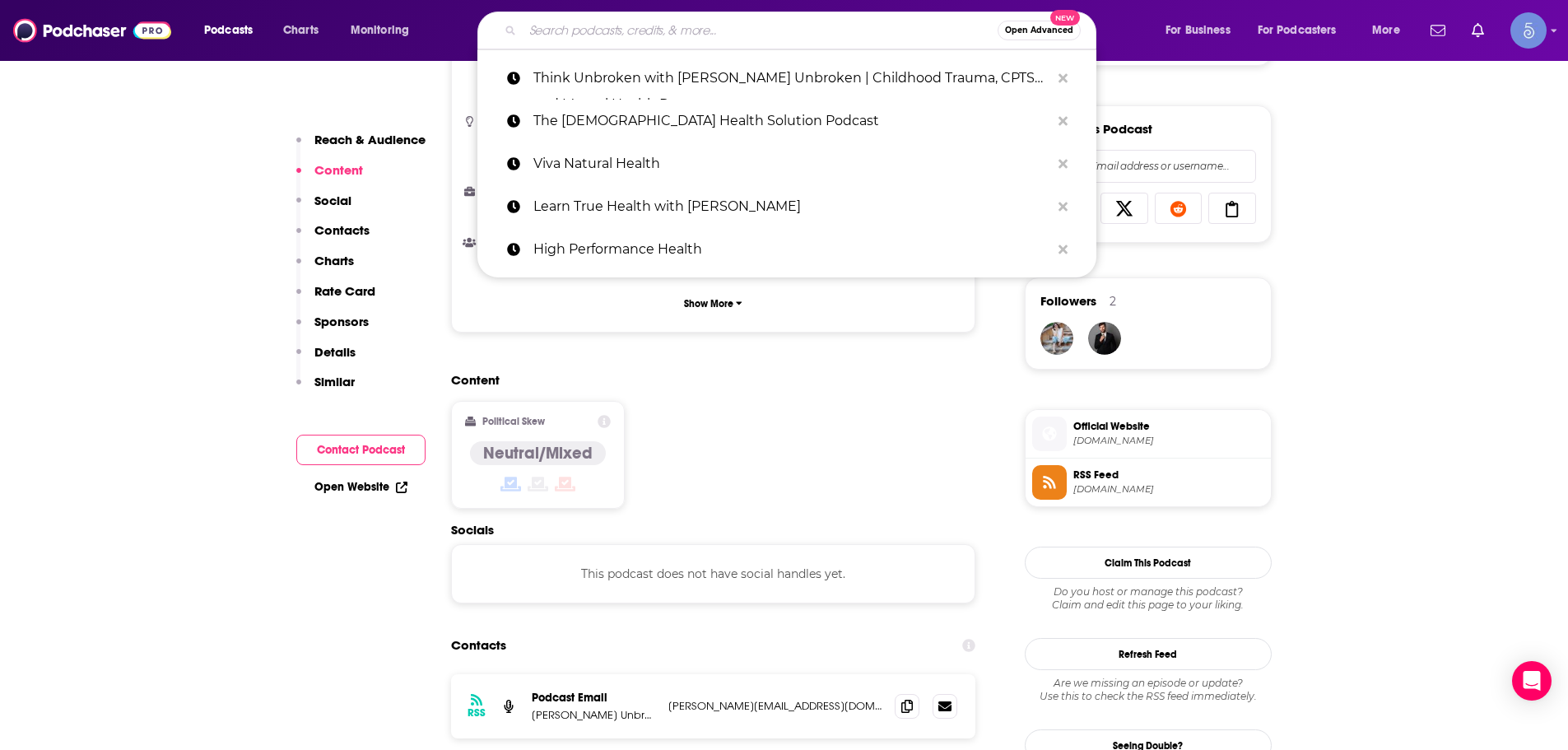
paste input "THE BETTER BELLY PODCAST - Natural Constipation Remedies, [MEDICAL_DATA], Hormo…"
type input "THE BETTER BELLY PODCAST - Natural Constipation Remedies, [MEDICAL_DATA], Hormo…"
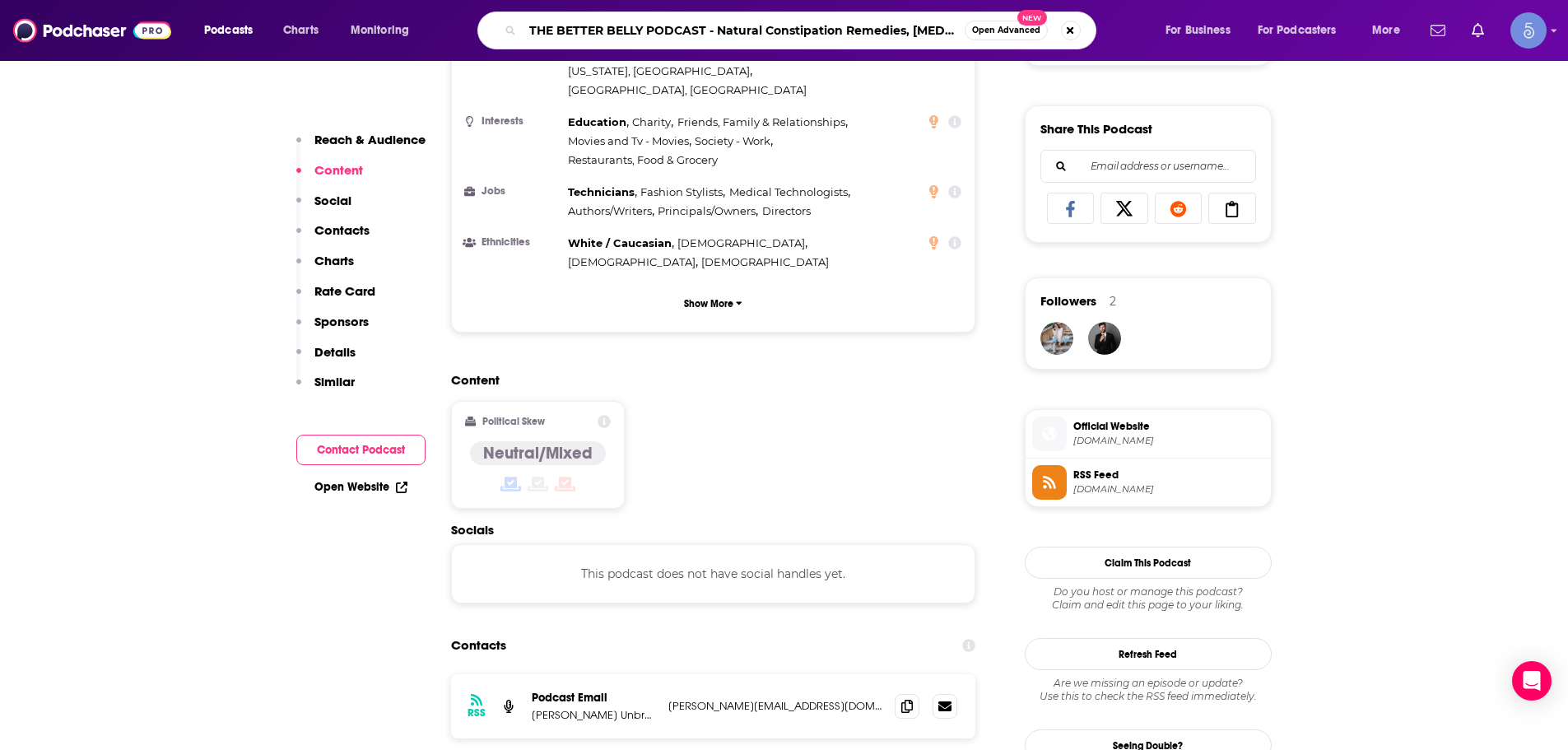
scroll to position [0, 294]
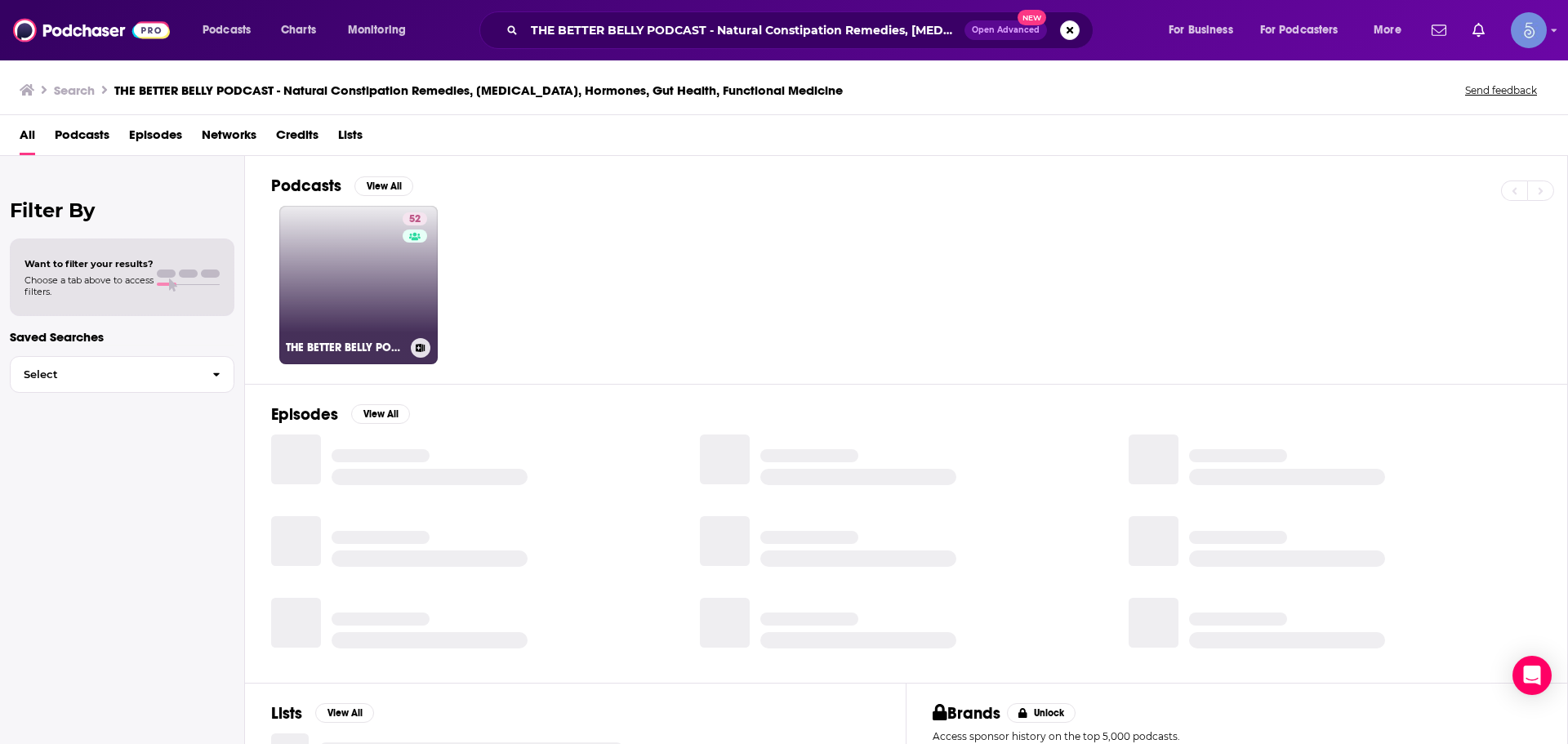
click at [314, 261] on link "52 THE BETTER BELLY PODCAST - Natural Constipation Remedies, [MEDICAL_DATA], Ho…" at bounding box center [359, 285] width 159 height 159
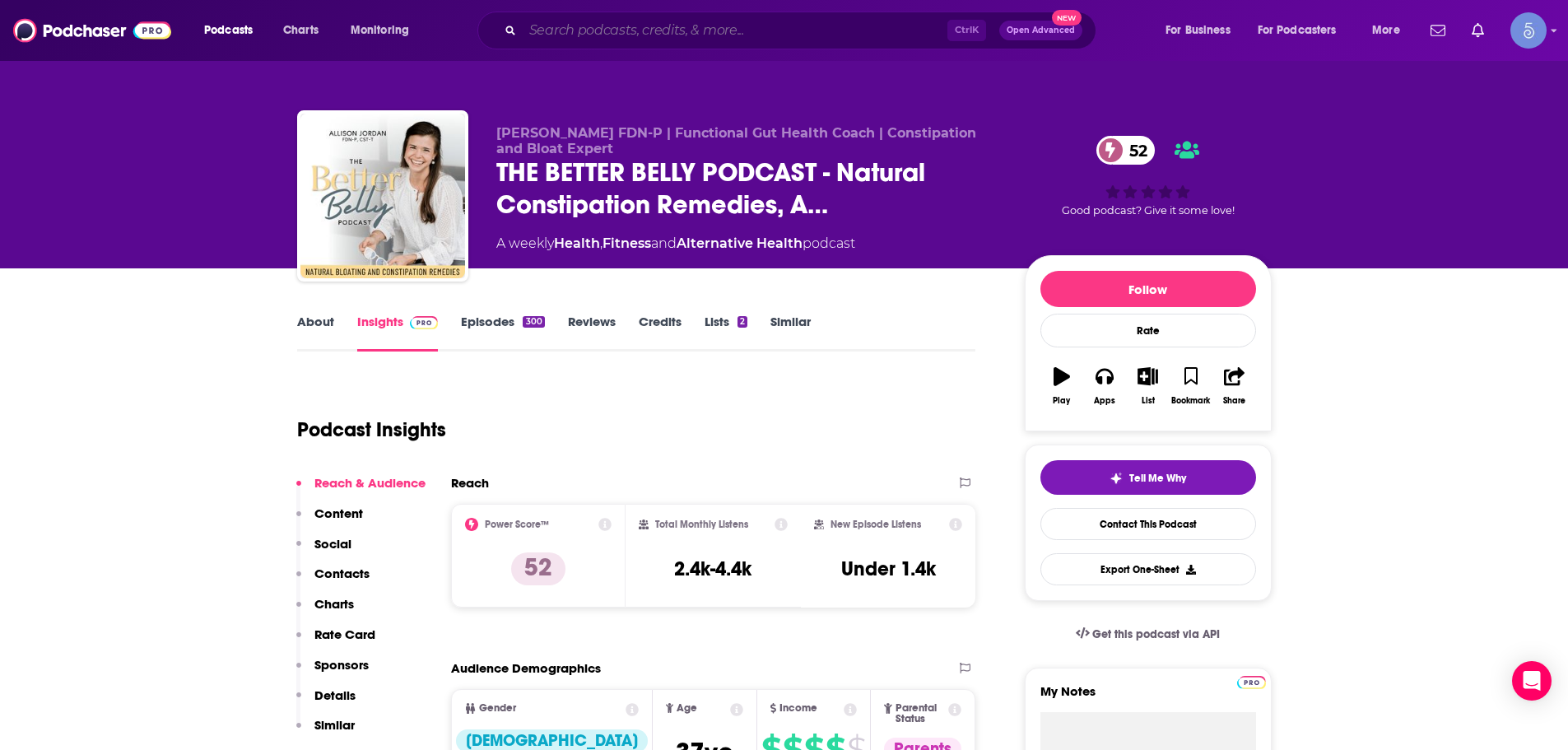
click at [855, 33] on input "Search podcasts, credits, & more..." at bounding box center [734, 30] width 424 height 26
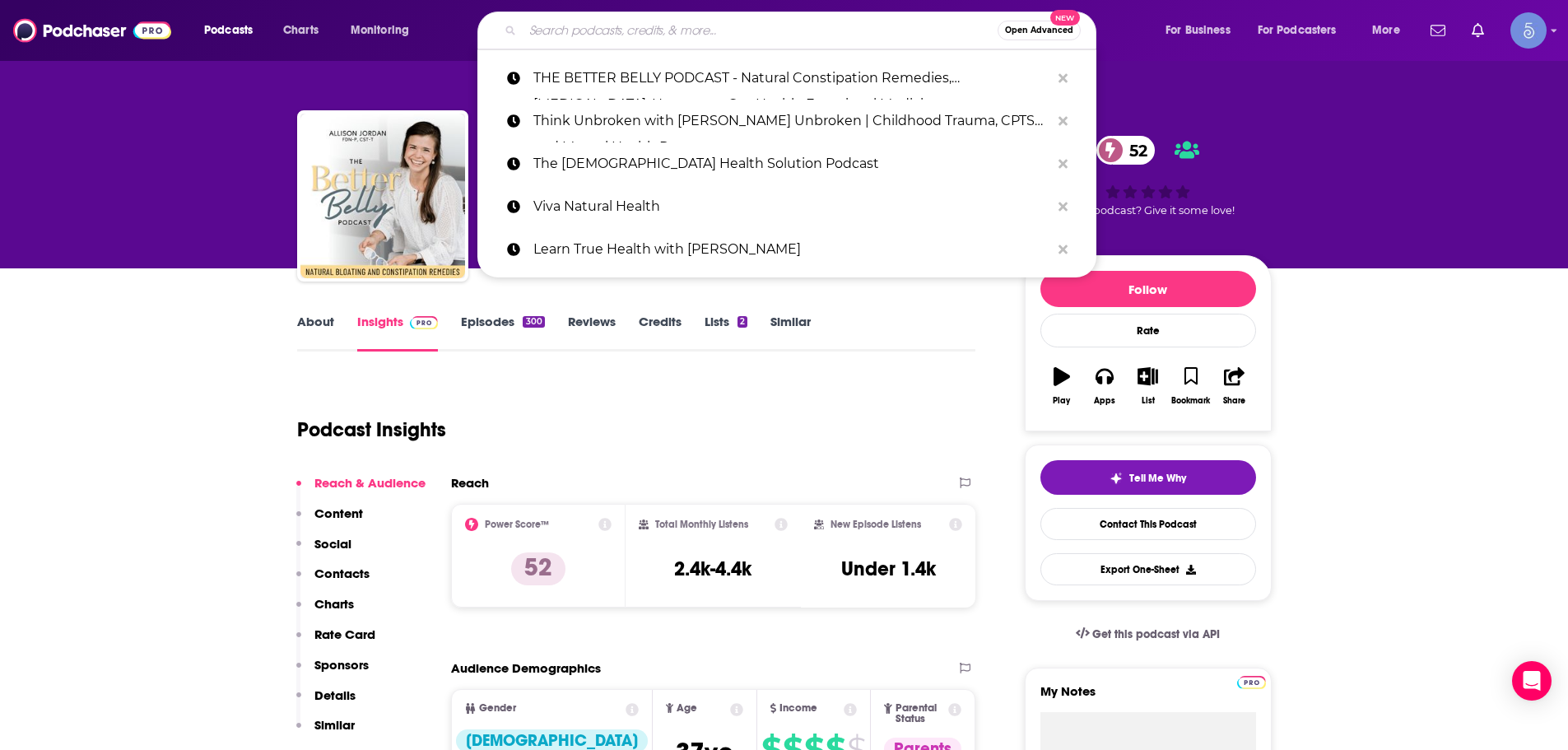
paste input "THE BETTER BELLY PODCAST - Natural Constipation Remedies, [MEDICAL_DATA], Hormo…"
type input "THE BETTER BELLY PODCAST - Natural Constipation Remedies, [MEDICAL_DATA], Hormo…"
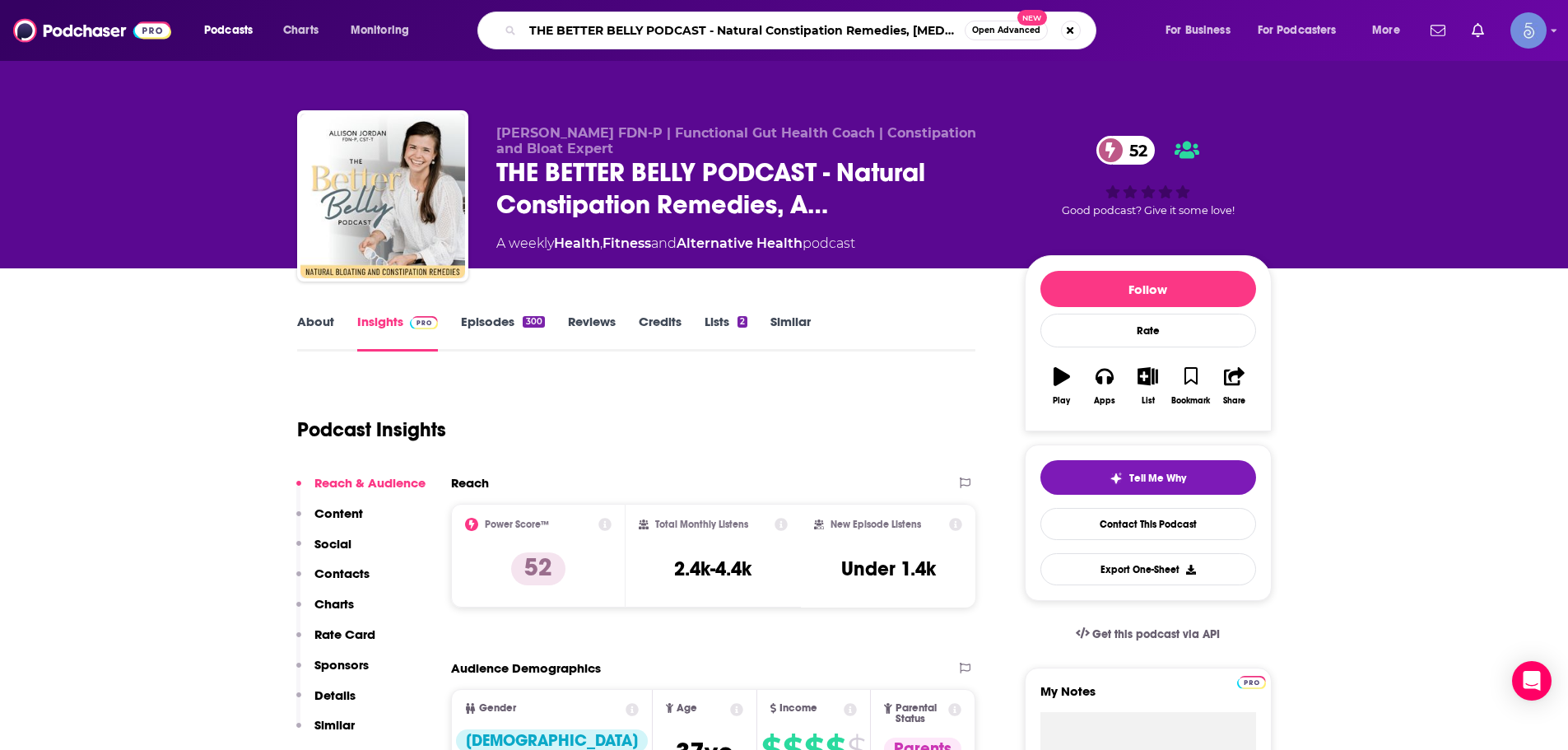
scroll to position [0, 294]
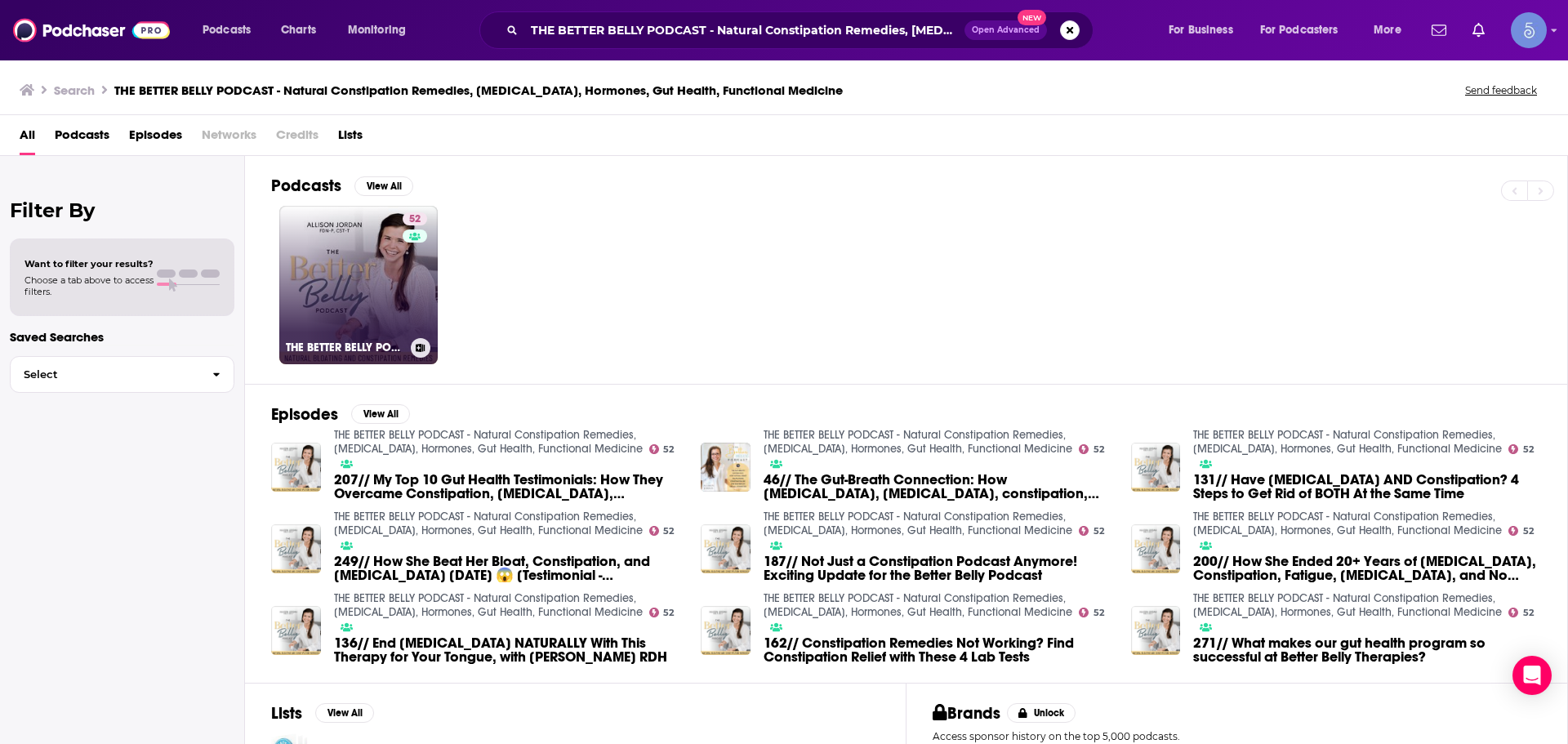
click at [346, 289] on link "52 THE BETTER BELLY PODCAST - Natural Constipation Remedies, [MEDICAL_DATA], Ho…" at bounding box center [359, 285] width 159 height 159
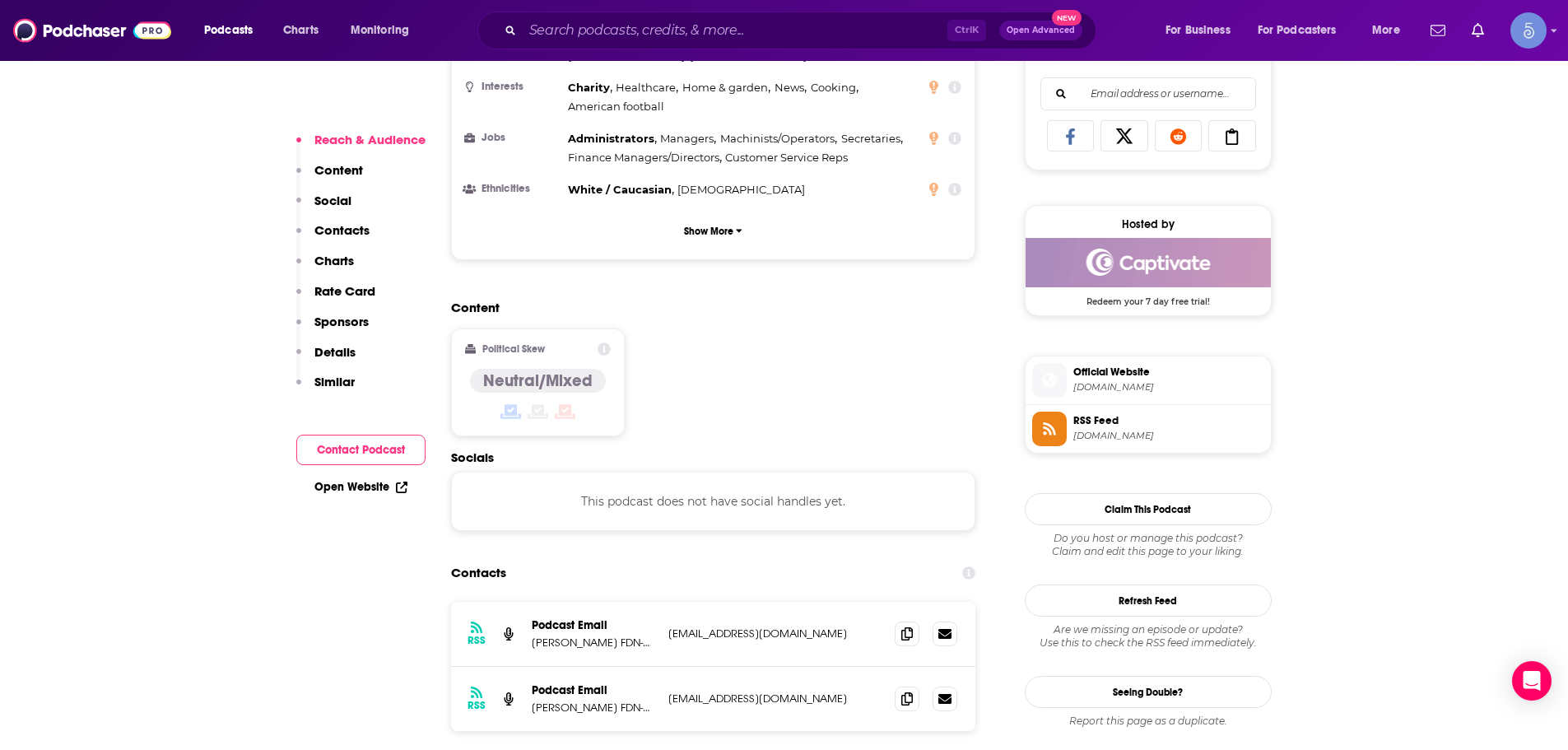
scroll to position [1235, 0]
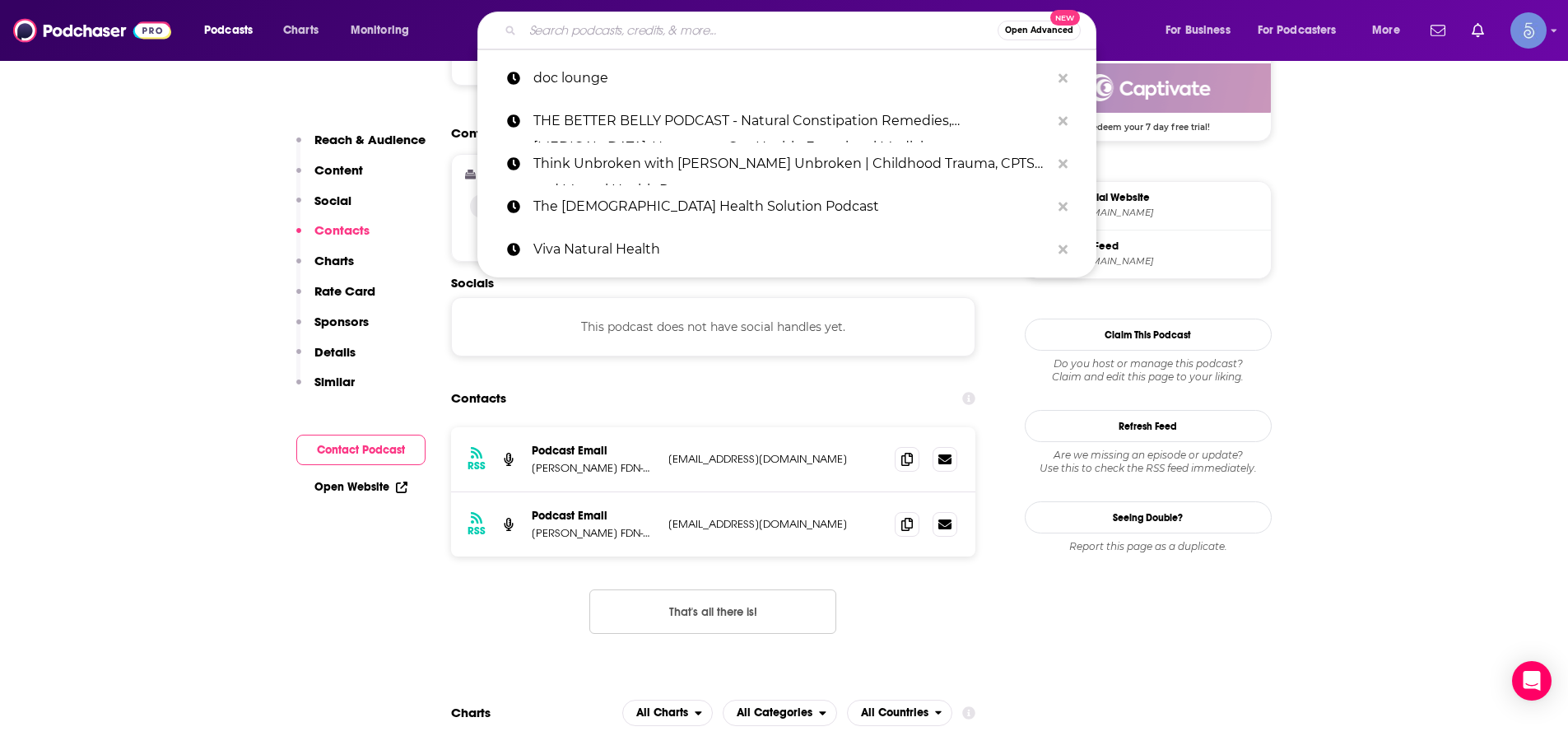
drag, startPoint x: 744, startPoint y: 44, endPoint x: 746, endPoint y: 21, distance: 23.1
paste input "ReversABLE"
type input "ReversABLE"
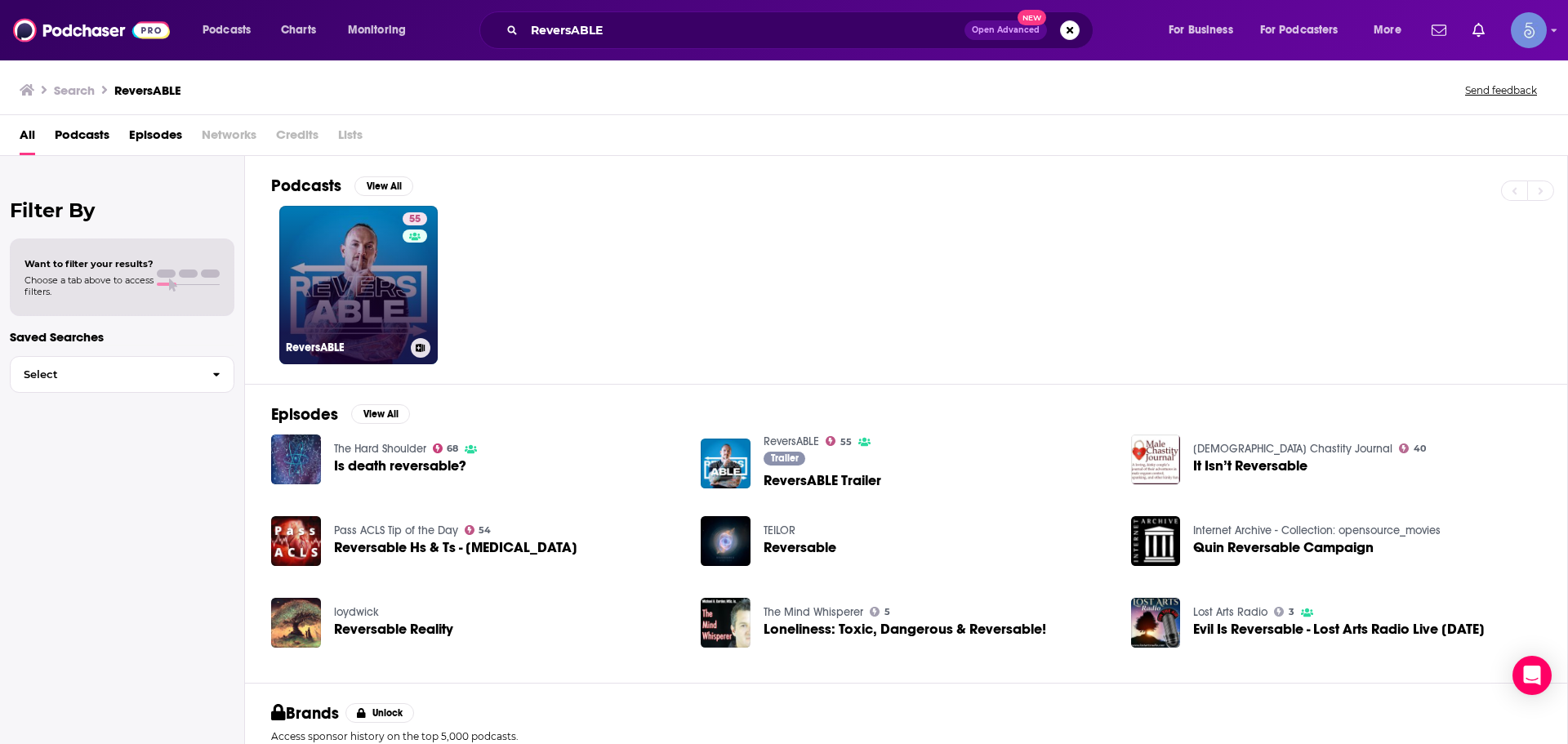
click at [293, 246] on link "55 ReversABLE" at bounding box center [359, 285] width 159 height 159
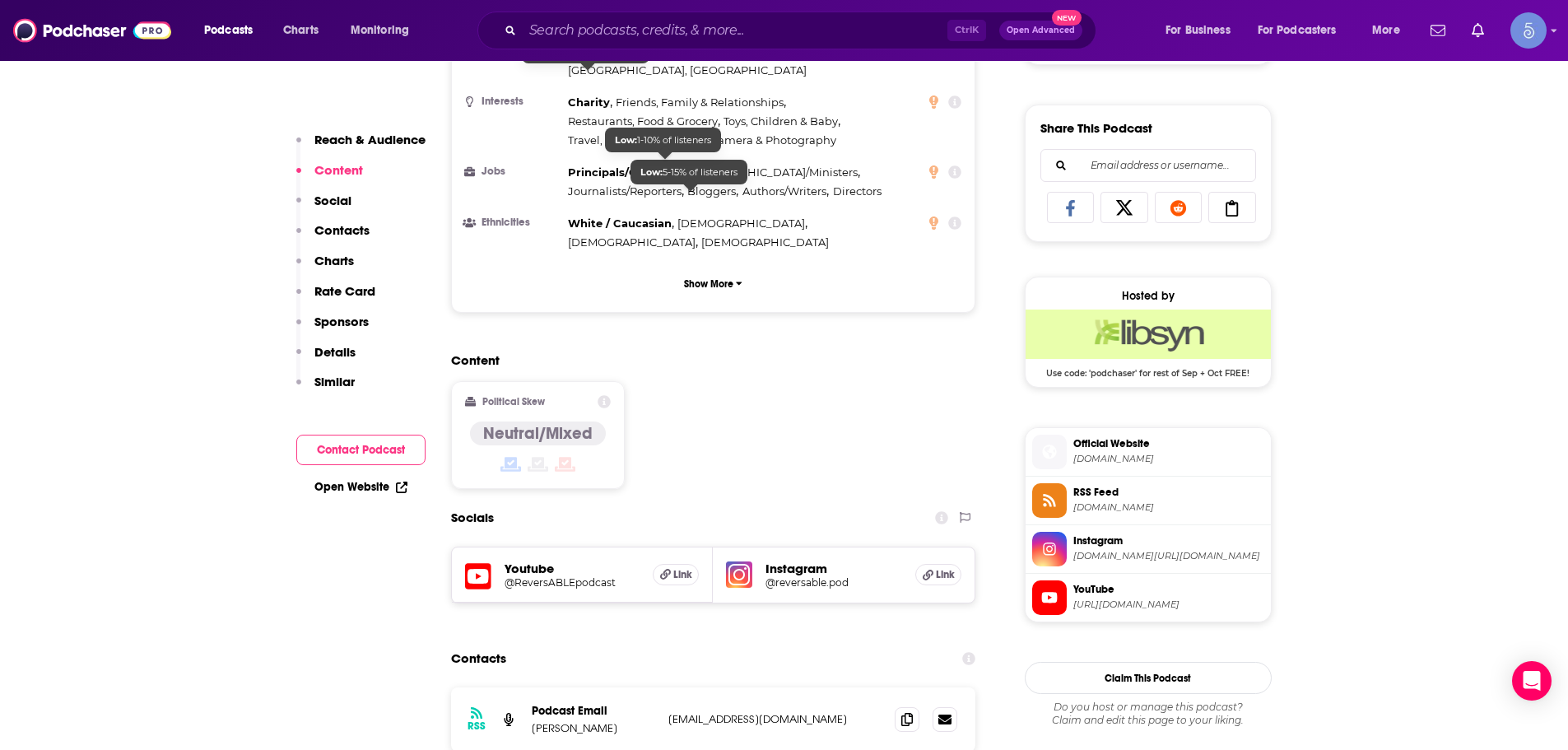
scroll to position [988, 0]
click at [820, 44] on div "Ctrl K Open Advanced New" at bounding box center [786, 31] width 619 height 38
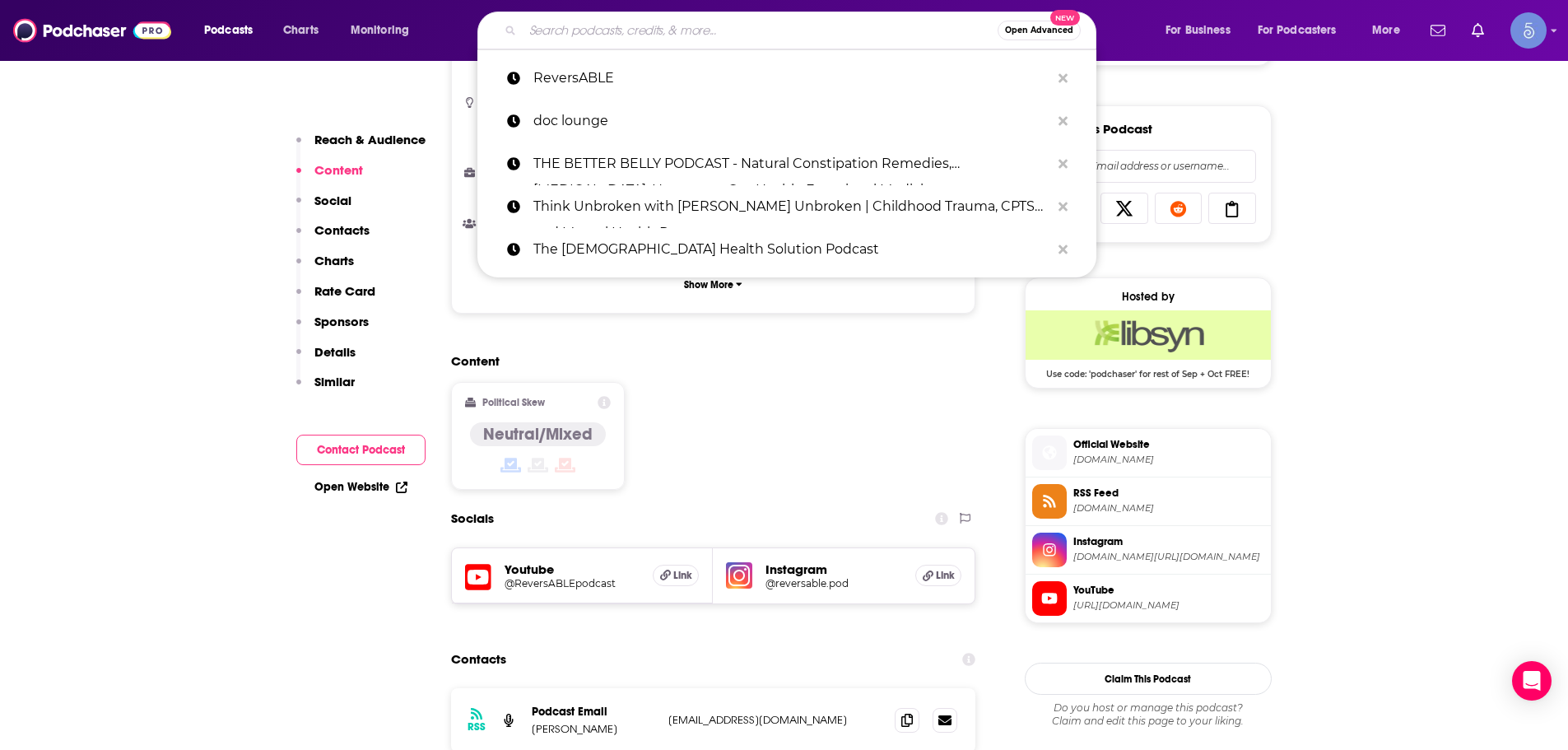
click at [816, 31] on input "Search podcasts, credits, & more..." at bounding box center [760, 30] width 475 height 26
paste input "PRETTY WELL"
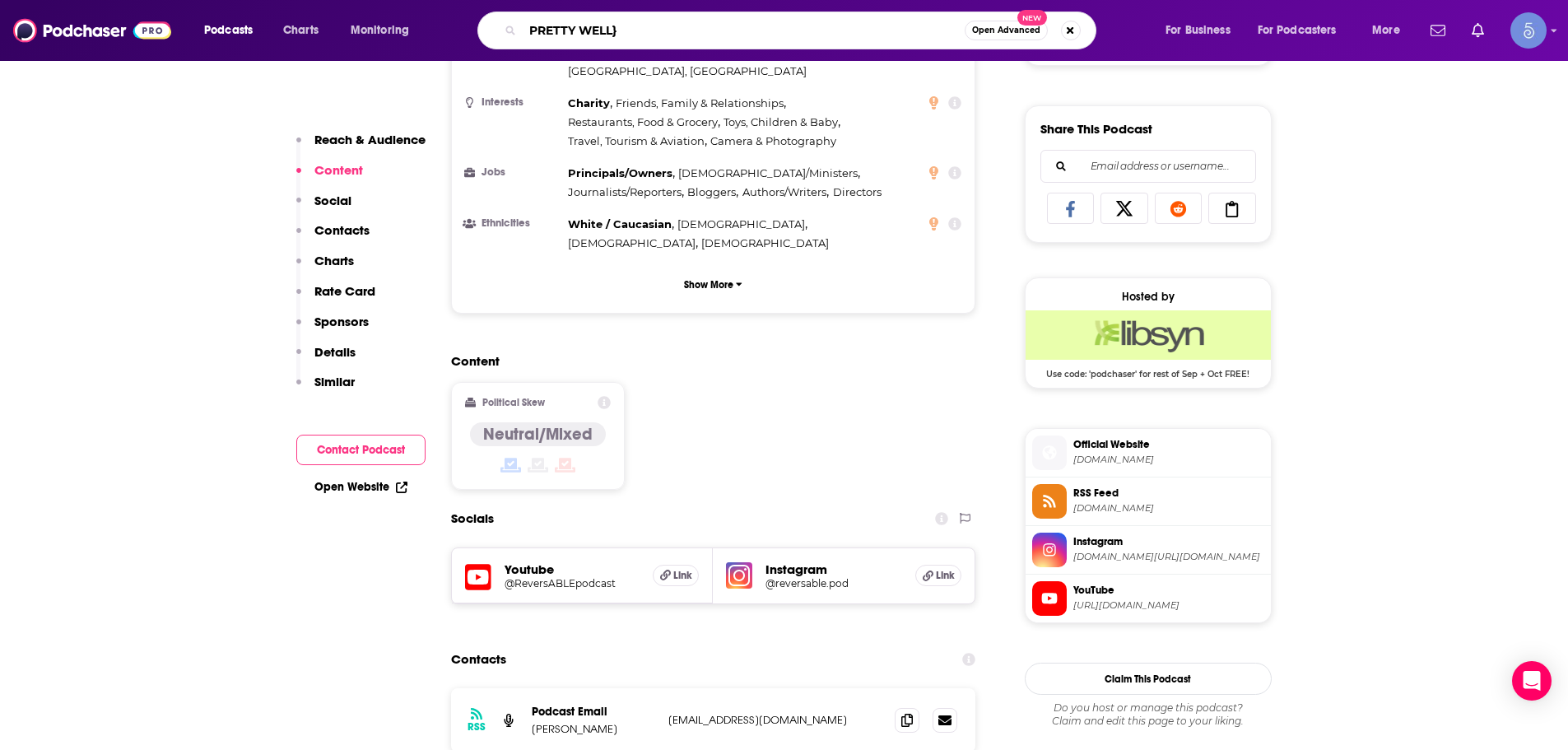
type input "PRETTY WELL"
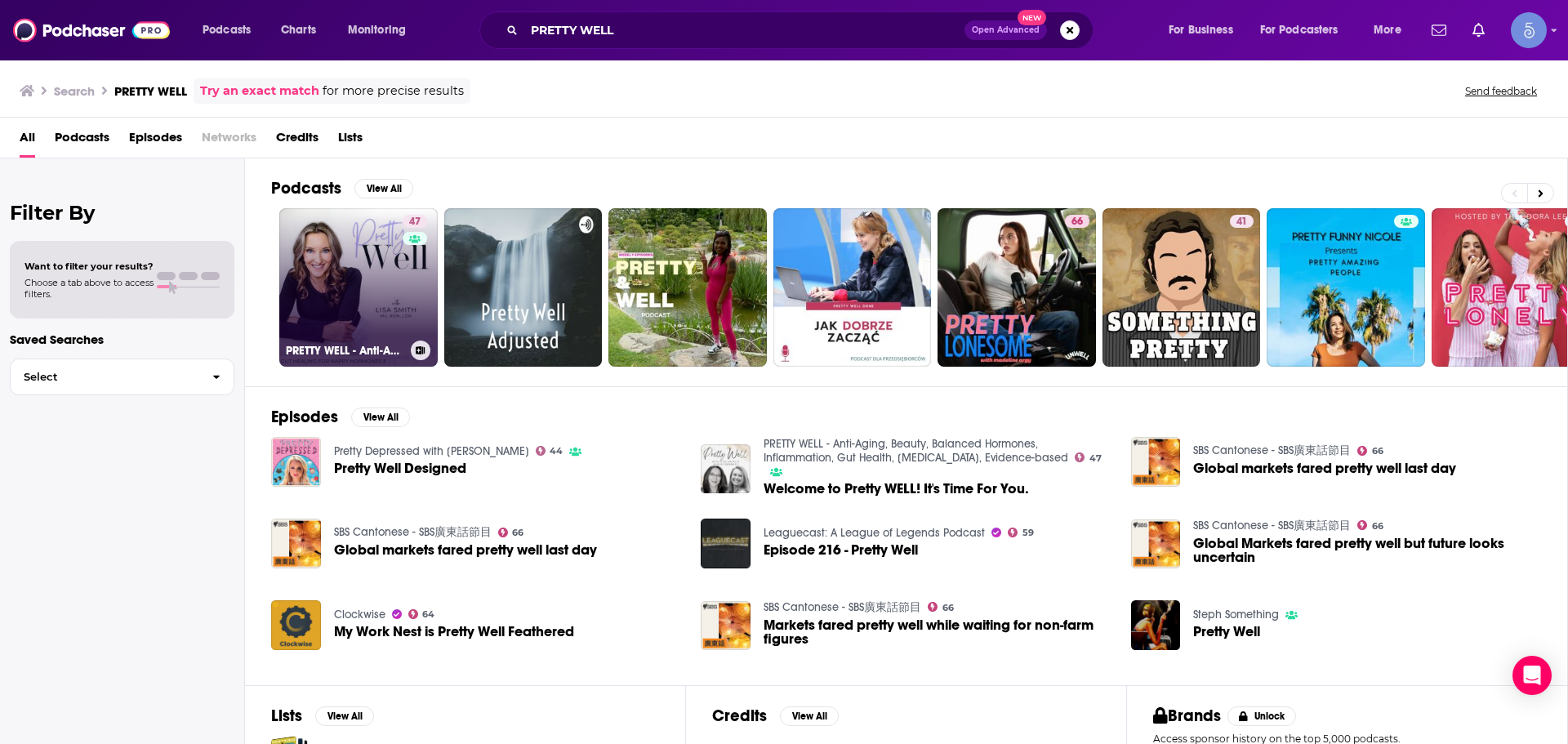
click at [371, 308] on link "47 PRETTY WELL - Anti-Aging, Beauty, Balanced Hormones, Inflammation, Gut Healt…" at bounding box center [359, 288] width 159 height 159
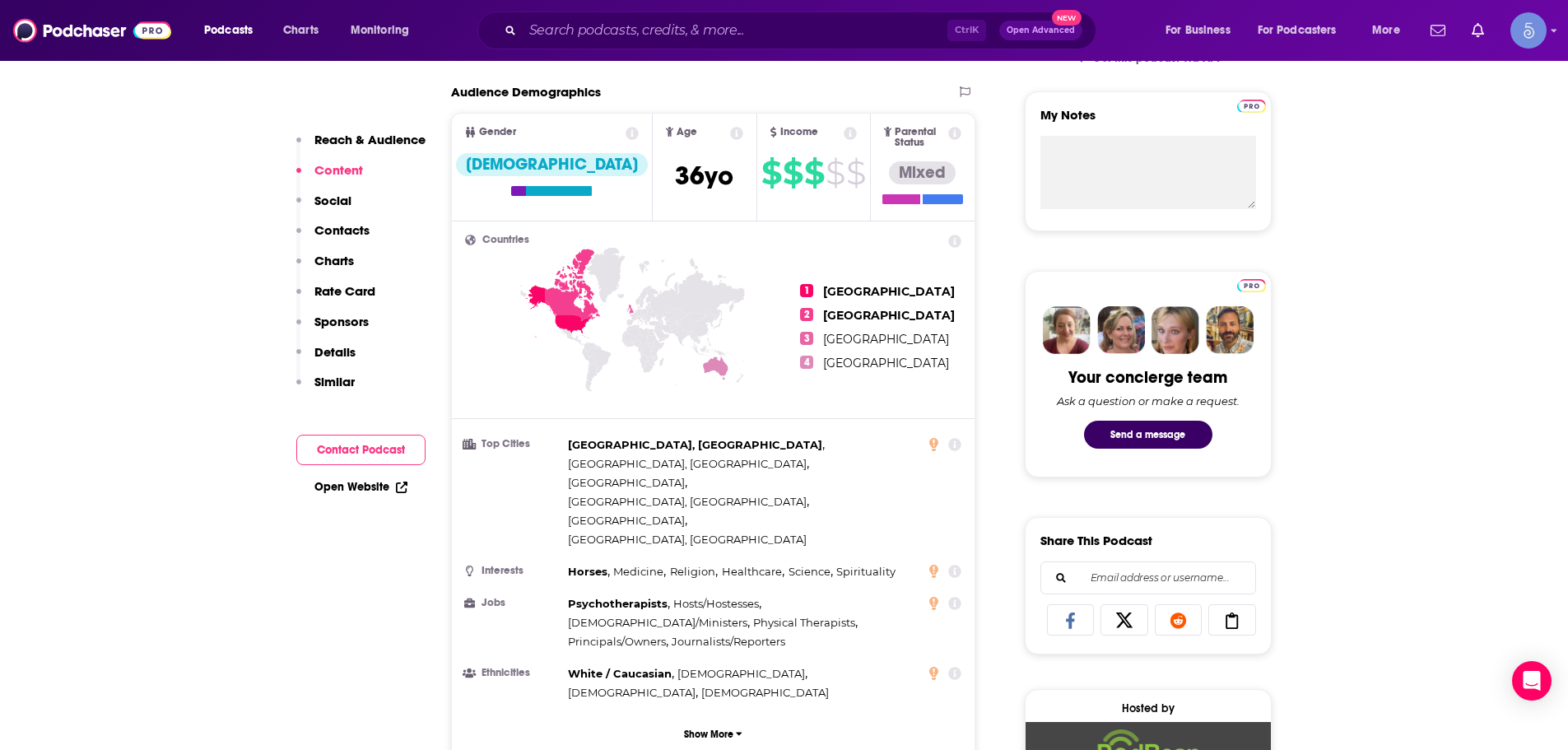
scroll to position [988, 0]
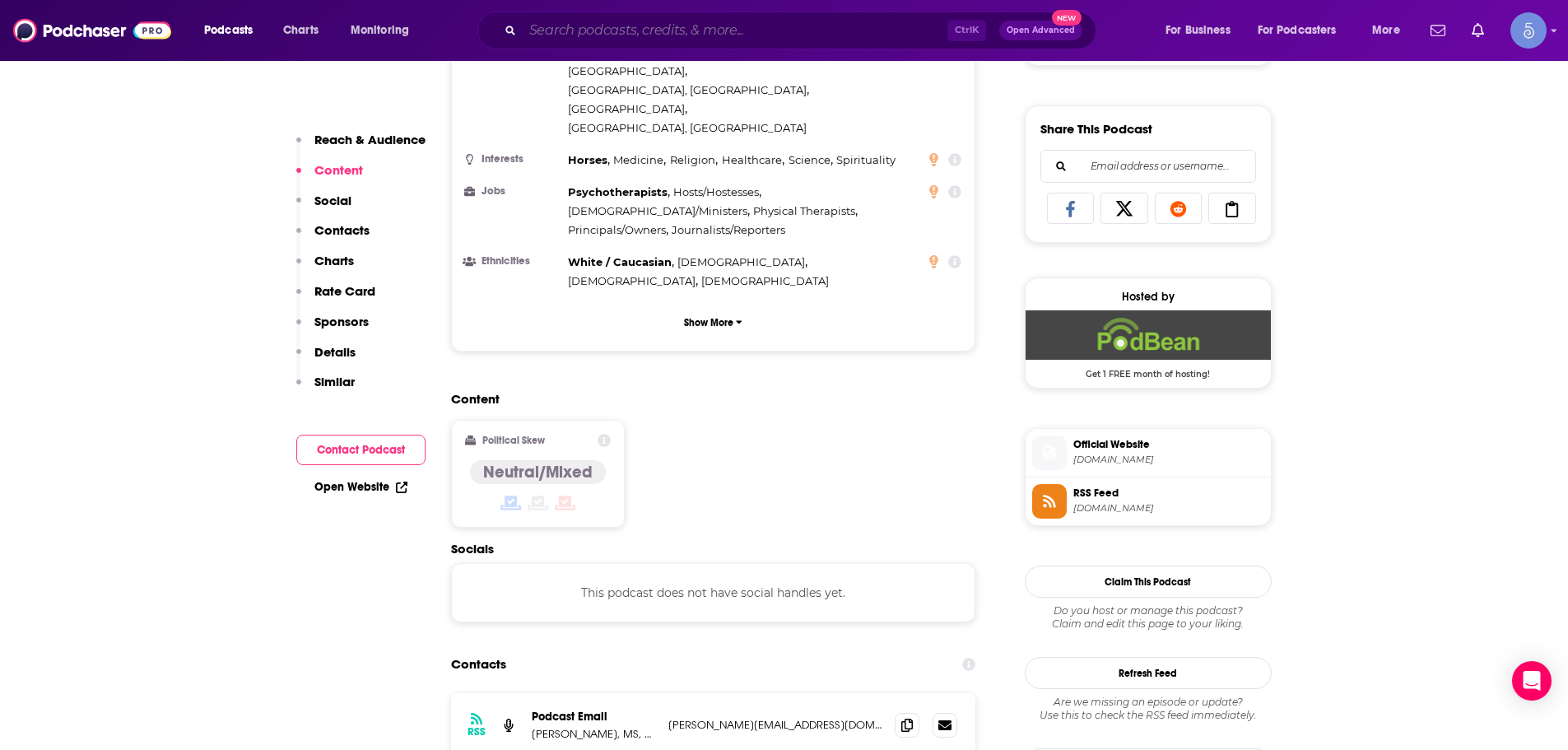
click at [759, 31] on input "Search podcasts, credits, & more..." at bounding box center [734, 30] width 424 height 26
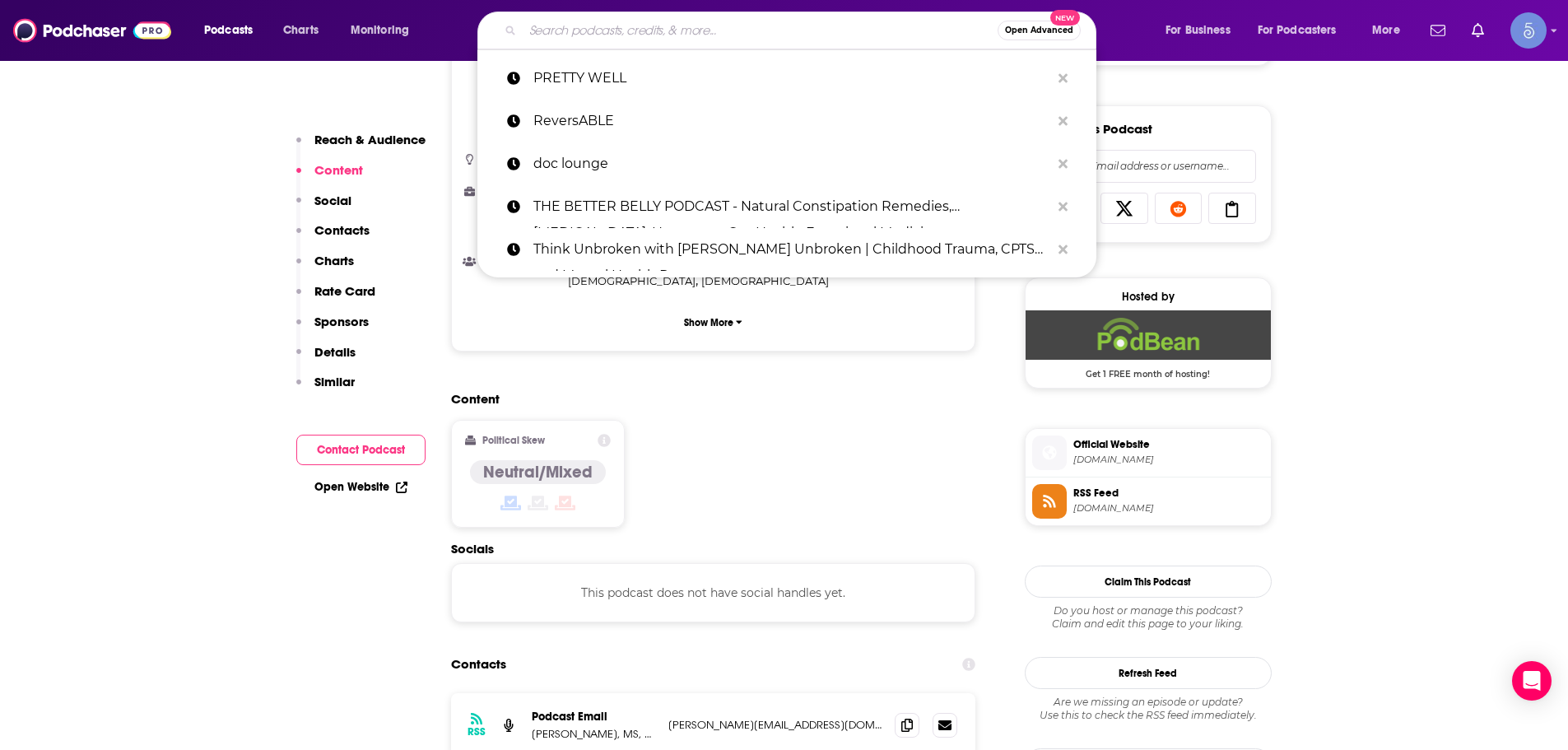
paste input "Butts & Guts: A Cleveland Clinic Digestive Health Podcast"
type input "Butts & Guts: A Cleveland Clinic Digestive Health Podcast"
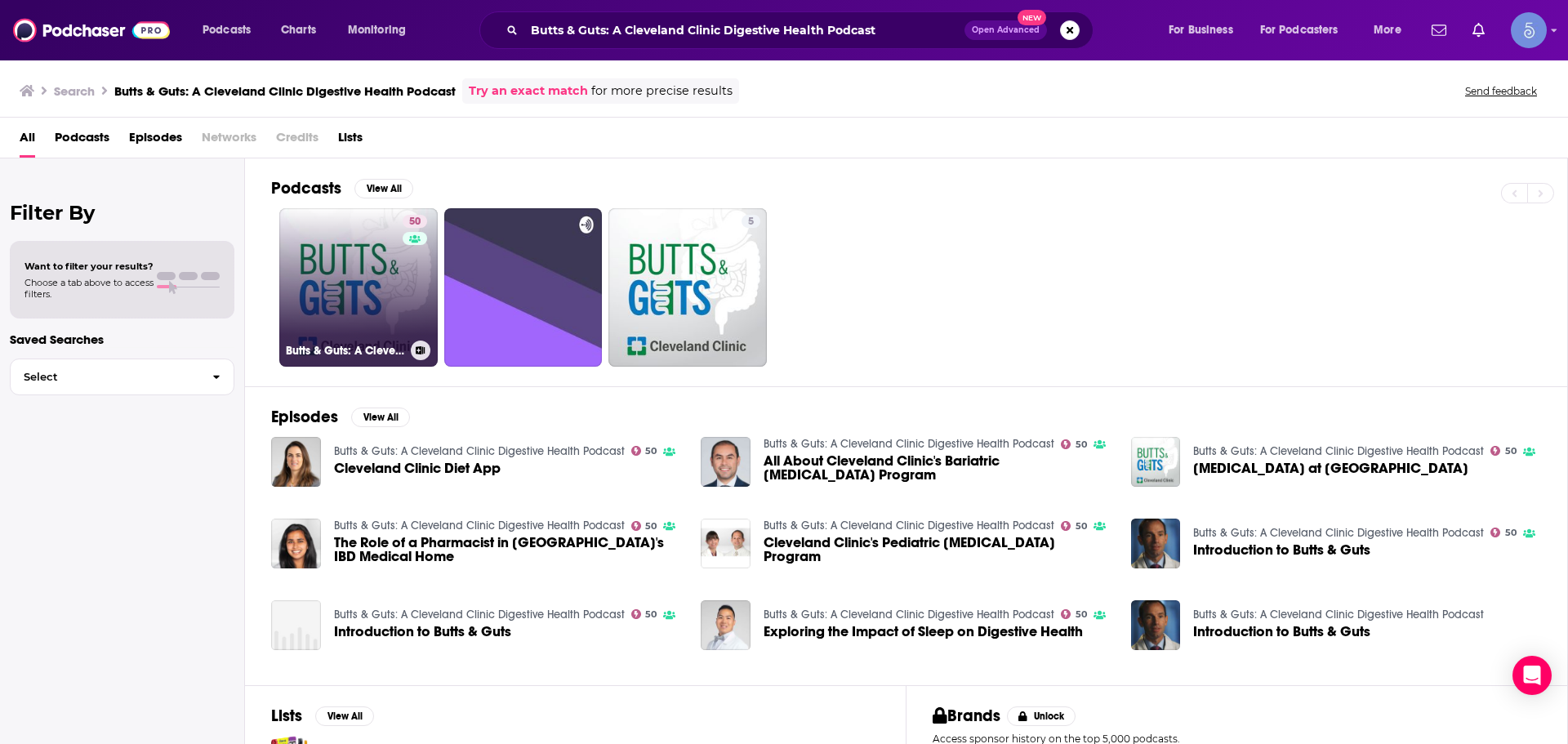
click at [394, 285] on link "50 Butts & Guts: A Cleveland Clinic Digestive Health Podcast" at bounding box center [359, 288] width 159 height 159
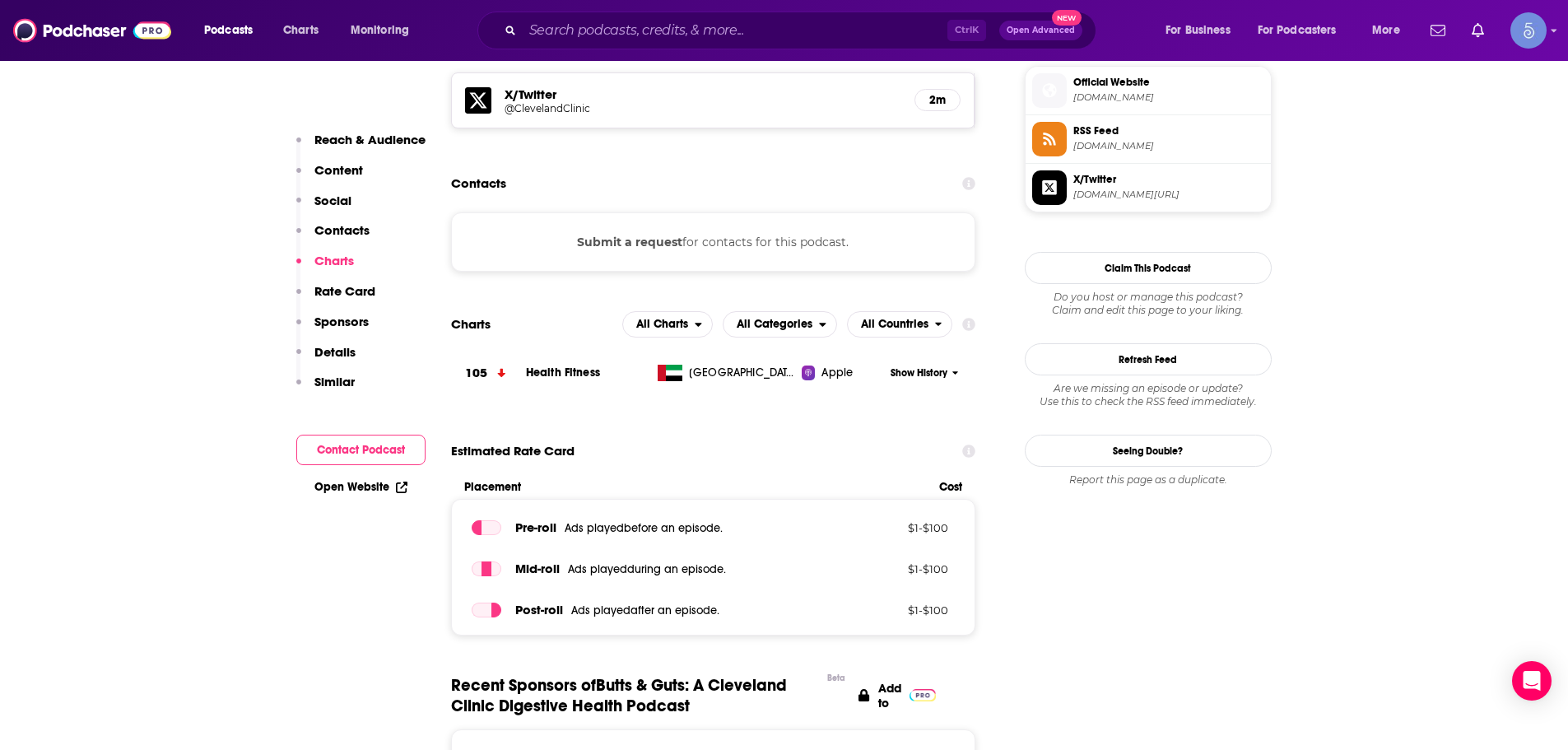
scroll to position [1317, 0]
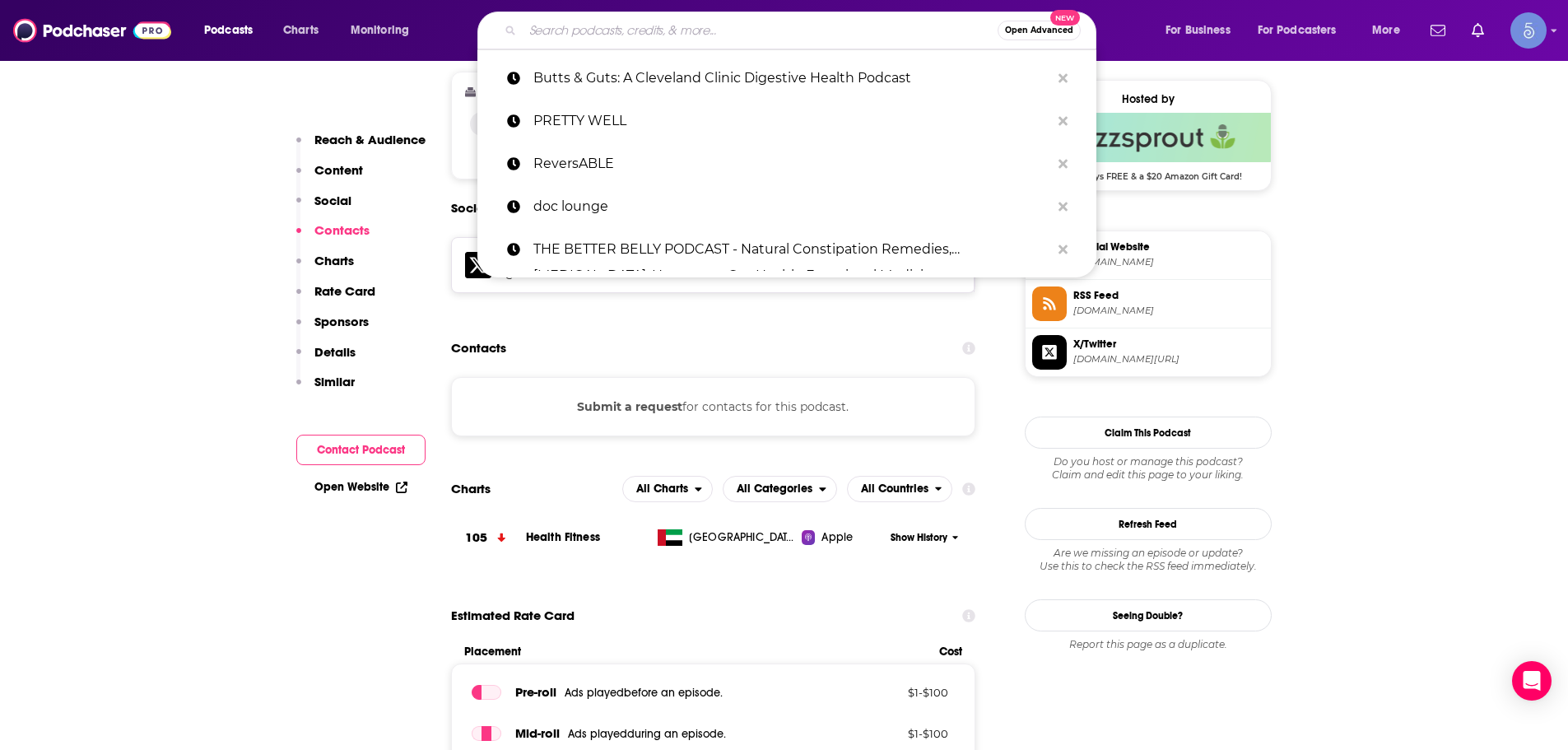
click at [606, 20] on input "Search podcasts, credits, & more..." at bounding box center [760, 30] width 475 height 26
paste input "The Perfect Stool Understanding and Healing the Gut Microbiome"
type input "The Perfect Stool Understanding and Healing the Gut Microbiome"
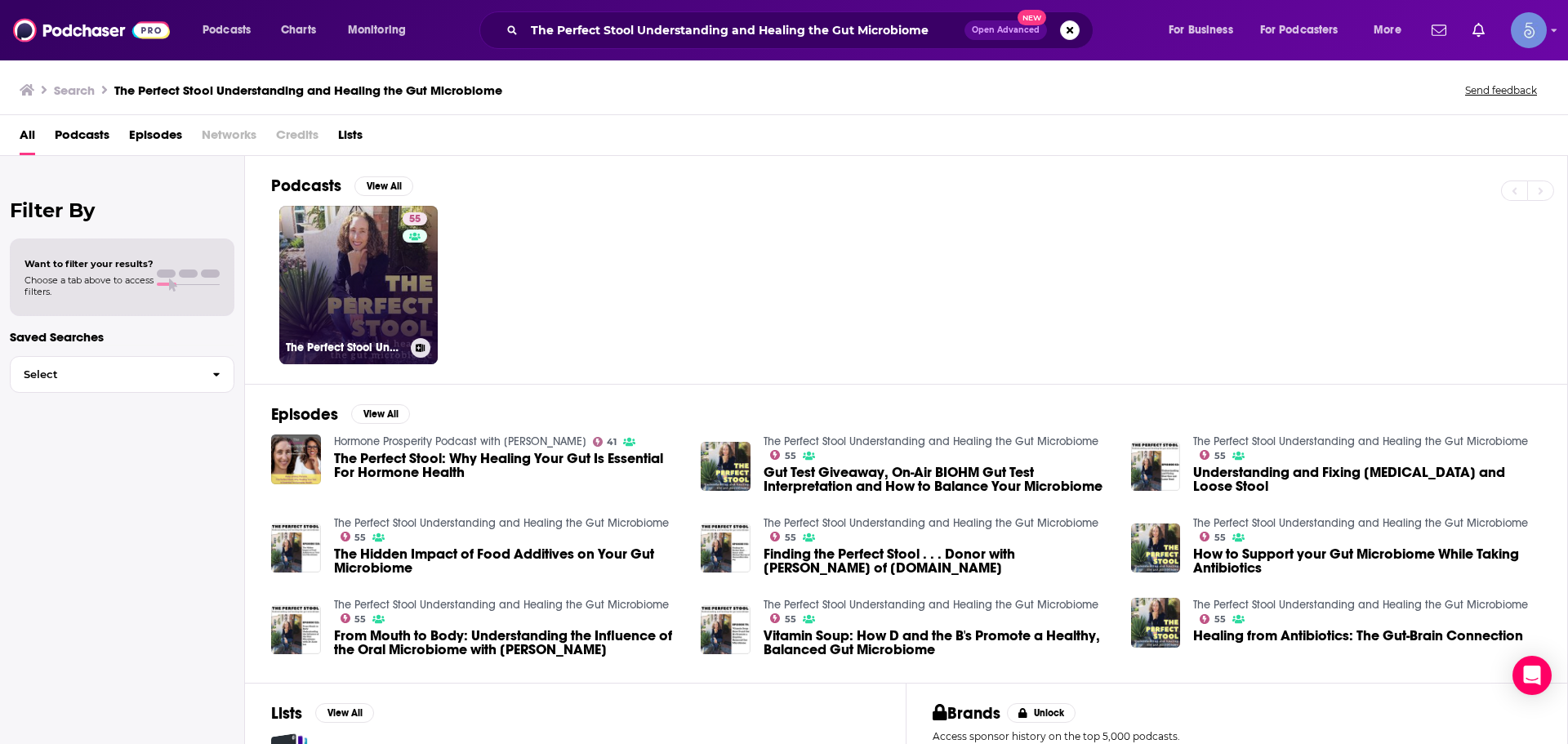
click at [343, 296] on link "55 The Perfect Stool Understanding and Healing the Gut Microbiome" at bounding box center [359, 285] width 159 height 159
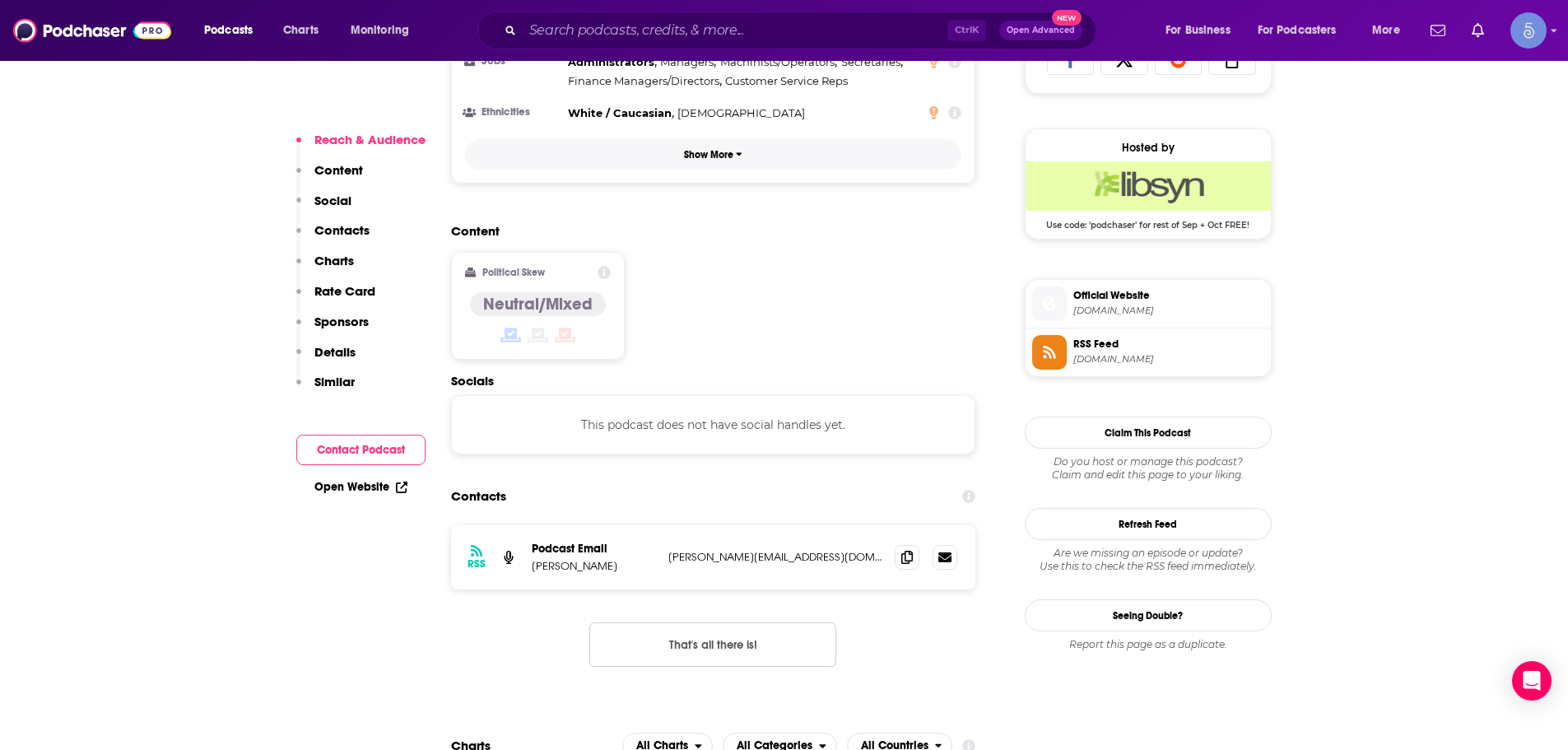
scroll to position [1153, 0]
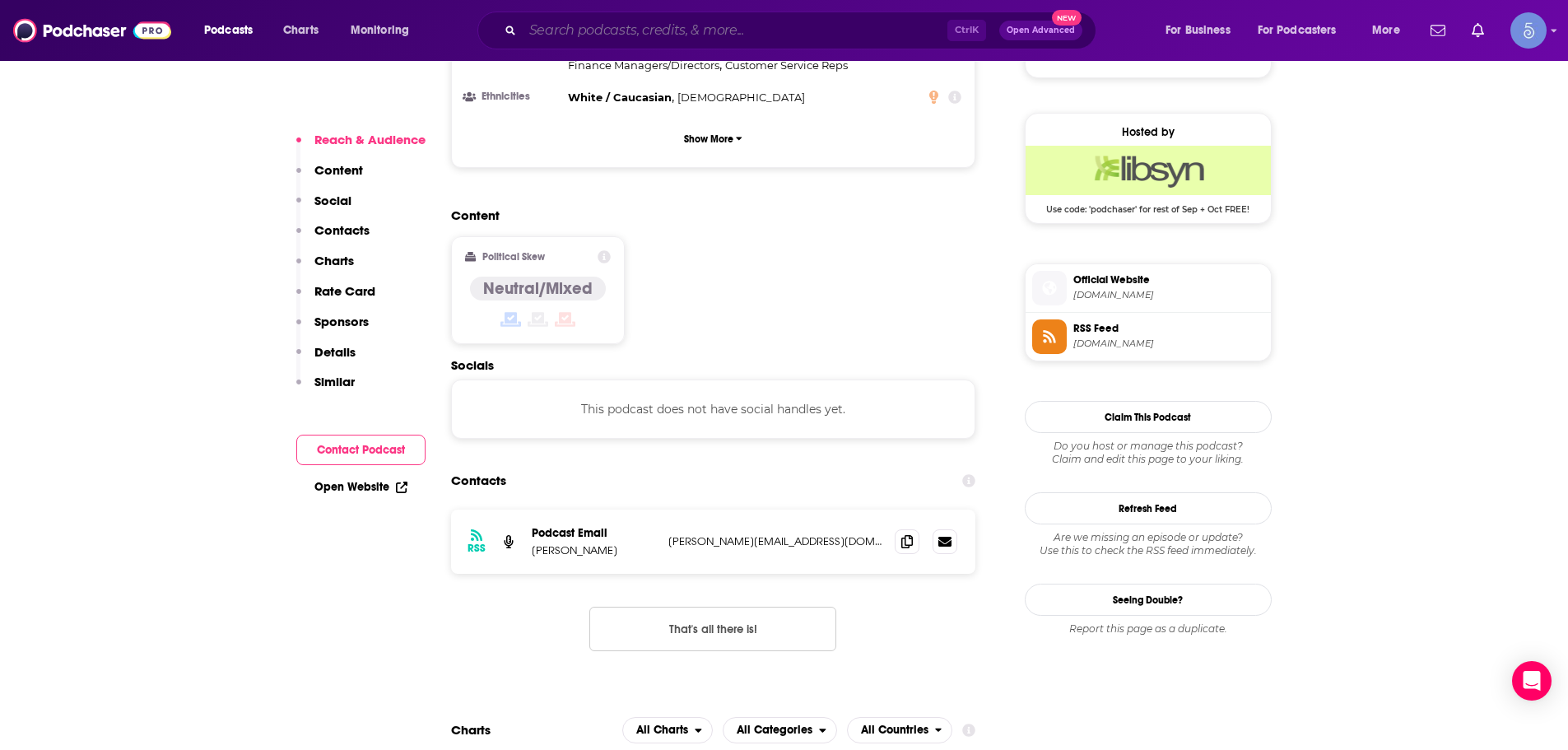
click at [903, 22] on input "Search podcasts, credits, & more..." at bounding box center [734, 30] width 424 height 26
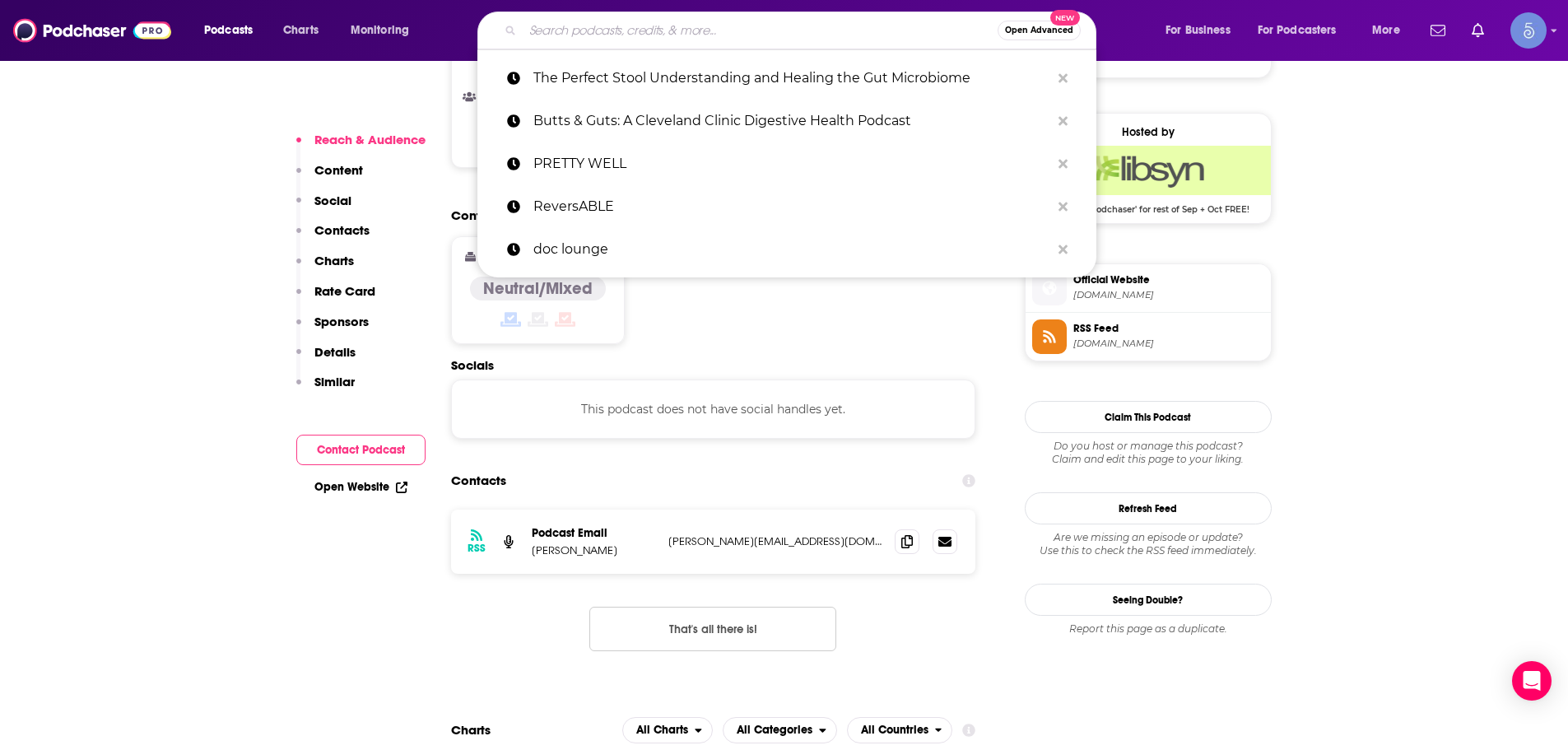
paste input "Gut Podcast"
type input "Gut Podcast"
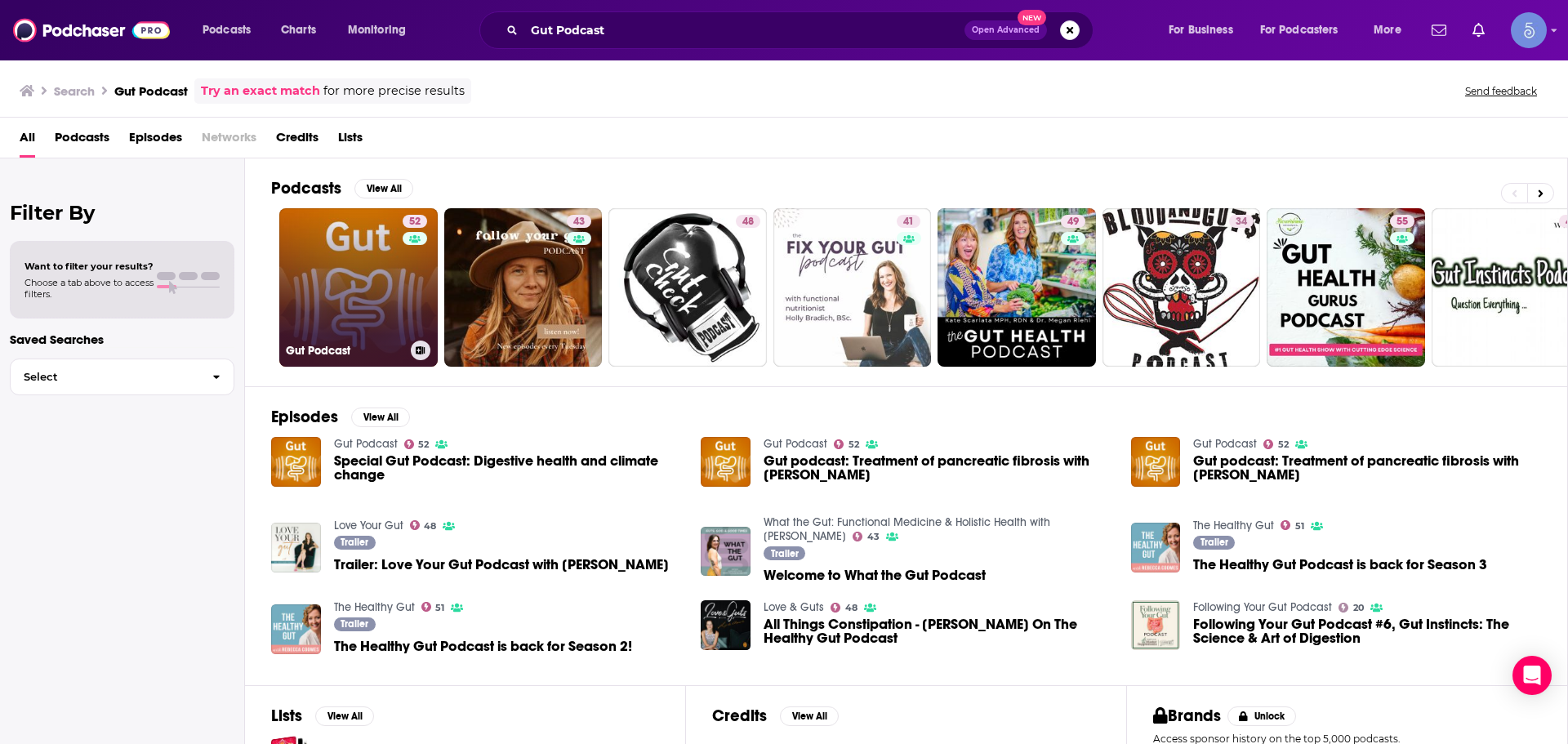
click at [428, 318] on div "52" at bounding box center [417, 277] width 29 height 125
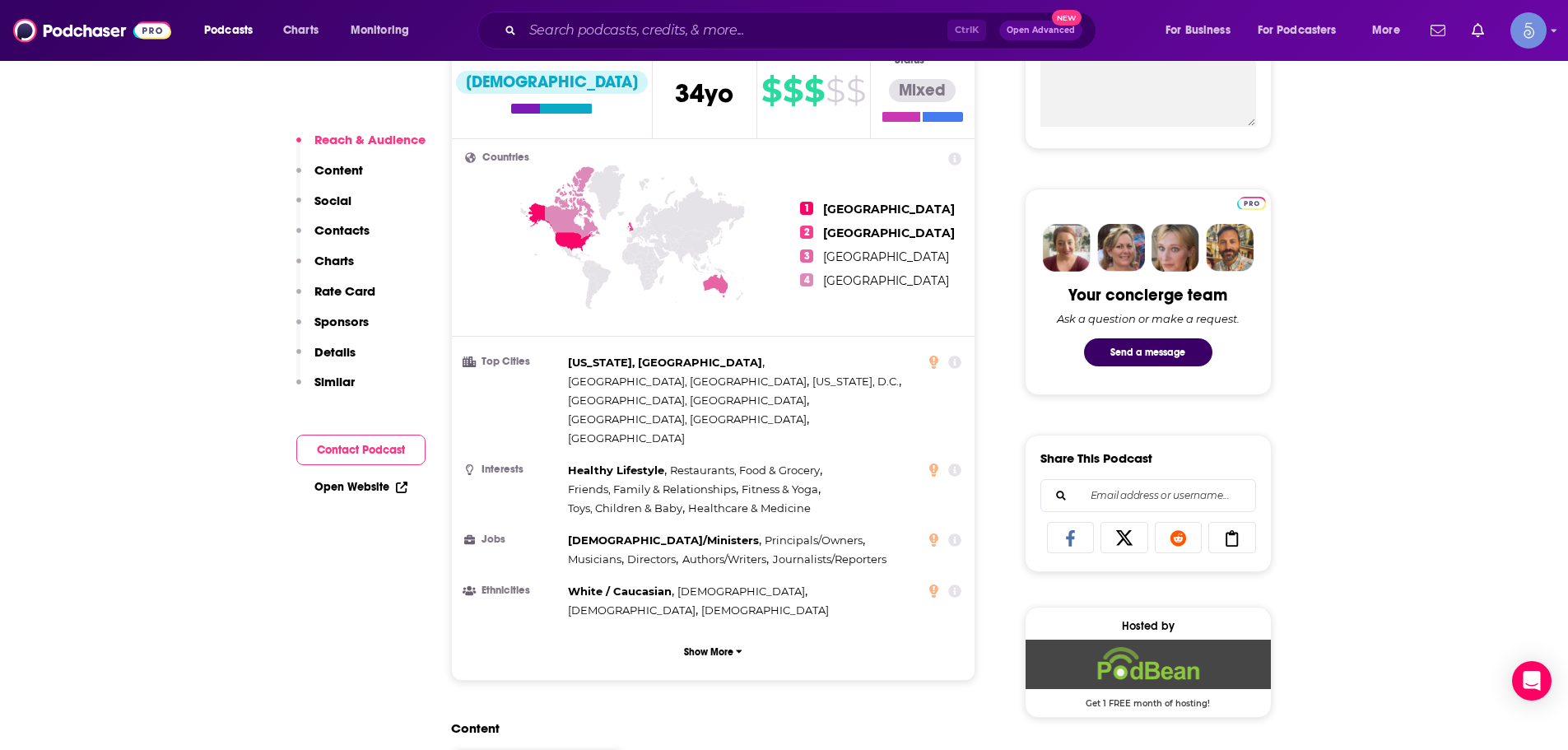
scroll to position [905, 0]
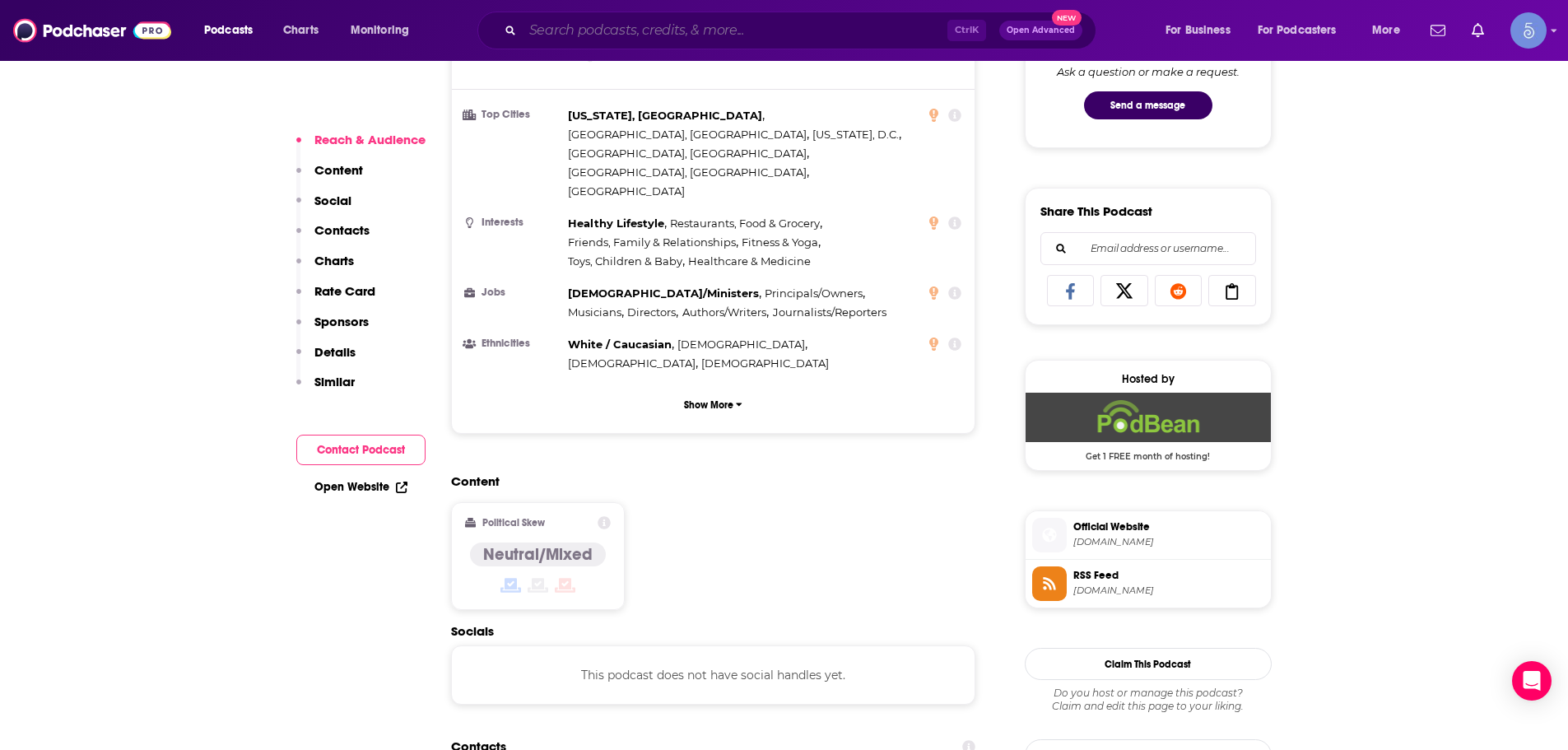
click at [745, 20] on input "Search podcasts, credits, & more..." at bounding box center [734, 30] width 424 height 26
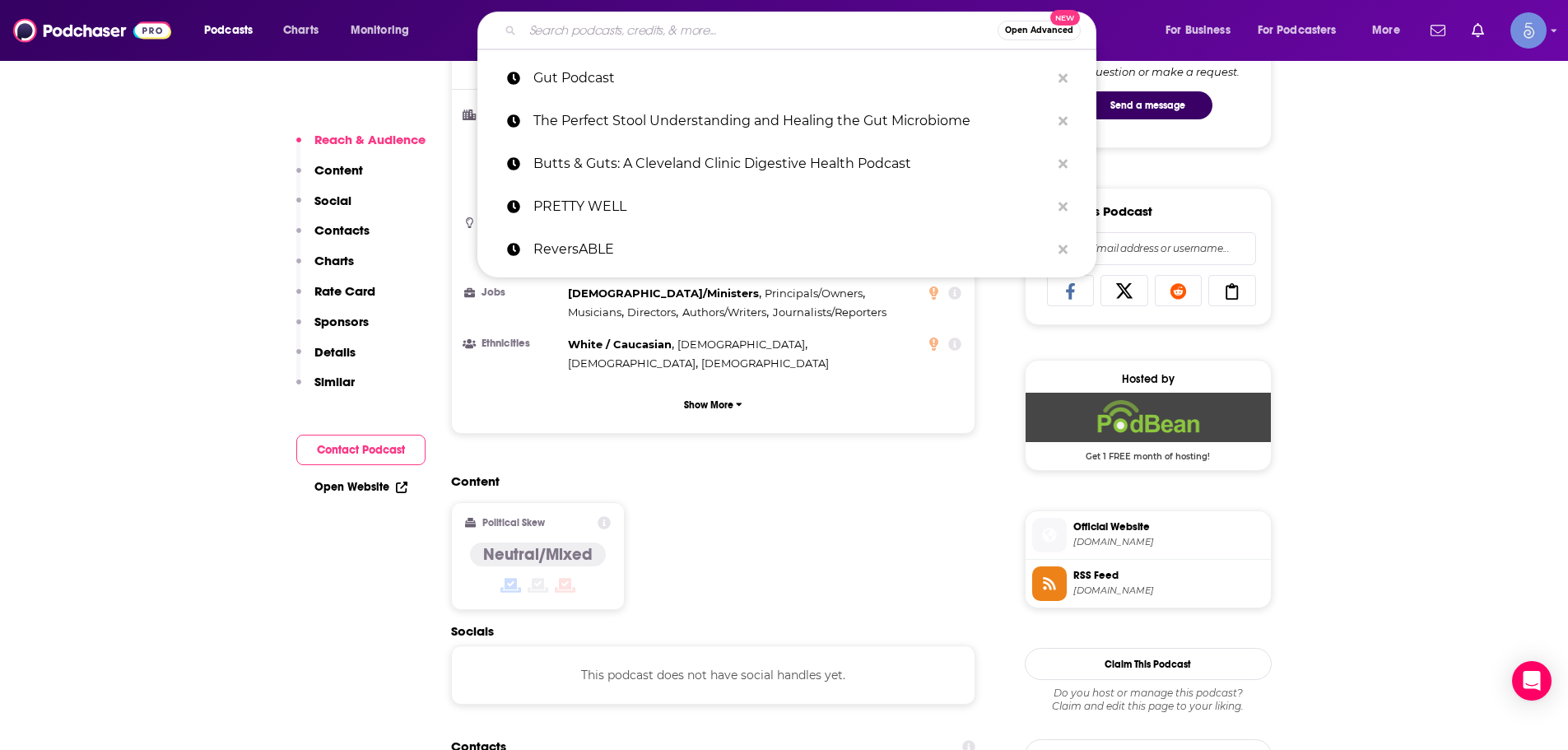
paste input "The Gut Health Podcast"
type input "The Gut Health Podcast"
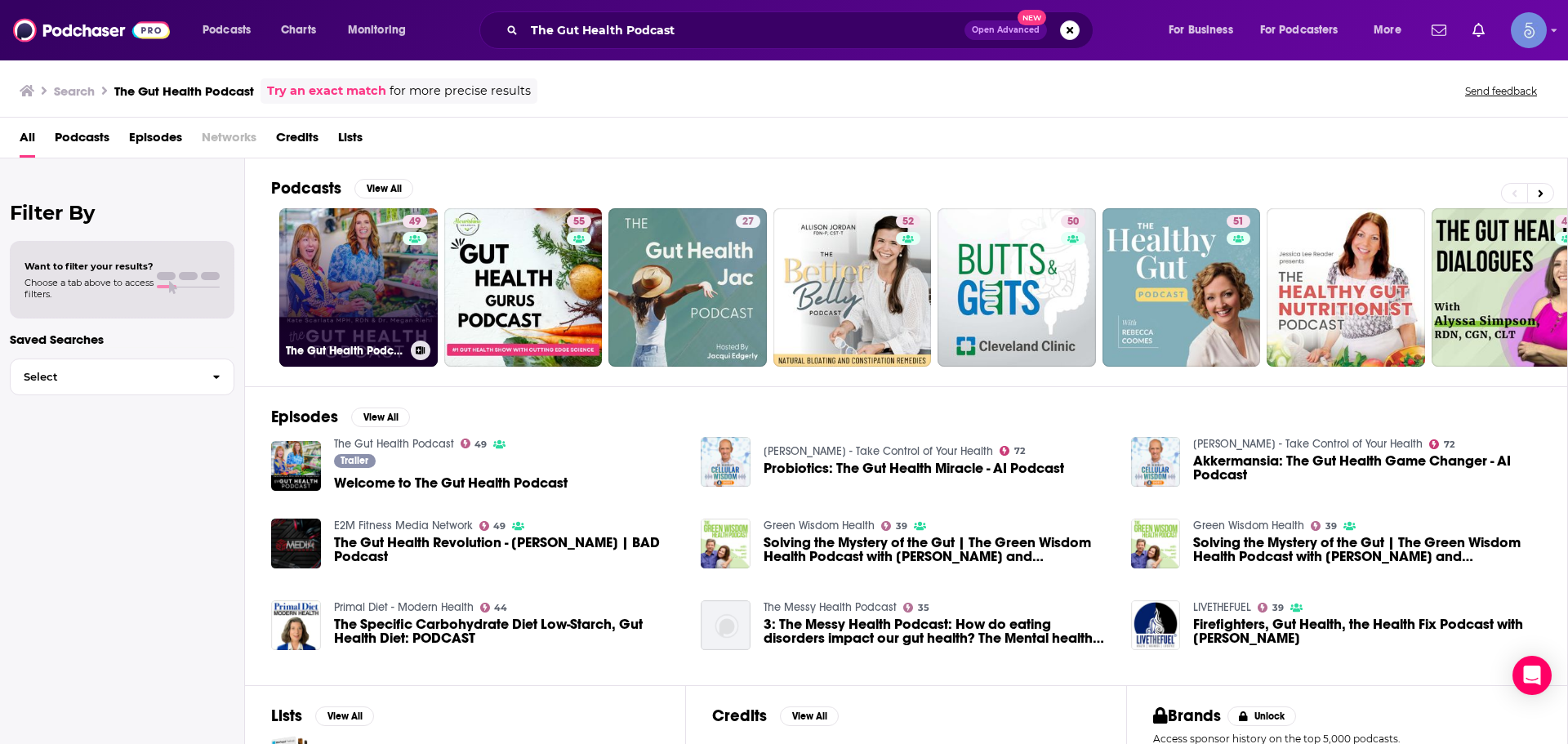
click at [377, 255] on link "49 The Gut Health Podcast" at bounding box center [359, 288] width 159 height 159
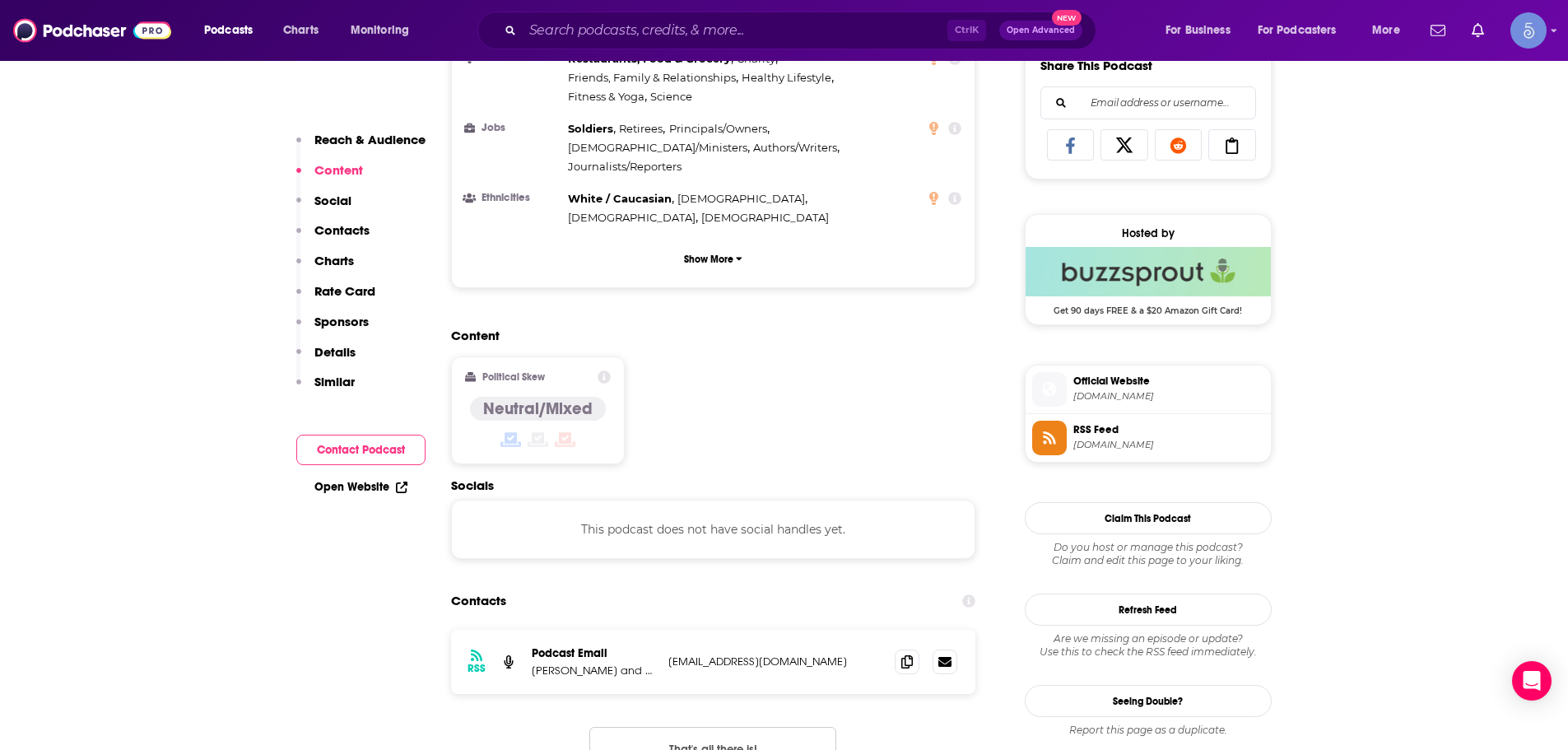
scroll to position [1153, 0]
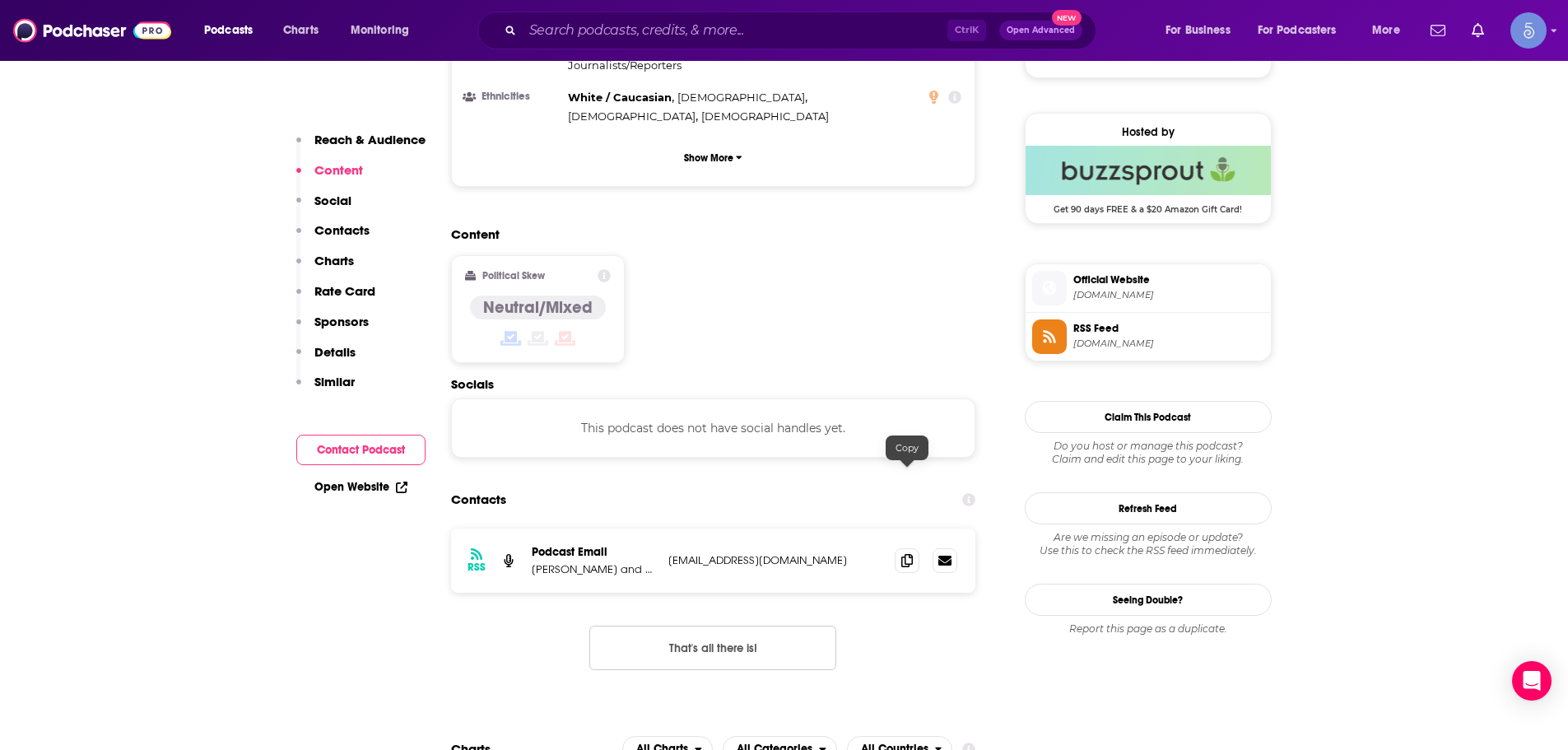
click at [869, 554] on p "[EMAIL_ADDRESS][DOMAIN_NAME]" at bounding box center [774, 560] width 214 height 14
click at [903, 554] on icon at bounding box center [907, 560] width 12 height 13
click at [901, 547] on span at bounding box center [906, 559] width 25 height 25
click at [781, 38] on input "Search podcasts, credits, & more..." at bounding box center [734, 30] width 424 height 26
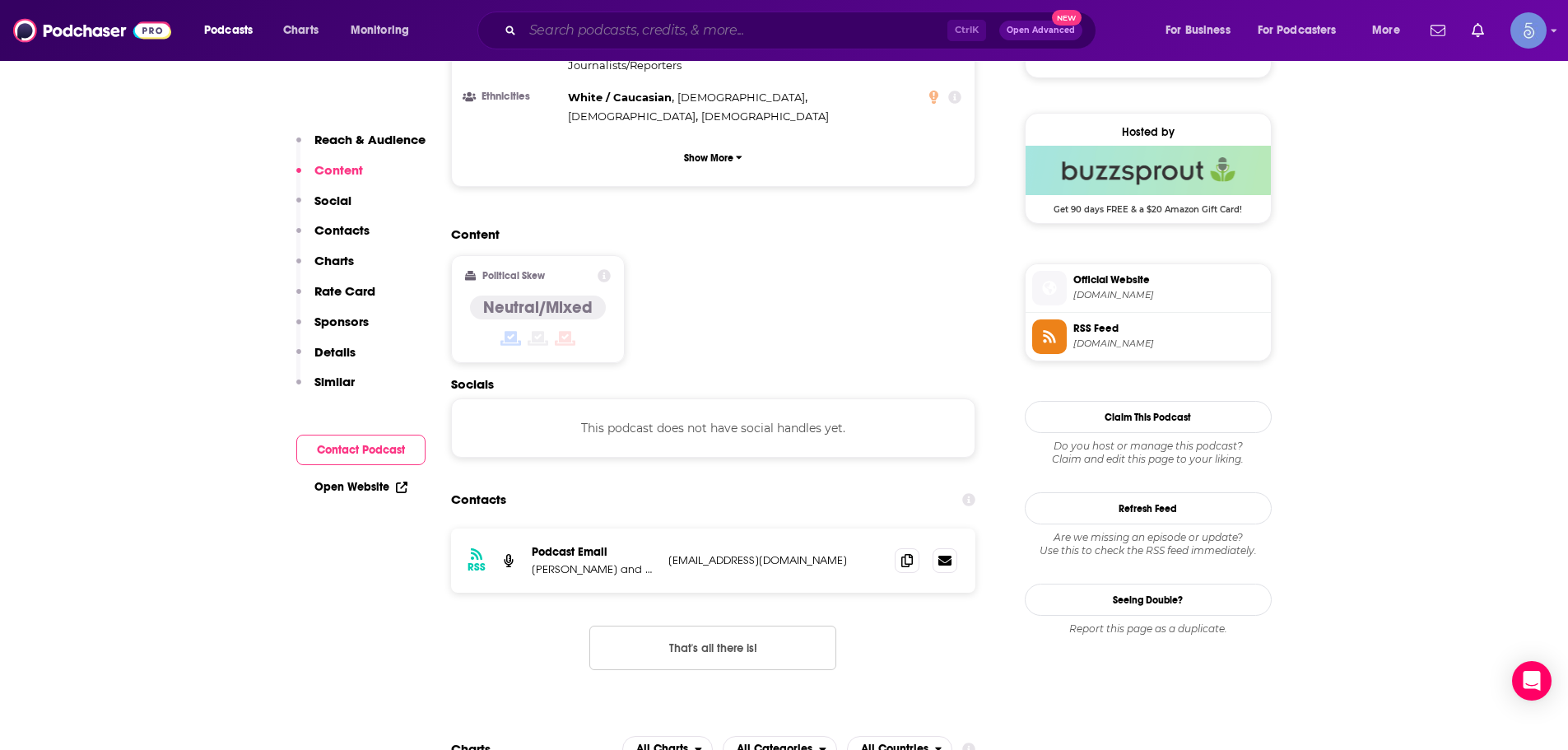
drag, startPoint x: 759, startPoint y: 16, endPoint x: 690, endPoint y: 31, distance: 70.6
click at [690, 31] on input "Search podcasts, credits, & more..." at bounding box center [734, 30] width 424 height 26
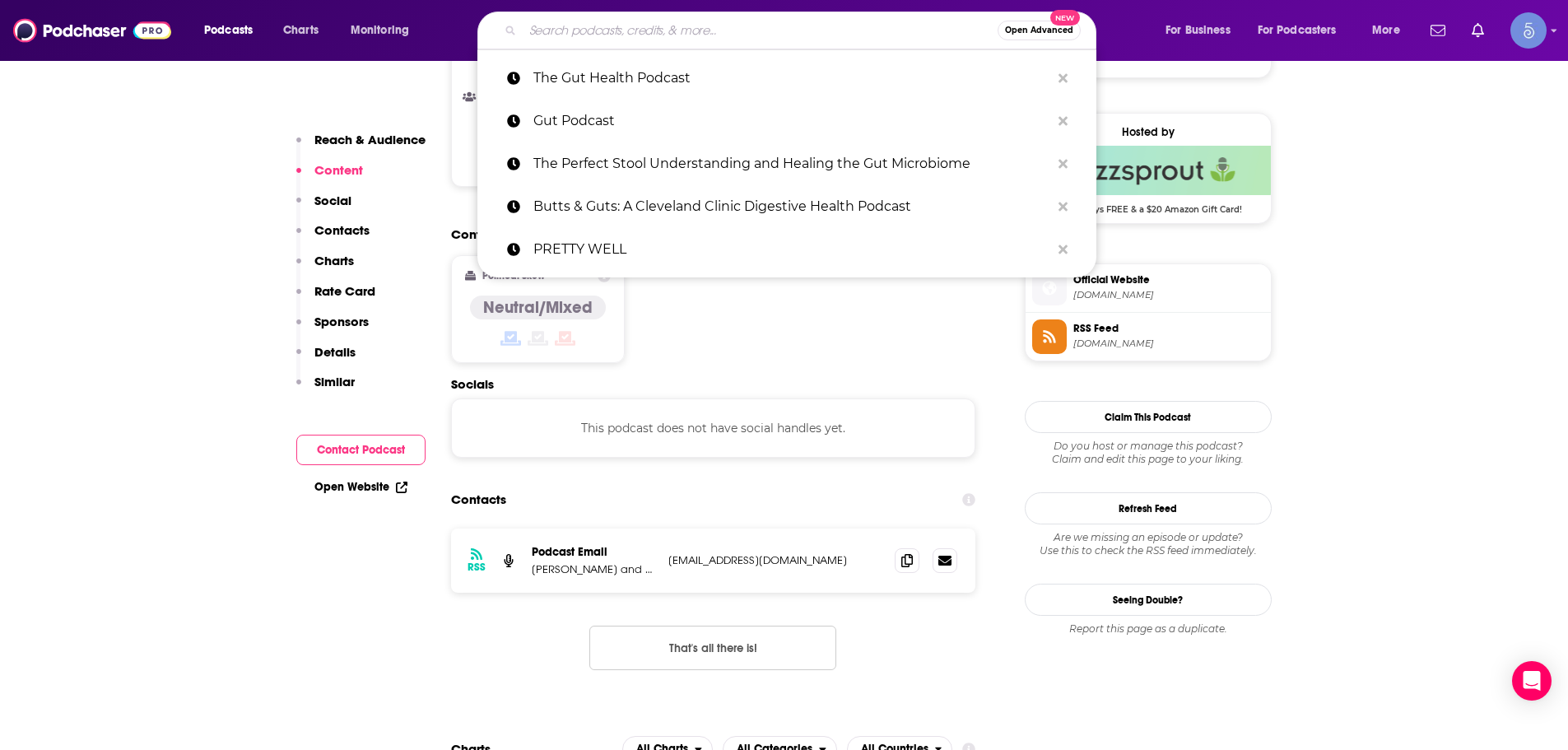
paste input "The [MEDICAL_DATA] Doc Podcast w/ [PERSON_NAME]"
type input "The [MEDICAL_DATA] Doc Podcast w/ [PERSON_NAME]"
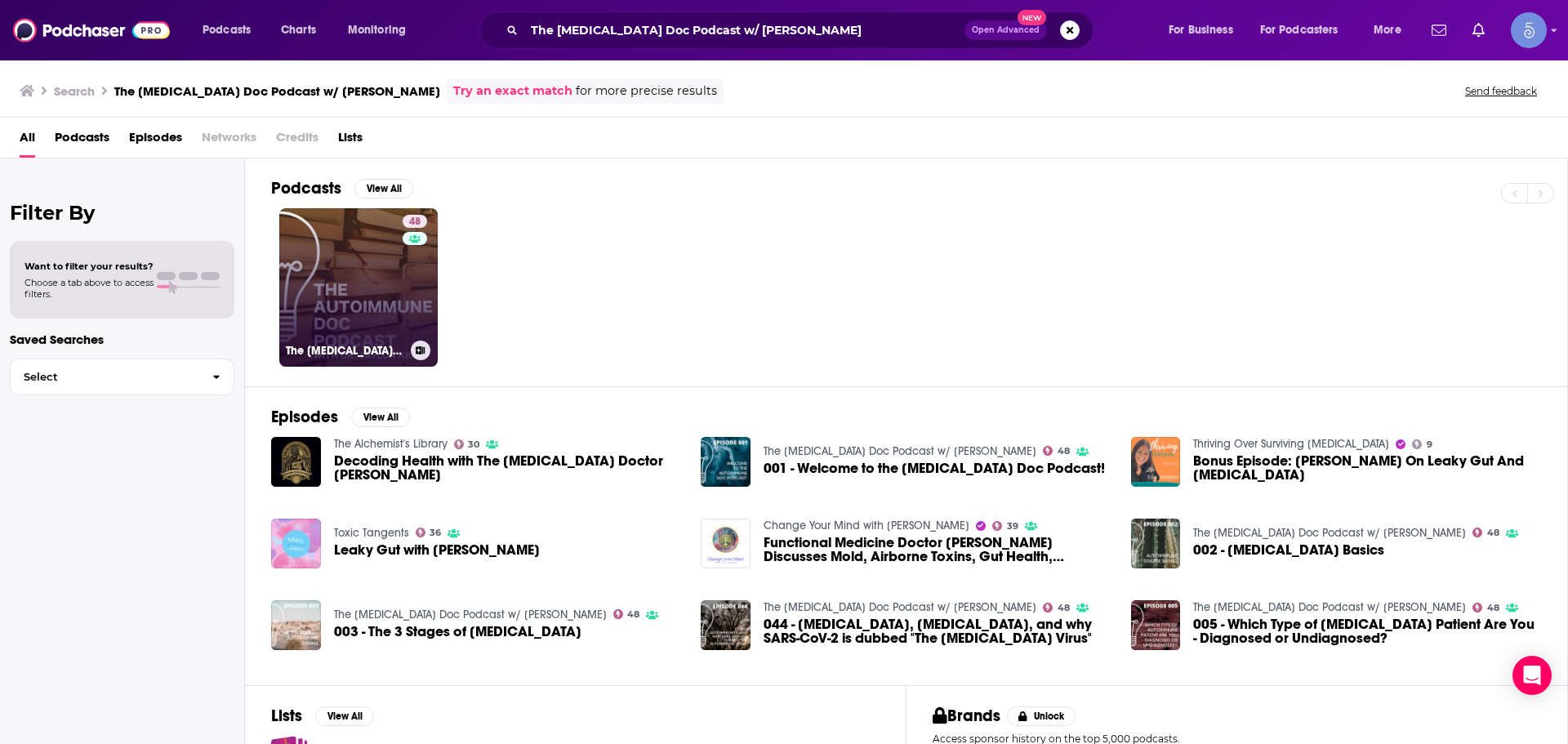
click at [358, 317] on link "48 The [MEDICAL_DATA] Doc Podcast w/ [PERSON_NAME]" at bounding box center [359, 288] width 159 height 159
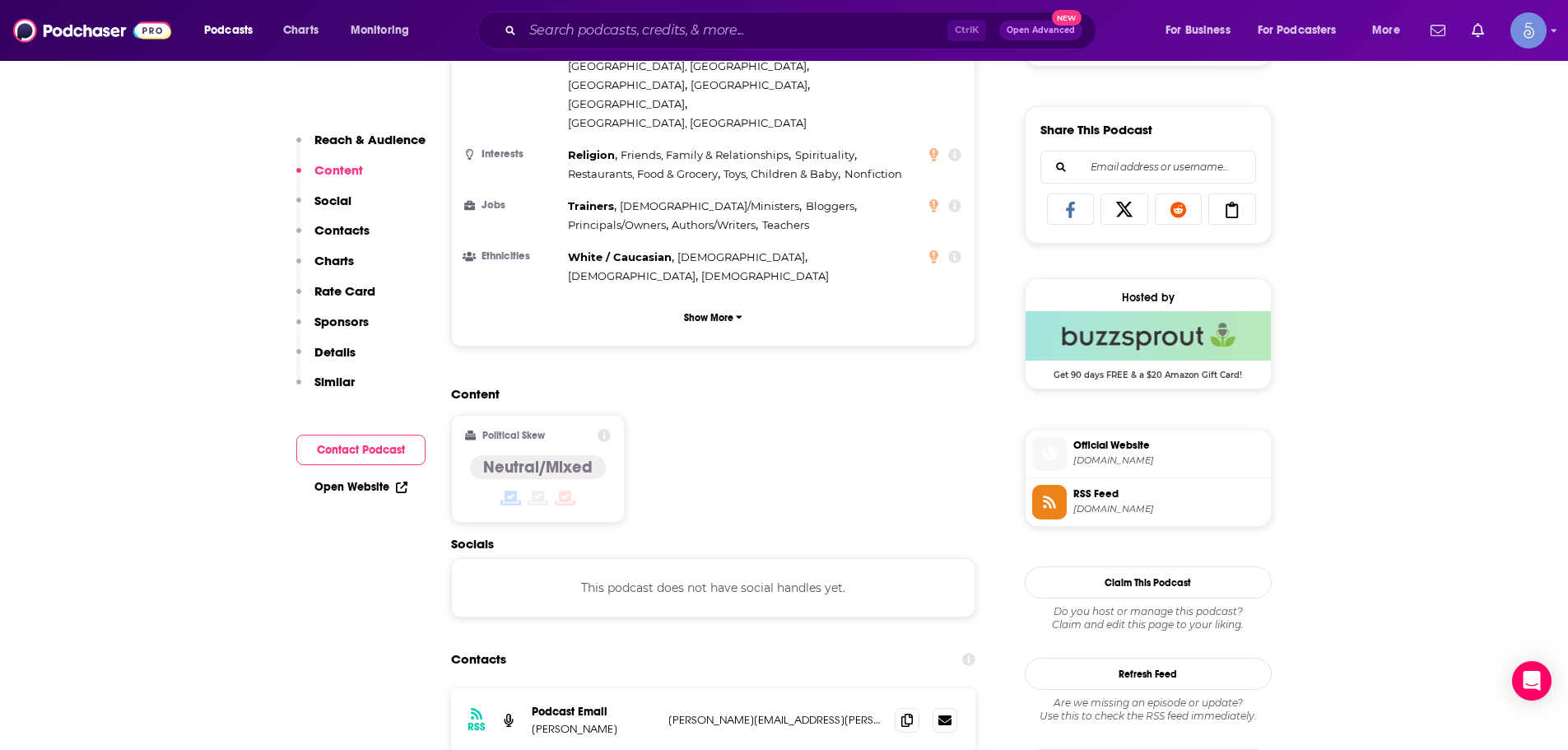
scroll to position [988, 0]
click at [803, 15] on div "Ctrl K Open Advanced New" at bounding box center [786, 31] width 619 height 38
click at [799, 32] on input "Search podcasts, credits, & more..." at bounding box center [734, 30] width 424 height 26
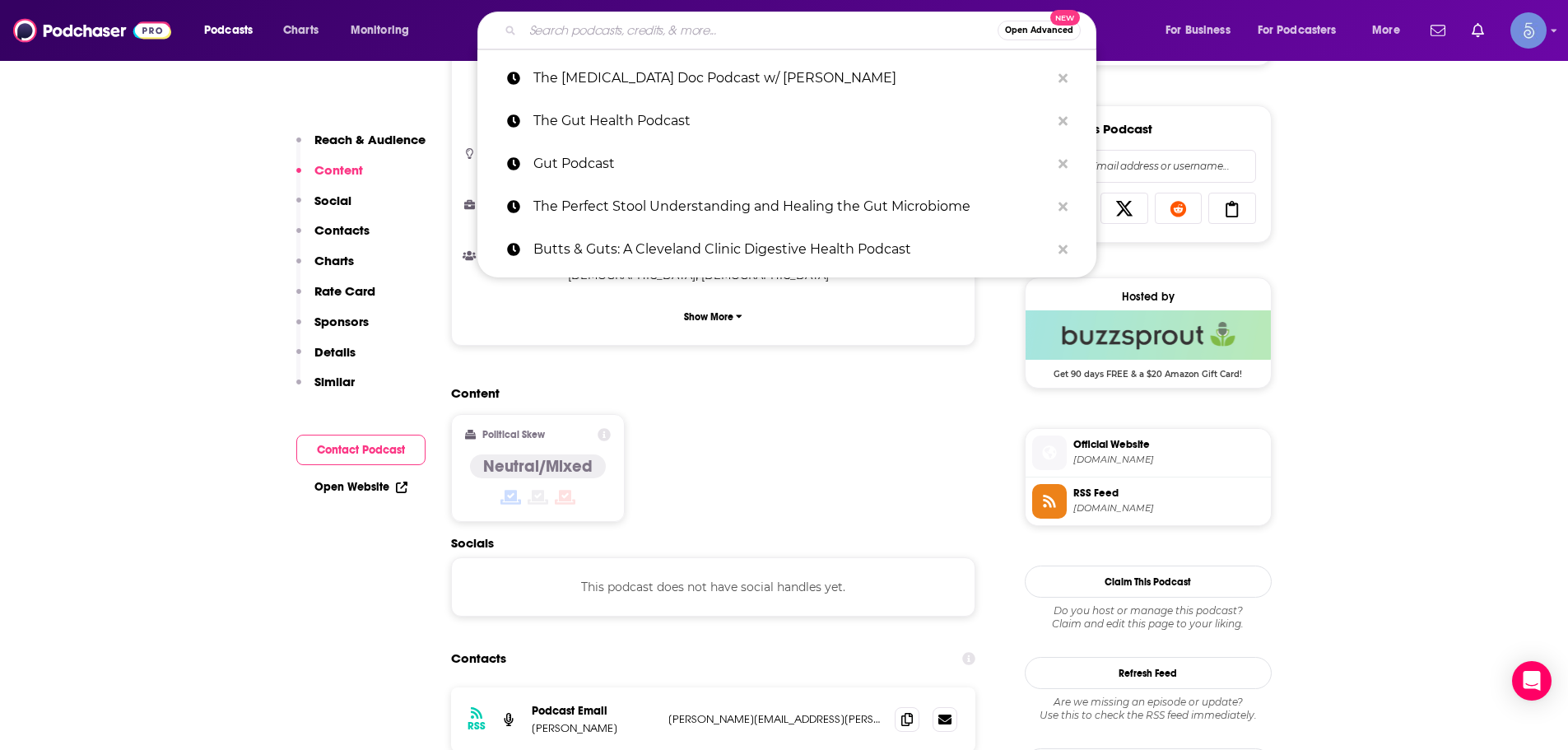
paste input "A Little Bit Healthier | Hormone, [MEDICAL_DATA], Weight Loss Resistance, Infla…"
type input "A Little Bit Healthier | Hormone, [MEDICAL_DATA], Weight Loss Resistance, Infla…"
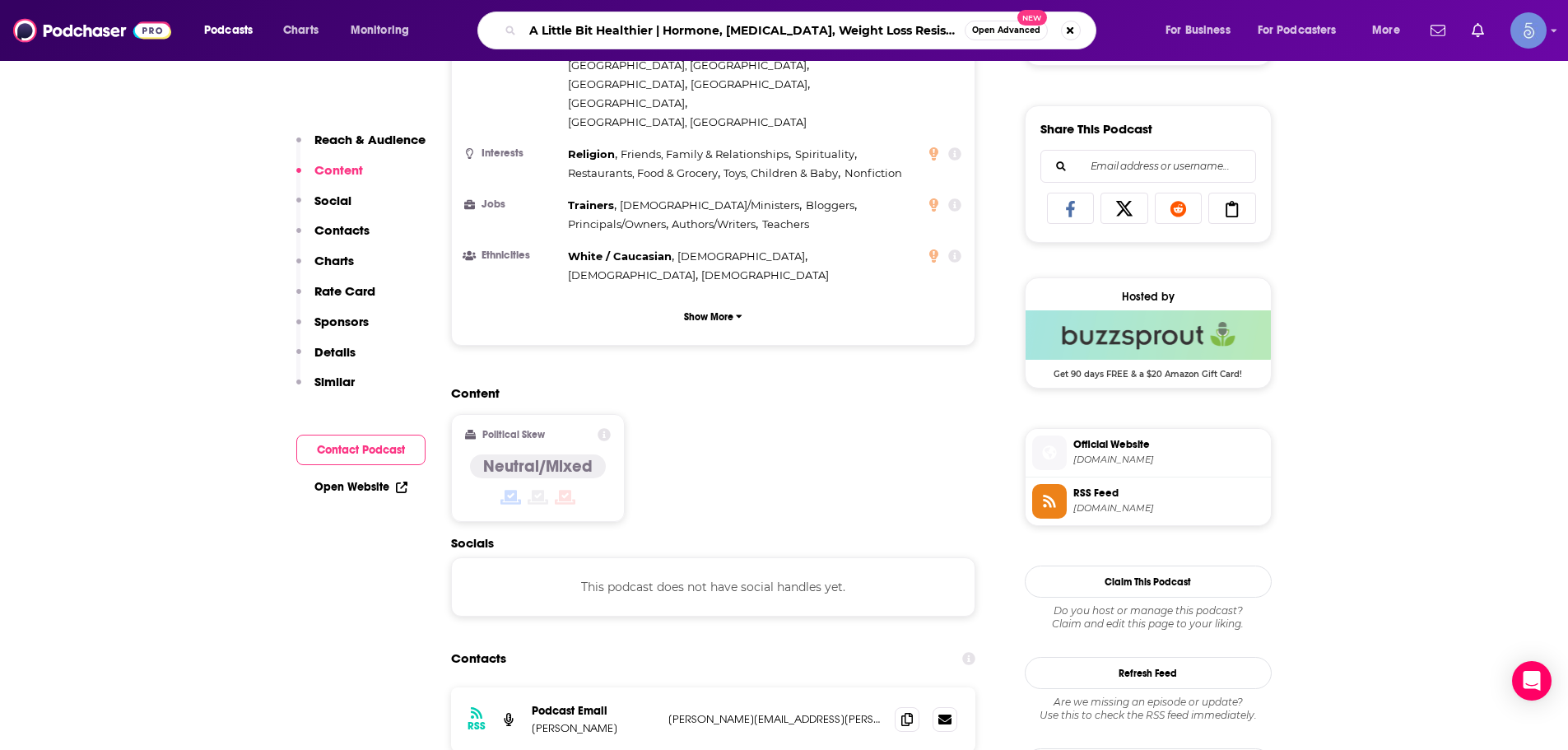
scroll to position [0, 205]
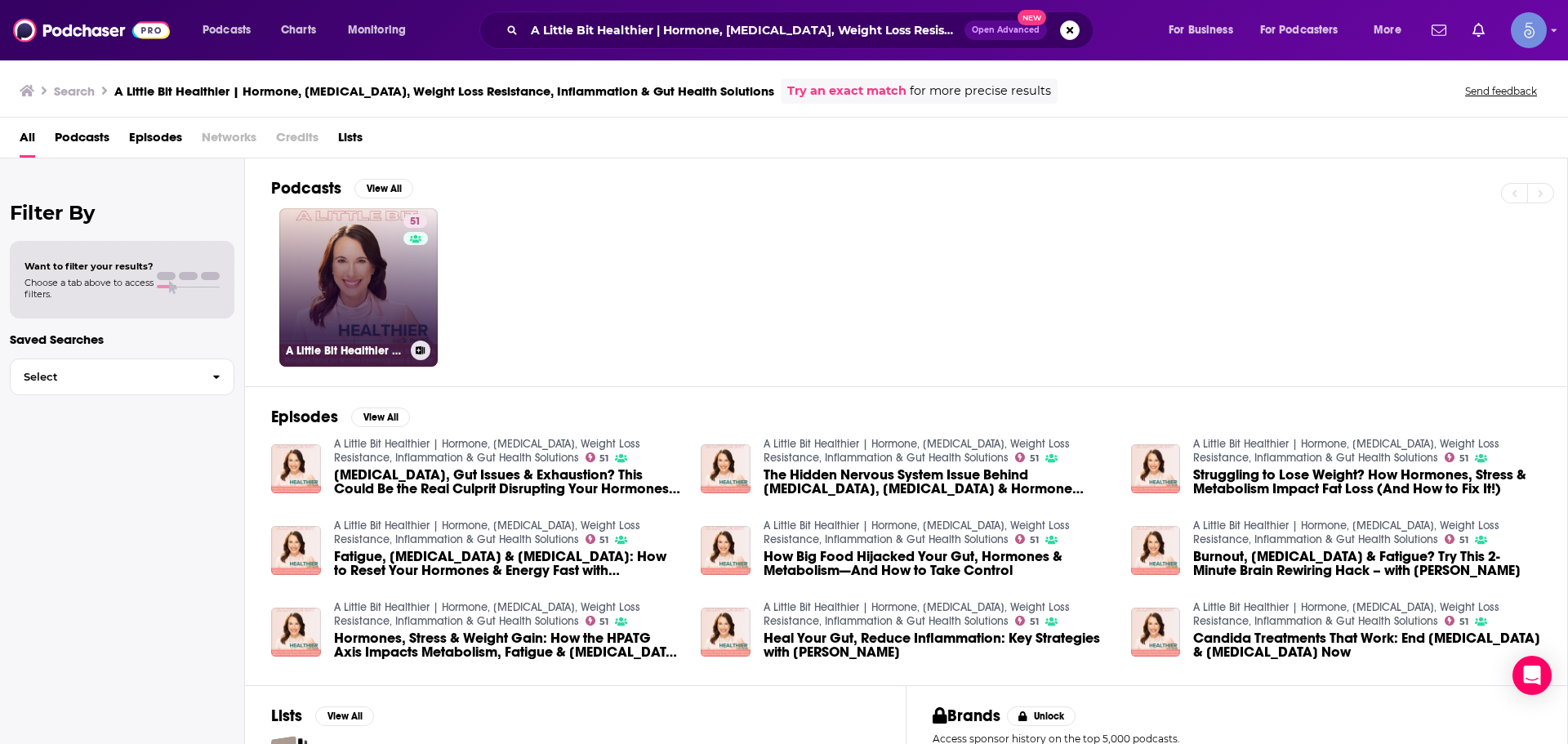
click at [289, 285] on link "51 A Little Bit Healthier | Hormone, [MEDICAL_DATA], Weight Loss Resistance, In…" at bounding box center [359, 288] width 159 height 159
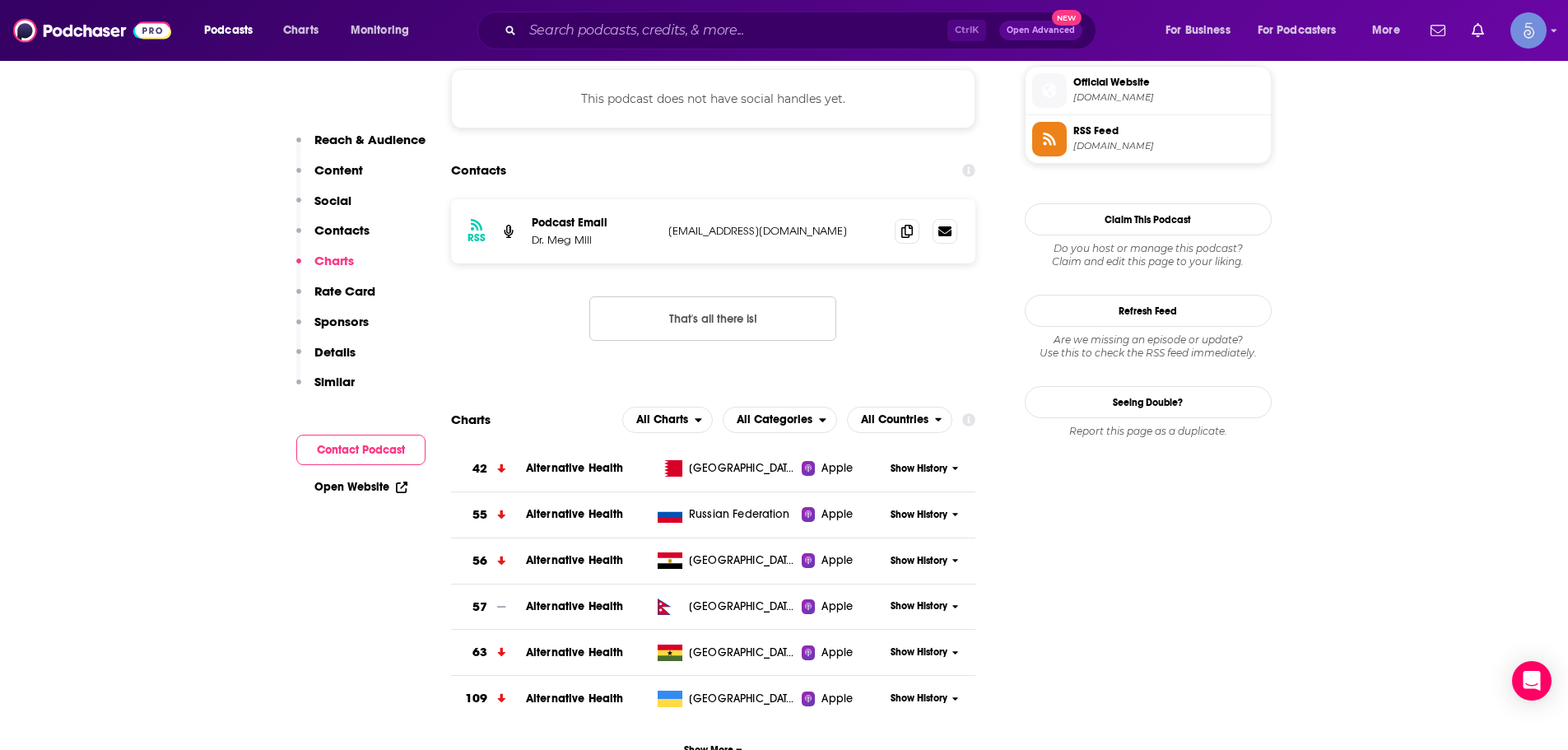
scroll to position [1235, 0]
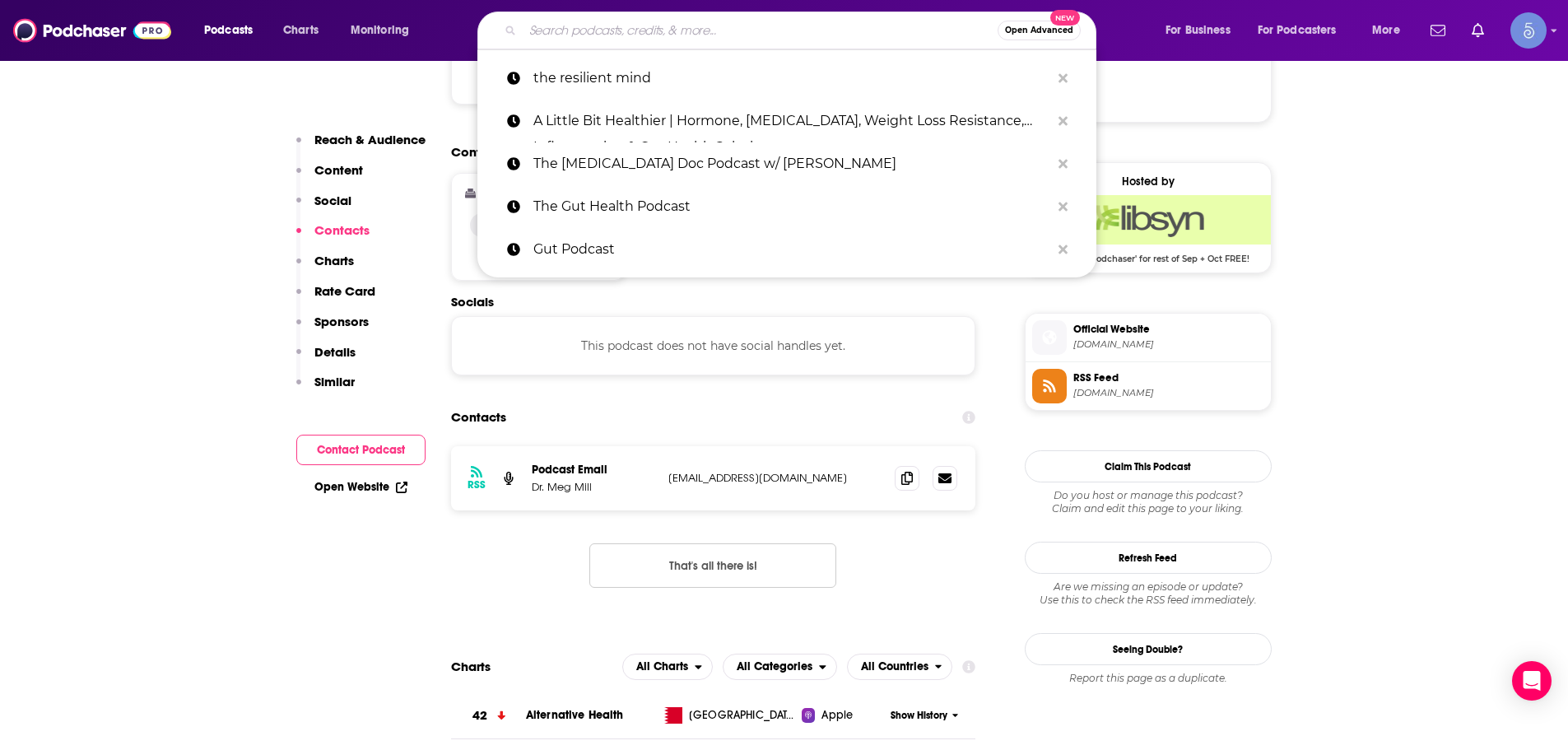
click at [701, 36] on input "Search podcasts, credits, & more..." at bounding box center [760, 30] width 475 height 26
paste input "To Your Good Health"
type input "To Your Good Health"
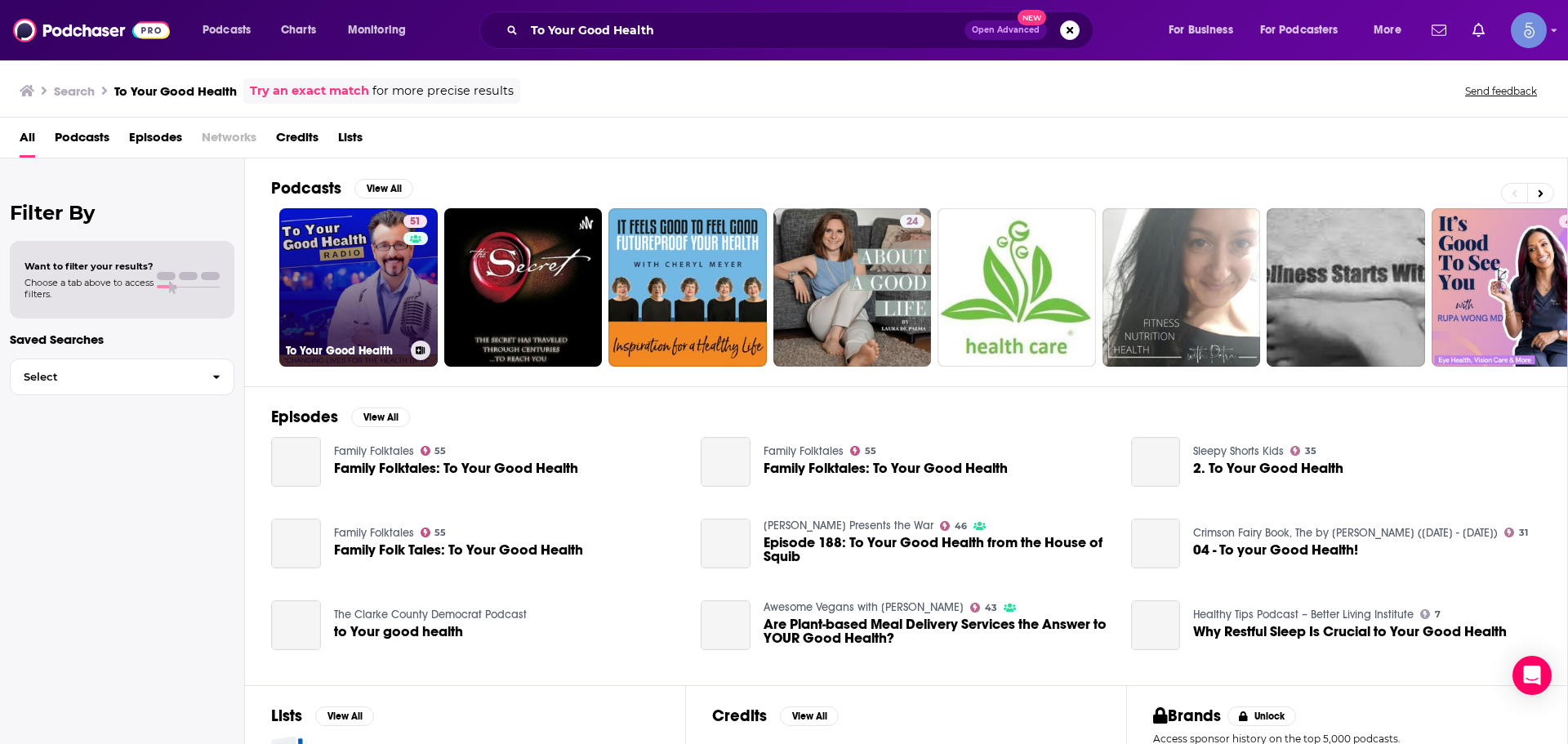
click at [385, 299] on link "51 To Your Good Health" at bounding box center [359, 288] width 159 height 159
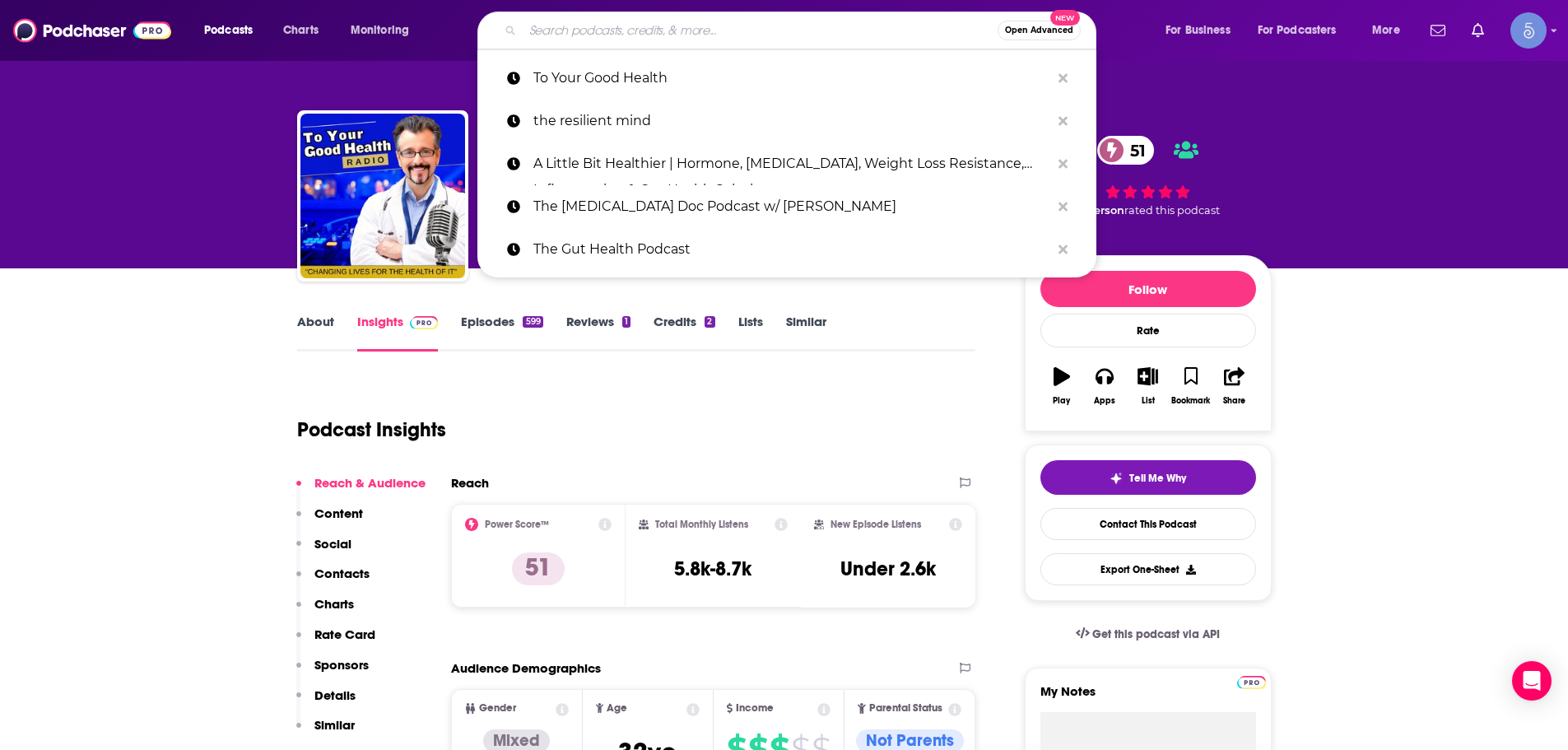
click at [819, 28] on input "Search podcasts, credits, & more..." at bounding box center [760, 30] width 475 height 26
paste input "To Your Good Health"
type input "To Your Good Health"
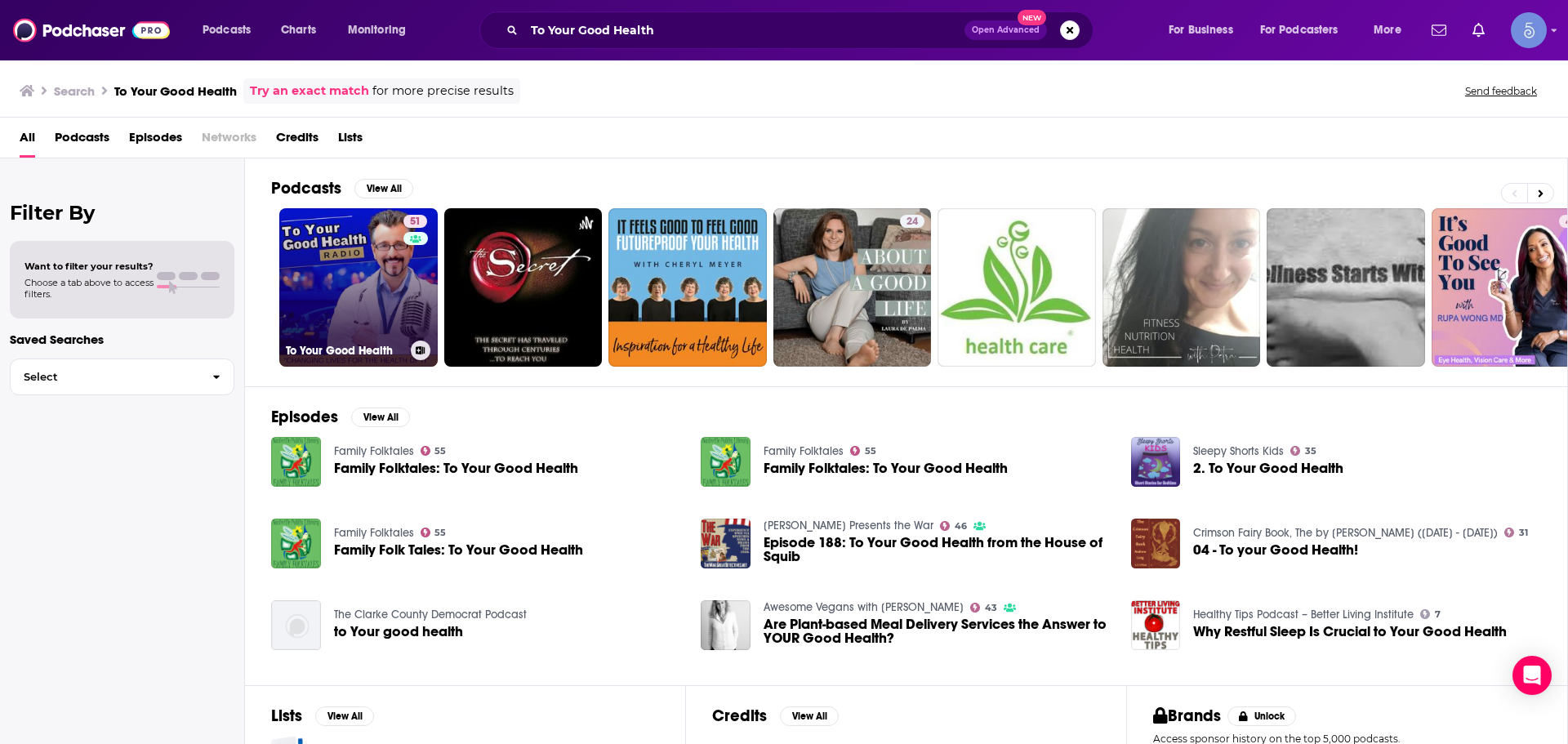
click at [364, 277] on link "51 To Your Good Health" at bounding box center [359, 288] width 159 height 159
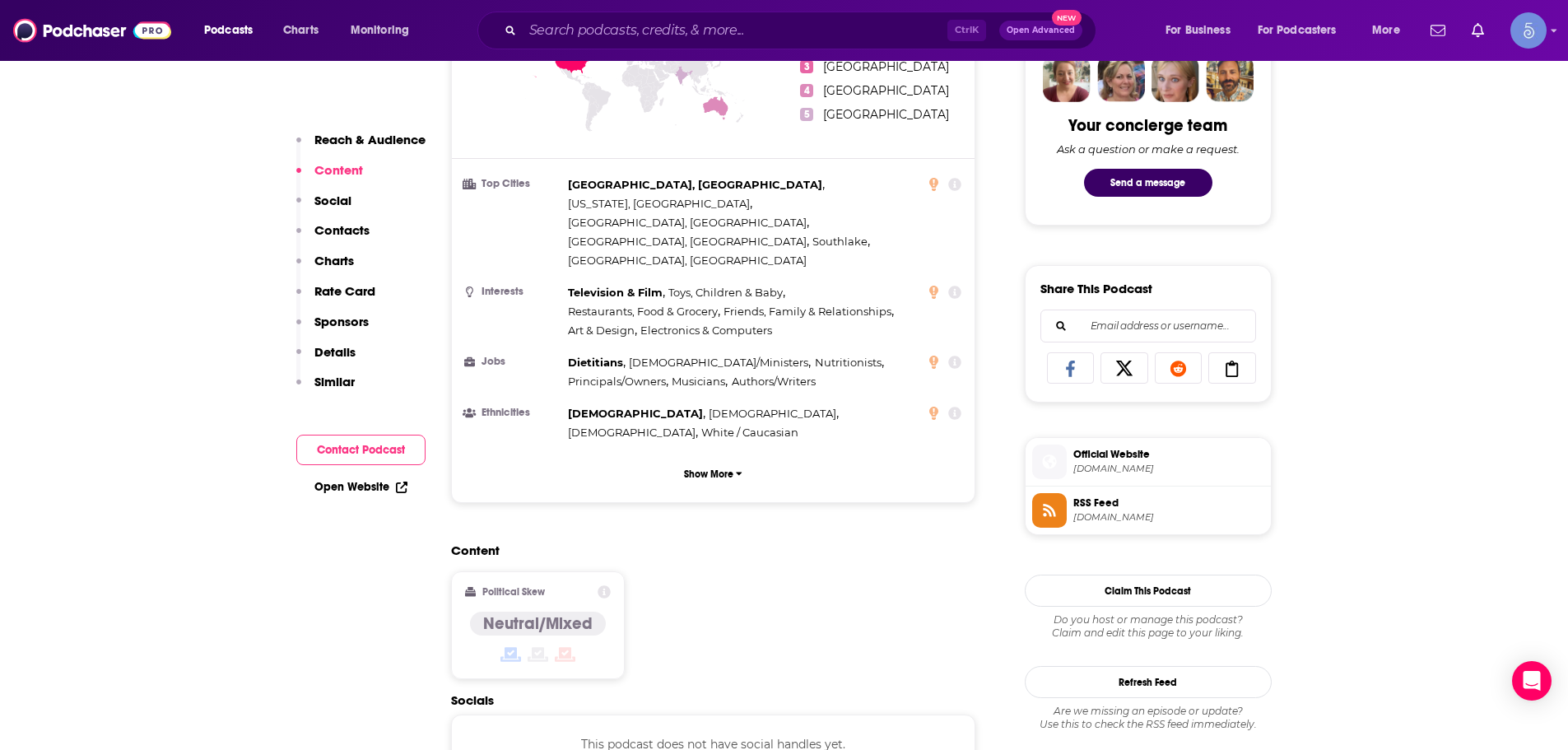
scroll to position [1070, 0]
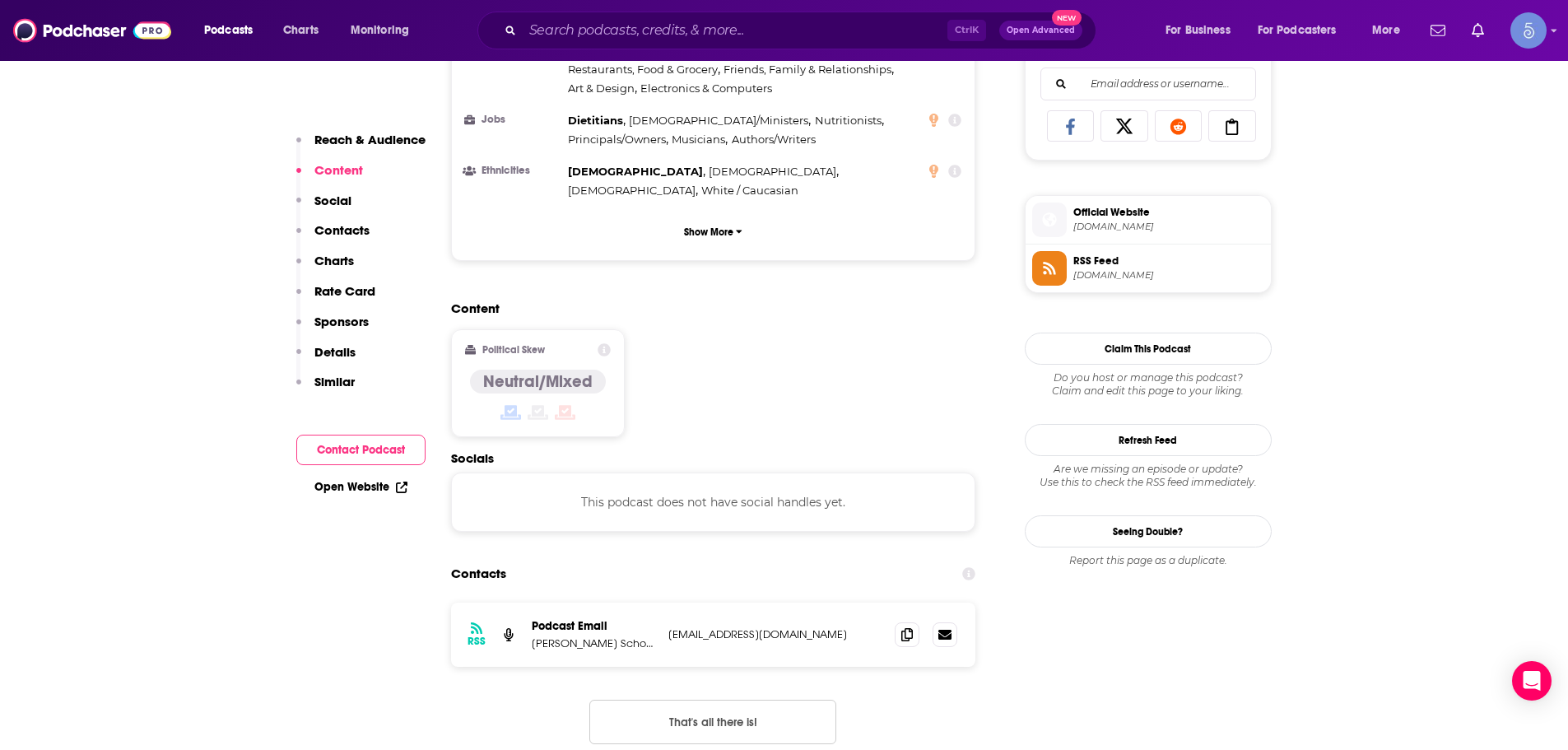
click at [773, 6] on div "Podcasts Charts Monitoring Ctrl K Open Advanced New For Business For Podcasters…" at bounding box center [784, 30] width 1568 height 61
click at [783, 38] on input "Search podcasts, credits, & more..." at bounding box center [734, 30] width 424 height 26
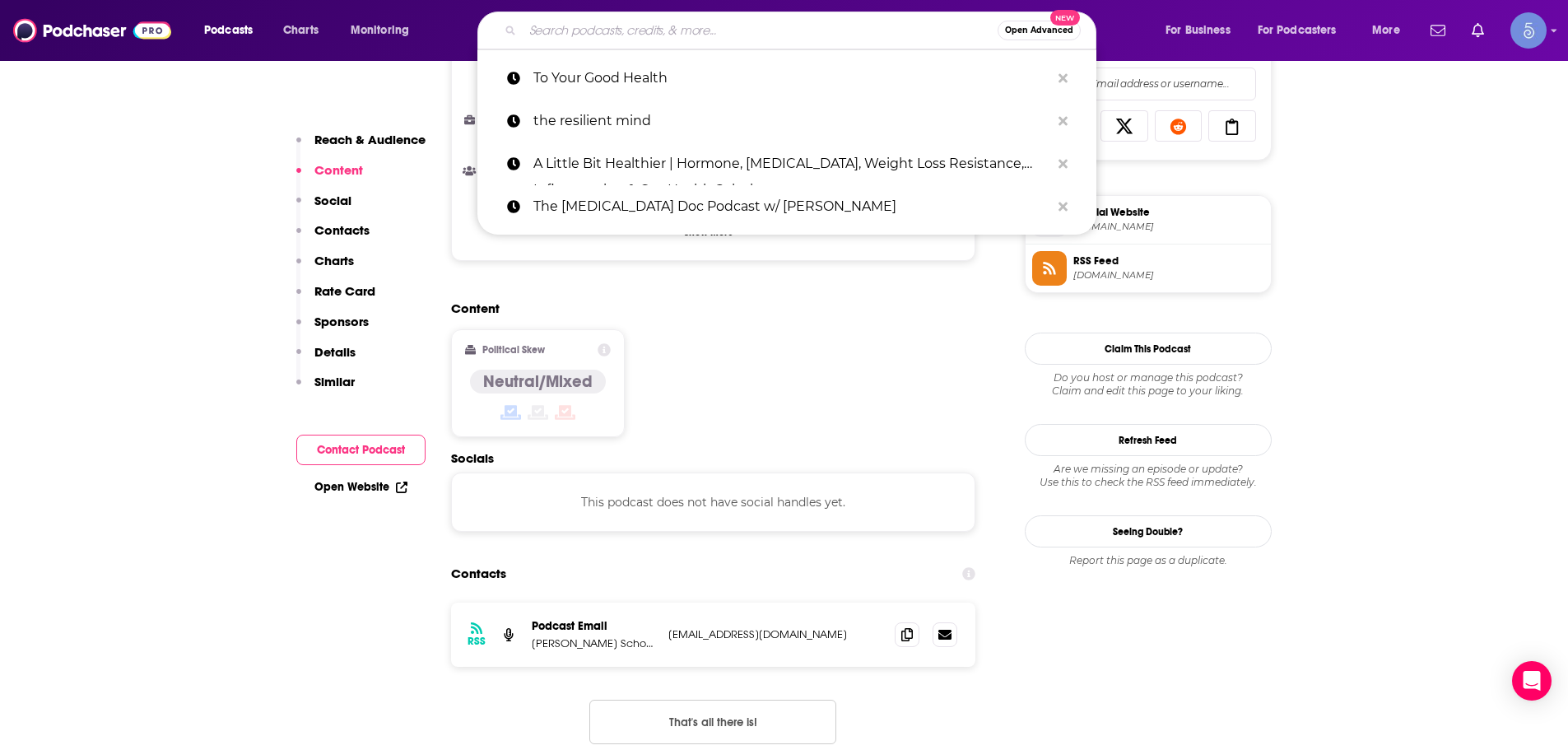
paste input "Body of Wonder"
type input "Body of Wonder"
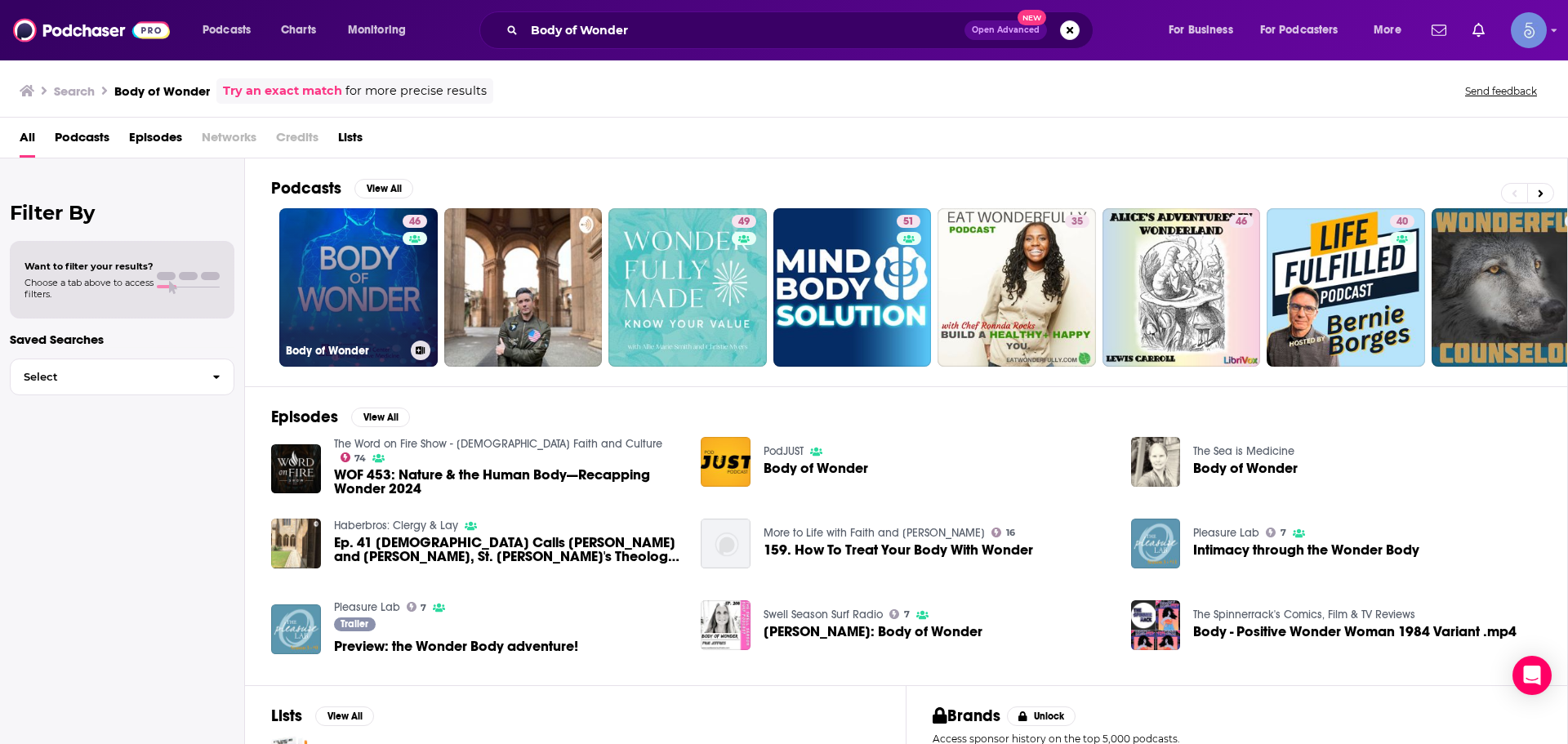
click at [335, 271] on link "46 Body of Wonder" at bounding box center [359, 288] width 159 height 159
